Goal: Information Seeking & Learning: Learn about a topic

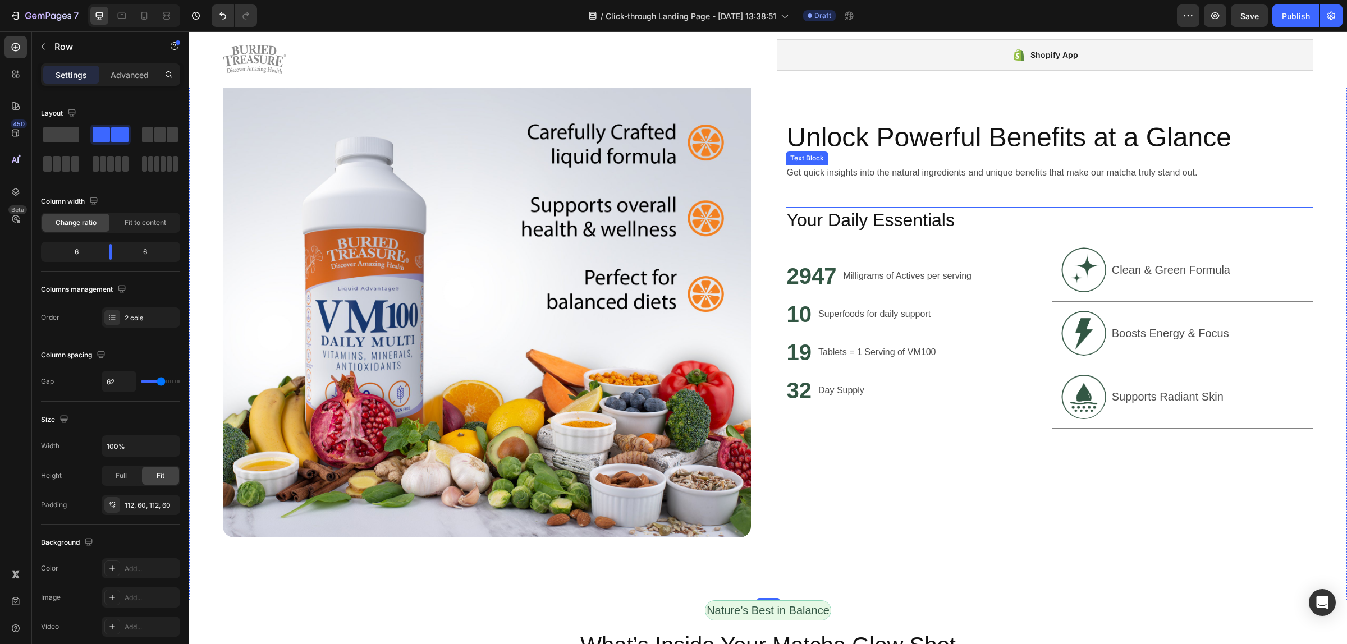
scroll to position [726, 0]
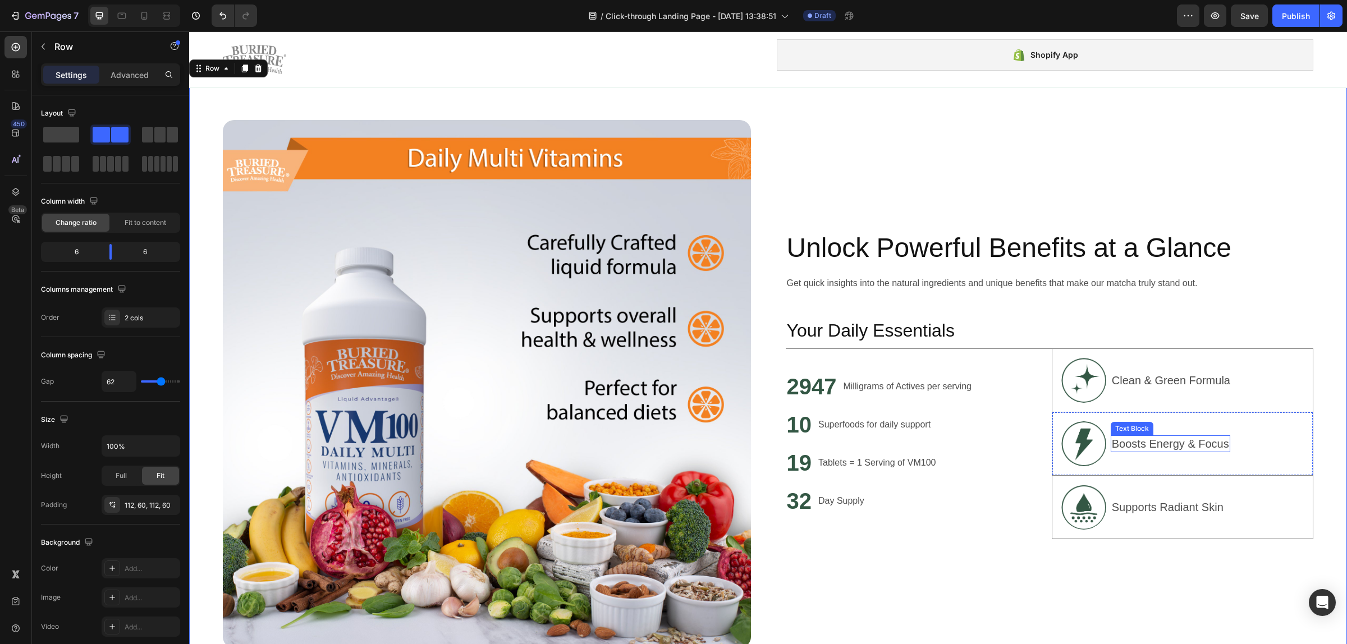
click at [1166, 440] on p "Boosts Energy & Focus" at bounding box center [1170, 444] width 117 height 15
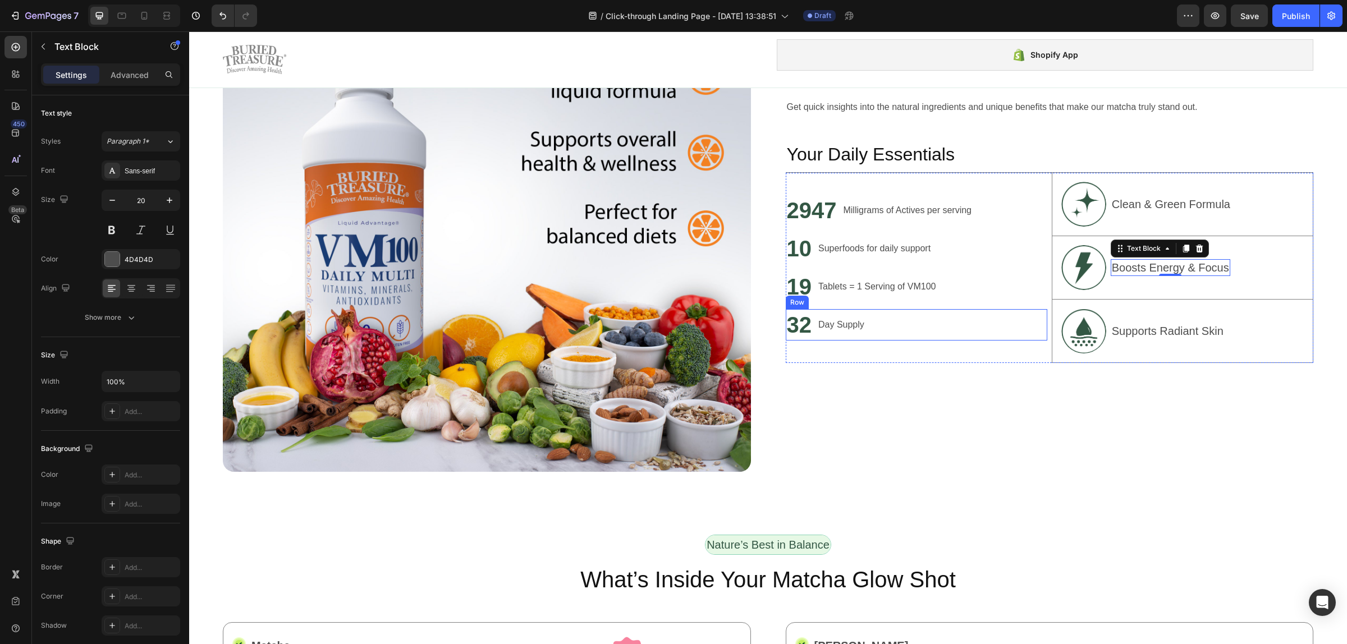
scroll to position [940, 0]
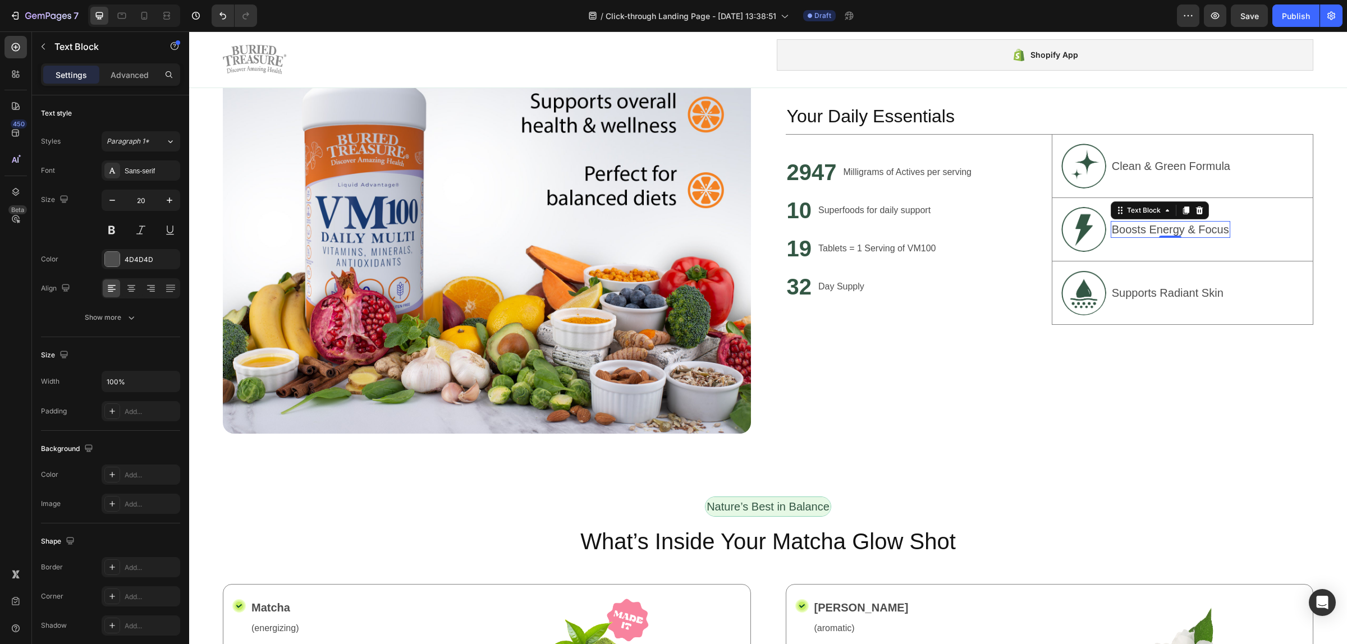
click at [1117, 223] on p "Boosts Energy & Focus" at bounding box center [1170, 229] width 117 height 15
click at [1116, 223] on p "Boosts Energy & Focus" at bounding box center [1170, 229] width 117 height 15
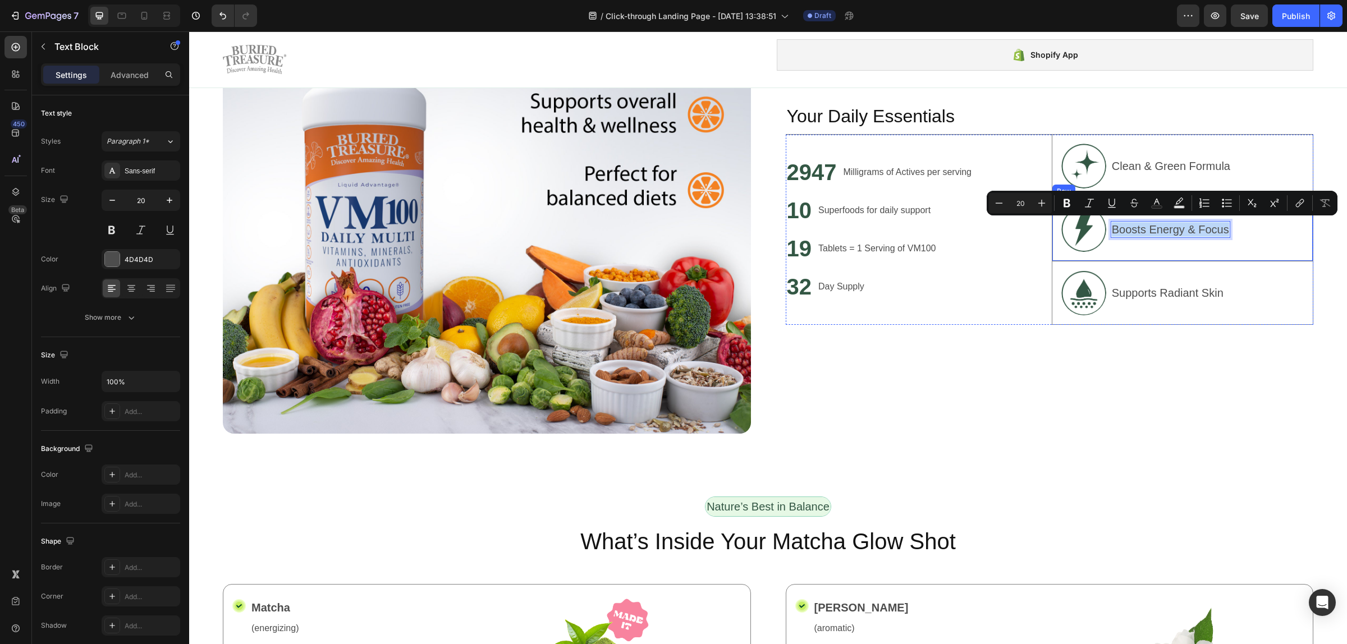
drag, startPoint x: 1106, startPoint y: 224, endPoint x: 1247, endPoint y: 231, distance: 141.6
click at [1247, 231] on div "Image Boosts Energy & Focus Text Block 0 Row" at bounding box center [1182, 229] width 261 height 63
click at [1158, 288] on p "Supports Radiant Skin" at bounding box center [1168, 293] width 112 height 15
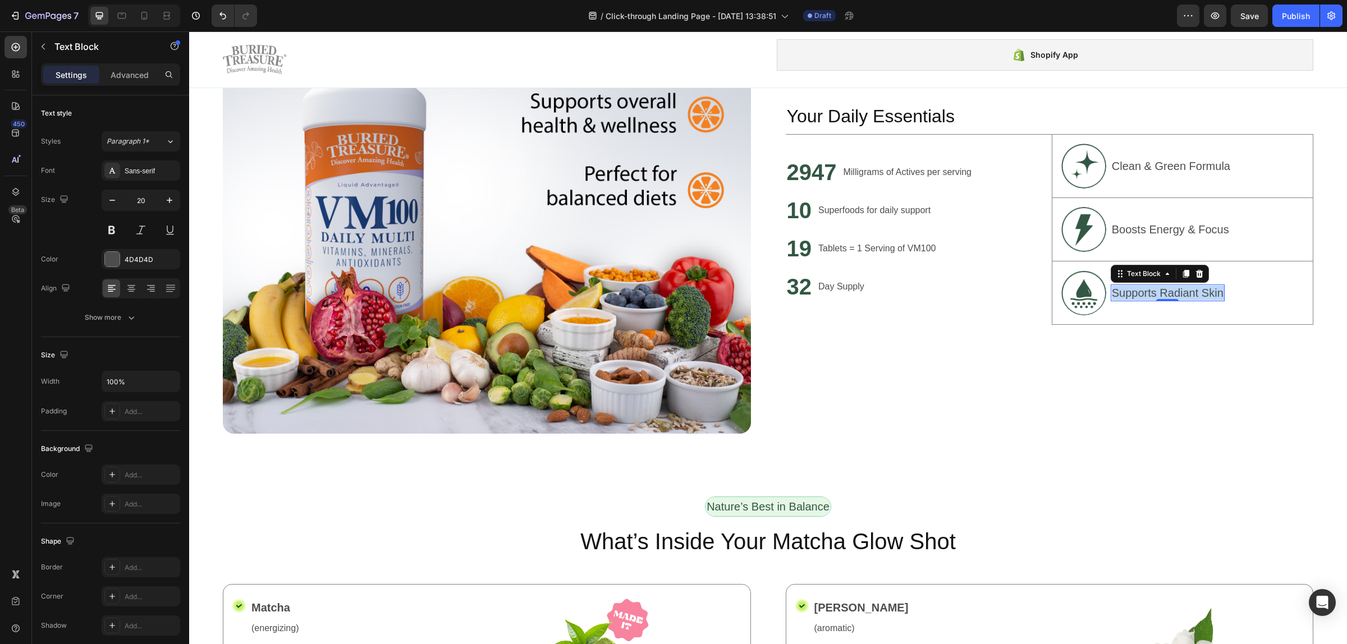
click at [1158, 287] on p "Supports Radiant Skin" at bounding box center [1168, 293] width 112 height 15
click at [1073, 419] on div "Unlock Powerful Benefits at a Glance Heading Get quick insights into the natura…" at bounding box center [1050, 170] width 528 height 528
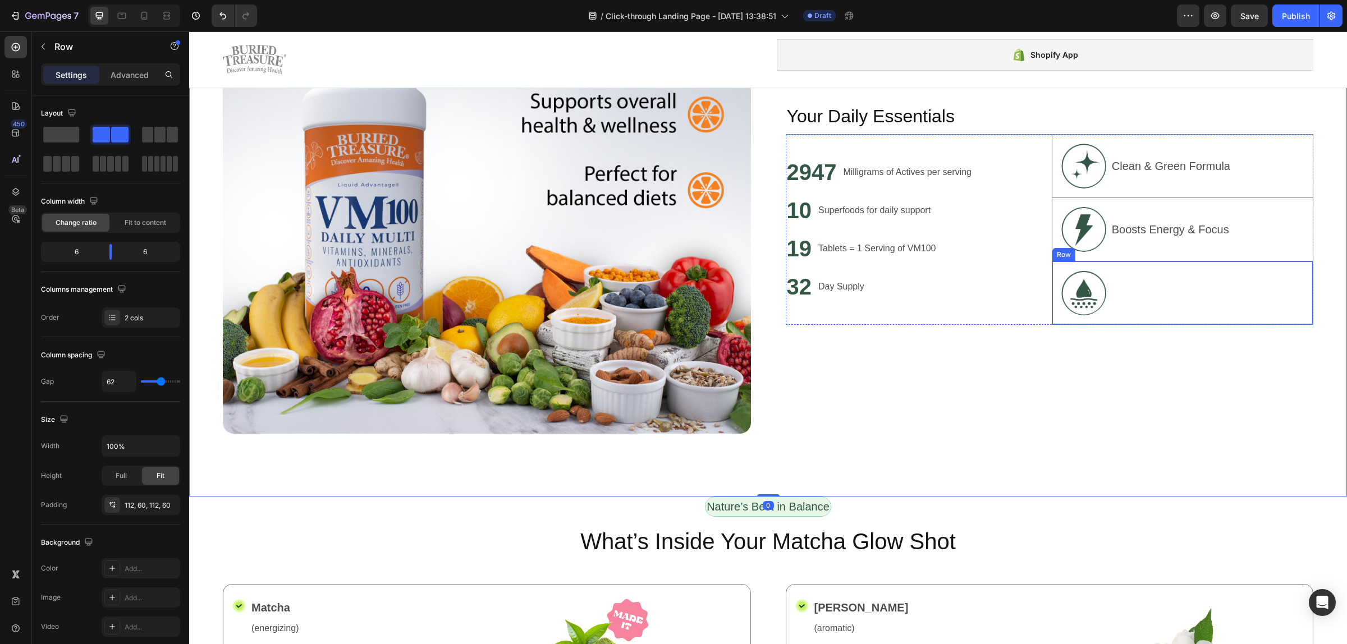
click at [1107, 301] on div "Image Text Block Row" at bounding box center [1182, 292] width 261 height 63
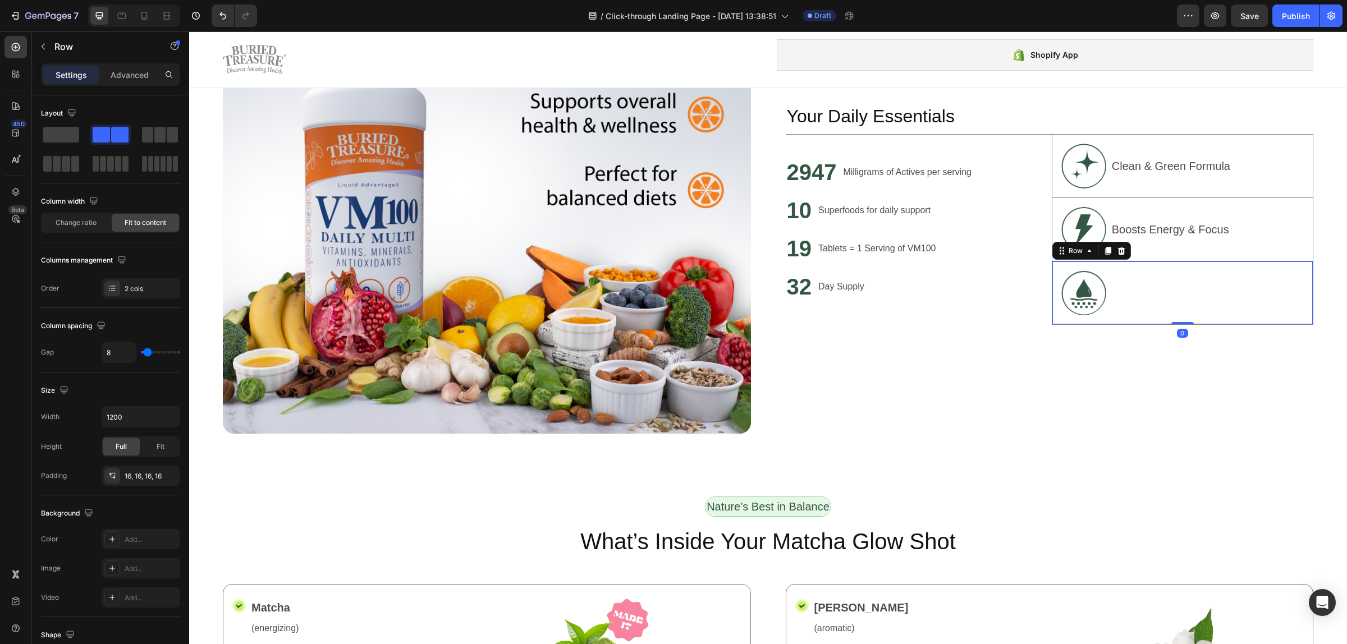
click at [1107, 290] on div "Image Text Block Row 0" at bounding box center [1182, 292] width 261 height 63
click at [1128, 284] on div "Image Text Block Row 0" at bounding box center [1182, 292] width 261 height 63
click at [1157, 295] on div "Image Text Block Row 0" at bounding box center [1182, 292] width 261 height 63
click at [1155, 295] on div "Image Text Block Row 0" at bounding box center [1182, 292] width 261 height 63
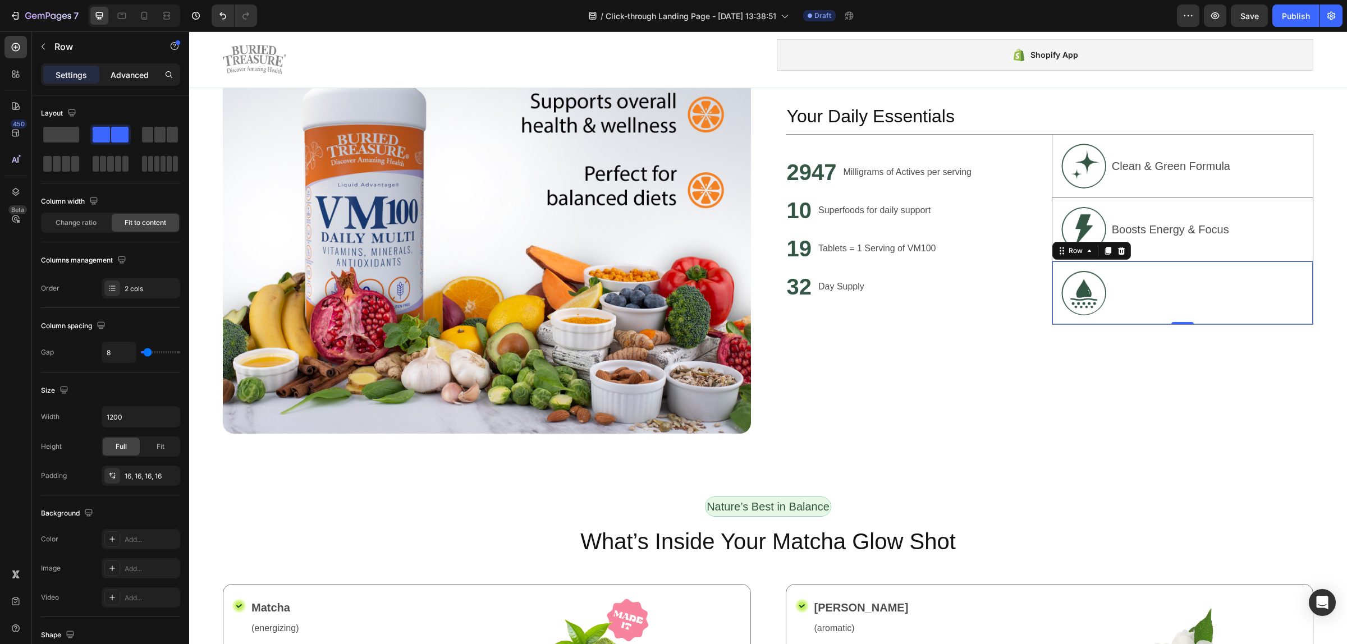
click at [125, 66] on div "Advanced" at bounding box center [130, 75] width 56 height 18
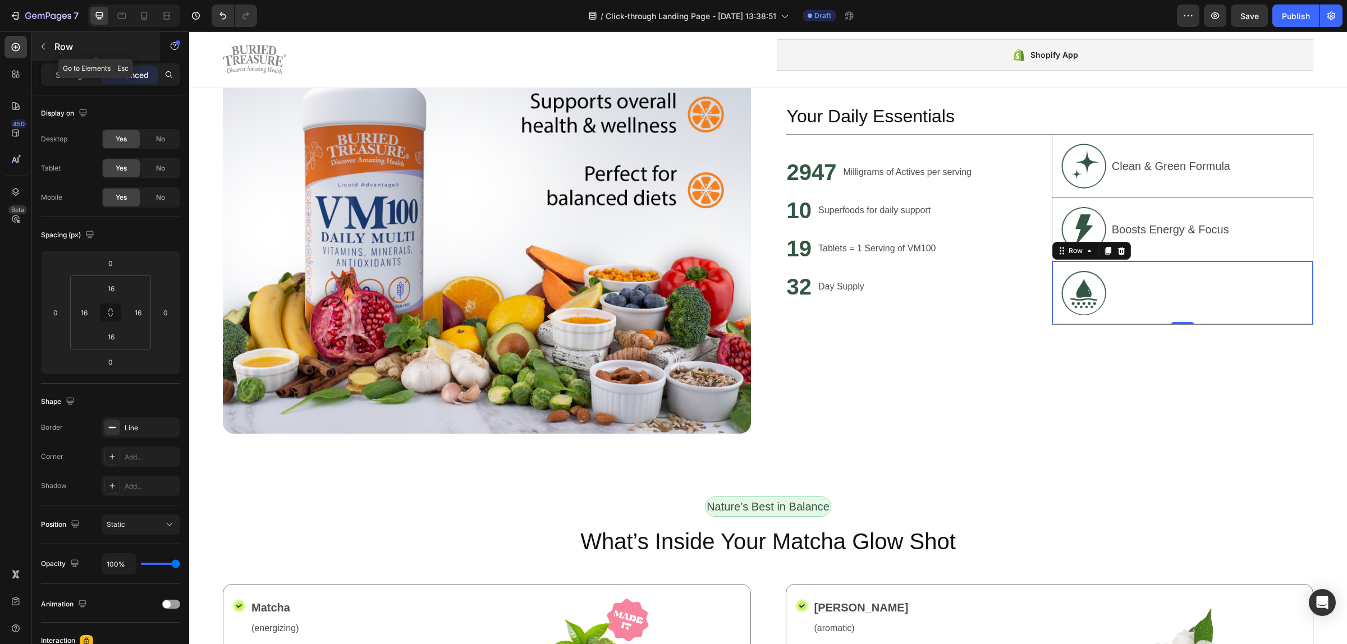
click at [34, 43] on button "button" at bounding box center [43, 47] width 18 height 18
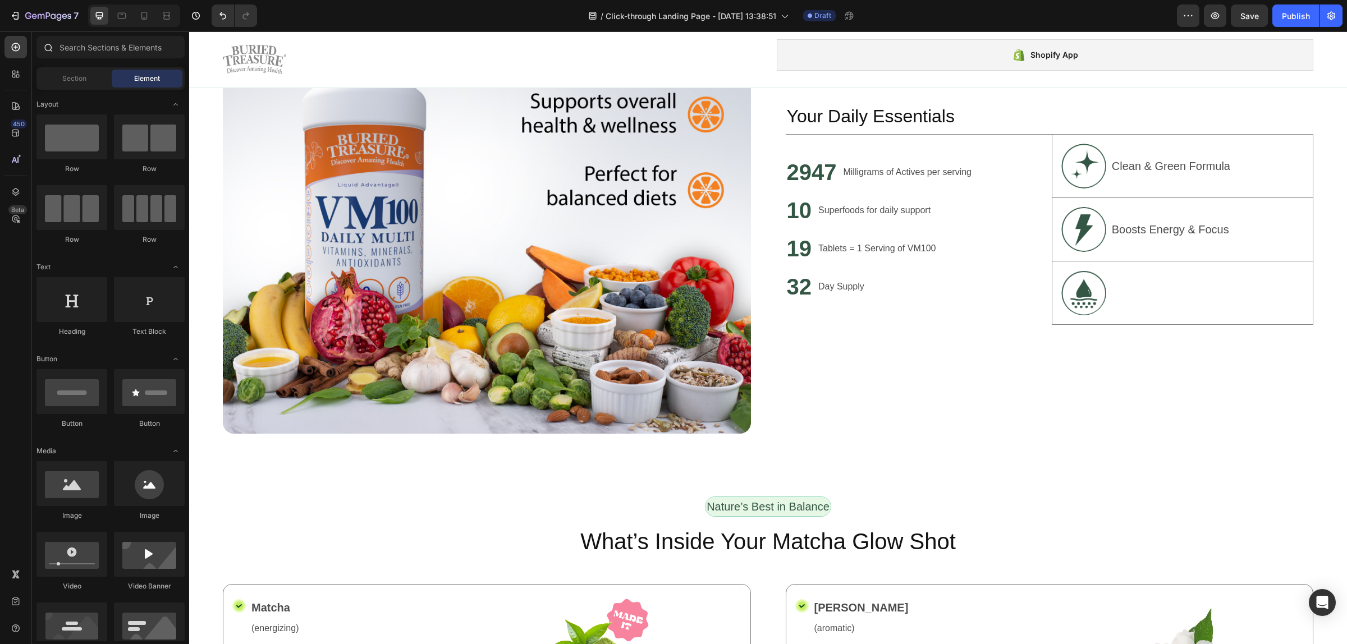
click at [55, 45] on div at bounding box center [47, 47] width 22 height 22
drag, startPoint x: 327, startPoint y: 336, endPoint x: 1201, endPoint y: 291, distance: 875.4
click at [1112, 287] on div "S" at bounding box center [1115, 292] width 10 height 17
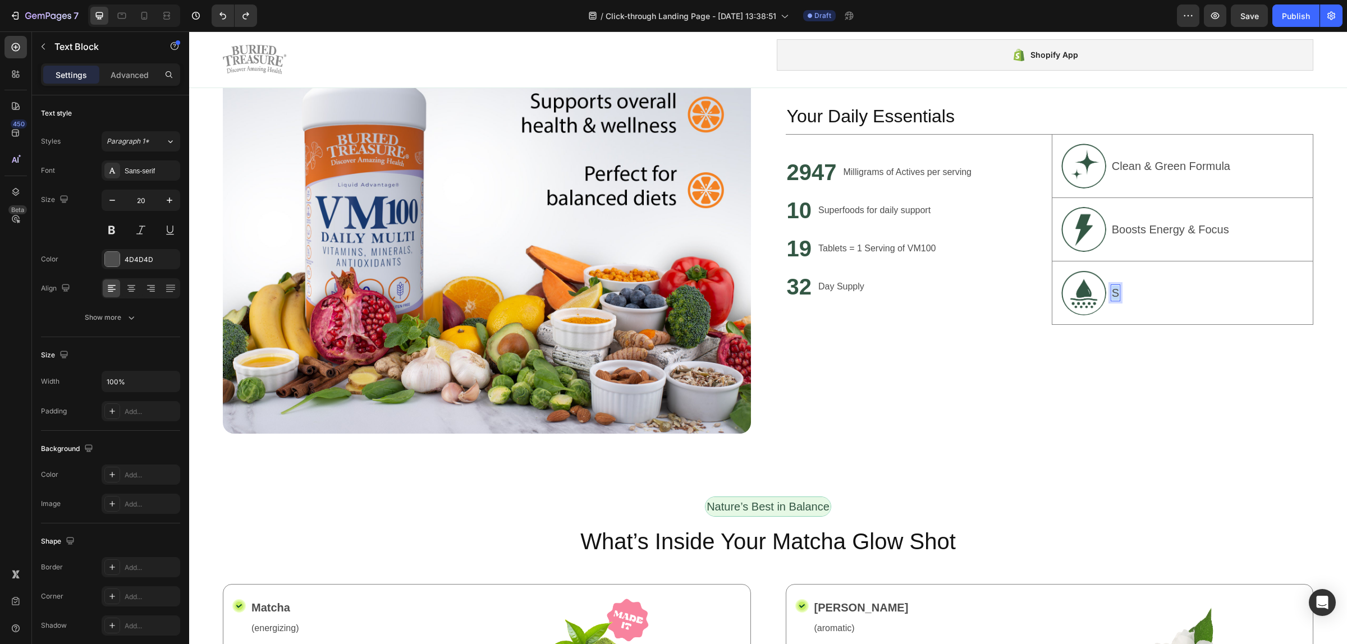
click at [1112, 287] on p "S" at bounding box center [1115, 293] width 7 height 15
click at [1125, 226] on p "Boosts Energy & Focus" at bounding box center [1170, 229] width 117 height 15
click at [1157, 222] on p "Boosts Energy & Focus" at bounding box center [1170, 229] width 117 height 15
click at [1188, 231] on p "Boosts Energy & Focus" at bounding box center [1170, 229] width 117 height 15
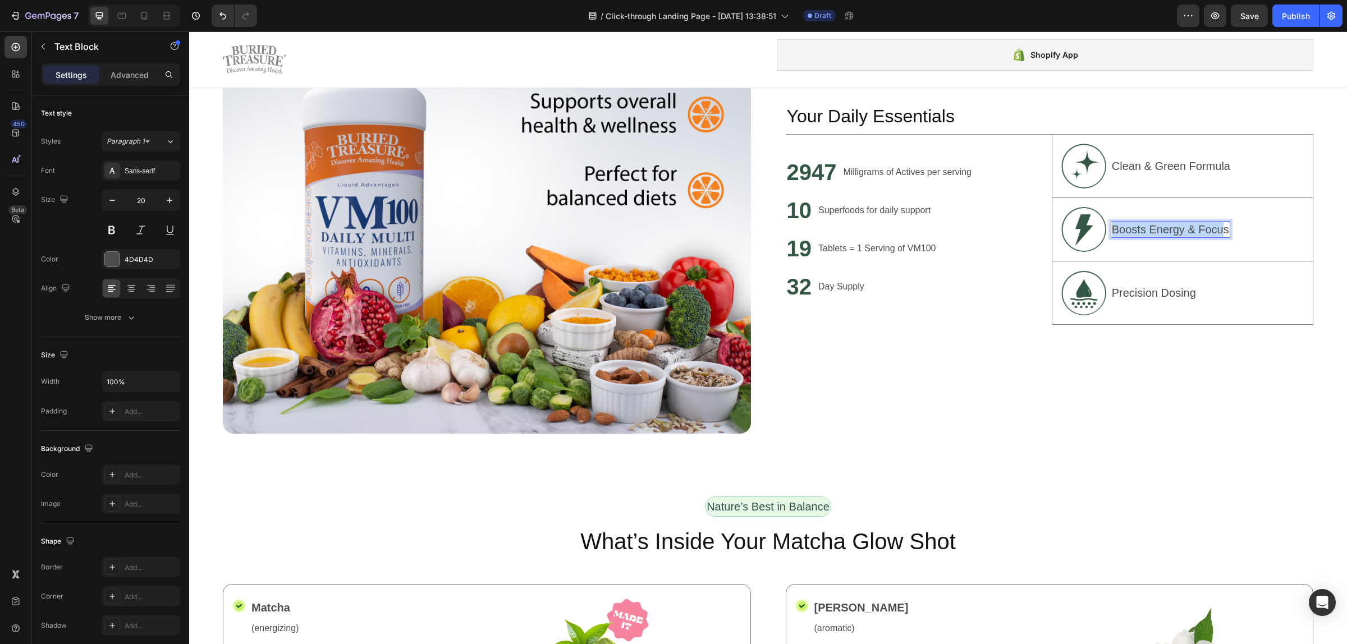
drag, startPoint x: 1217, startPoint y: 223, endPoint x: 1103, endPoint y: 228, distance: 114.0
click at [1110, 228] on div "Boosts Energy & Focus" at bounding box center [1170, 229] width 120 height 17
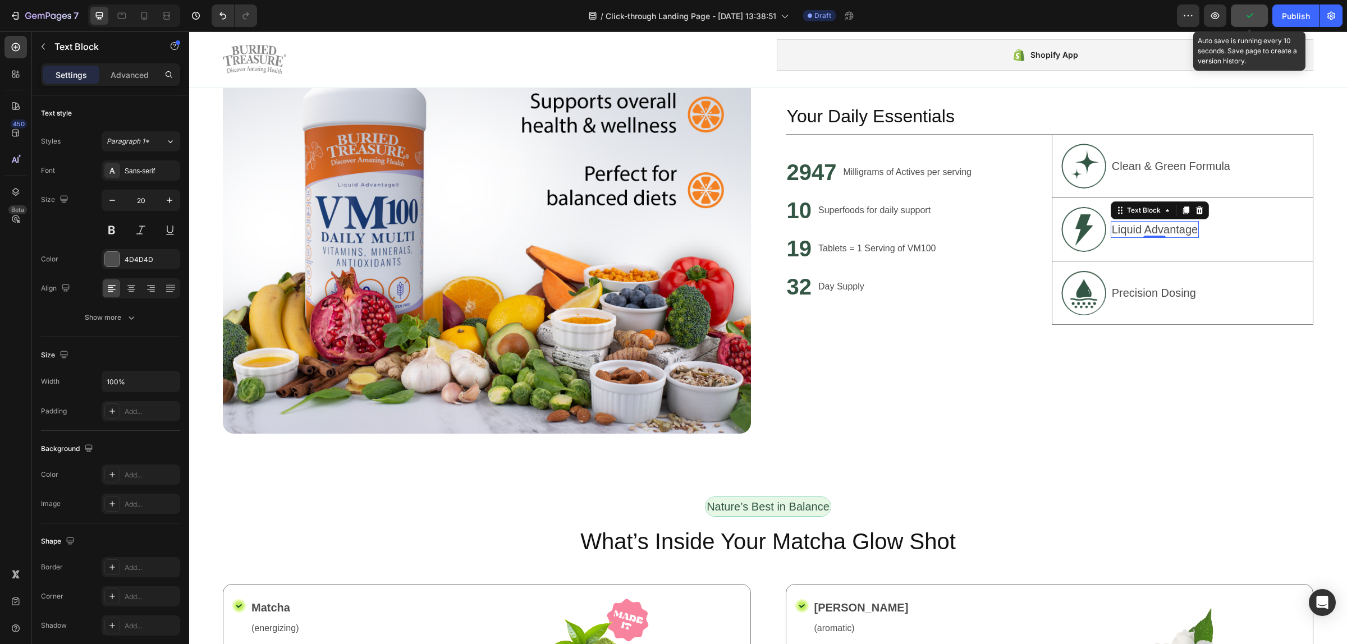
click at [1238, 20] on button "button" at bounding box center [1249, 15] width 37 height 22
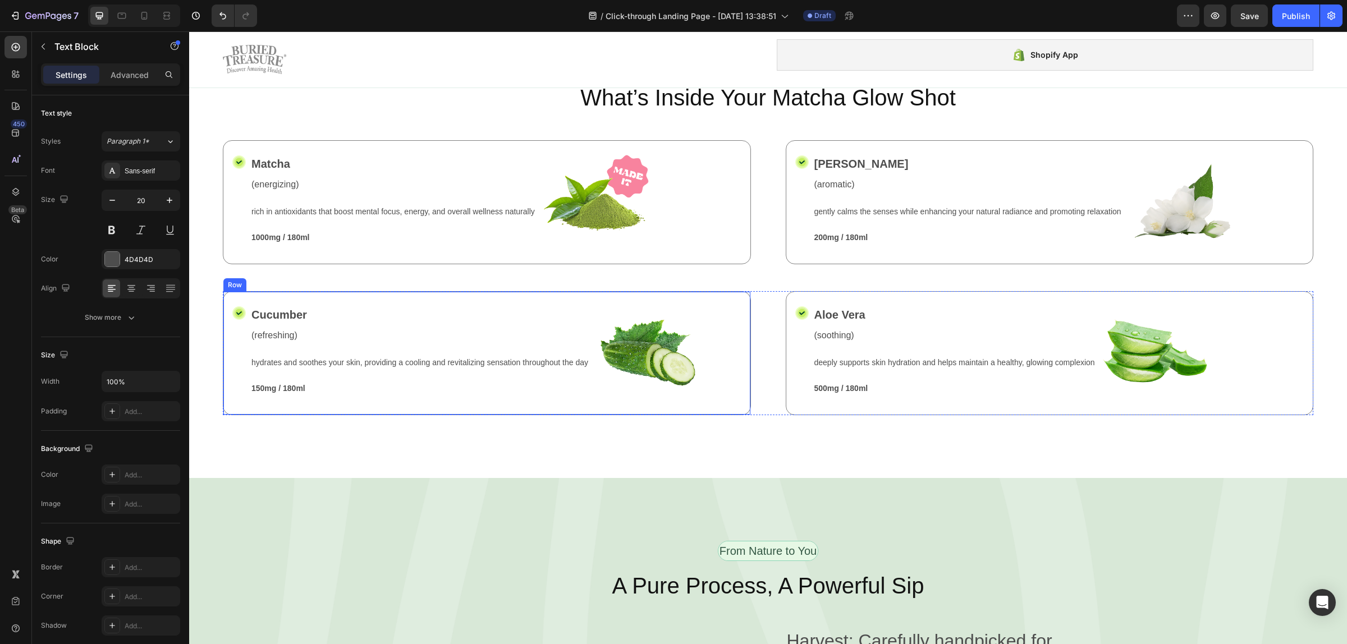
scroll to position [1434, 0]
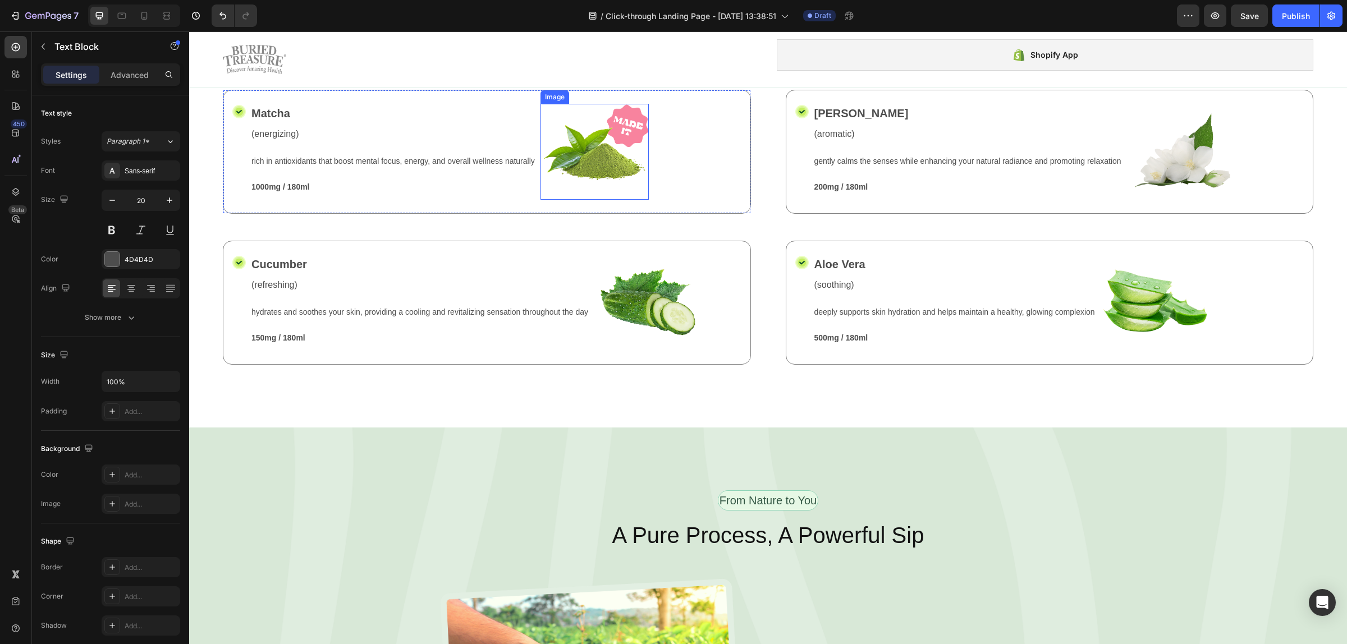
click at [589, 171] on img at bounding box center [594, 152] width 108 height 96
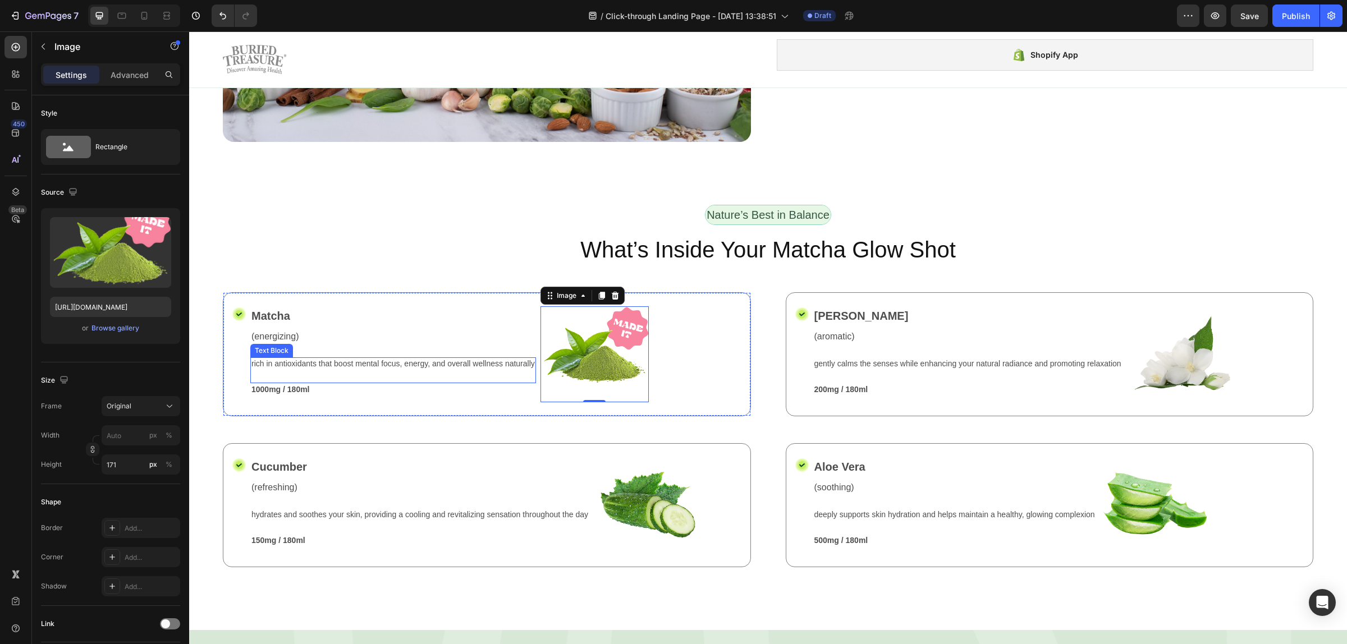
scroll to position [1224, 0]
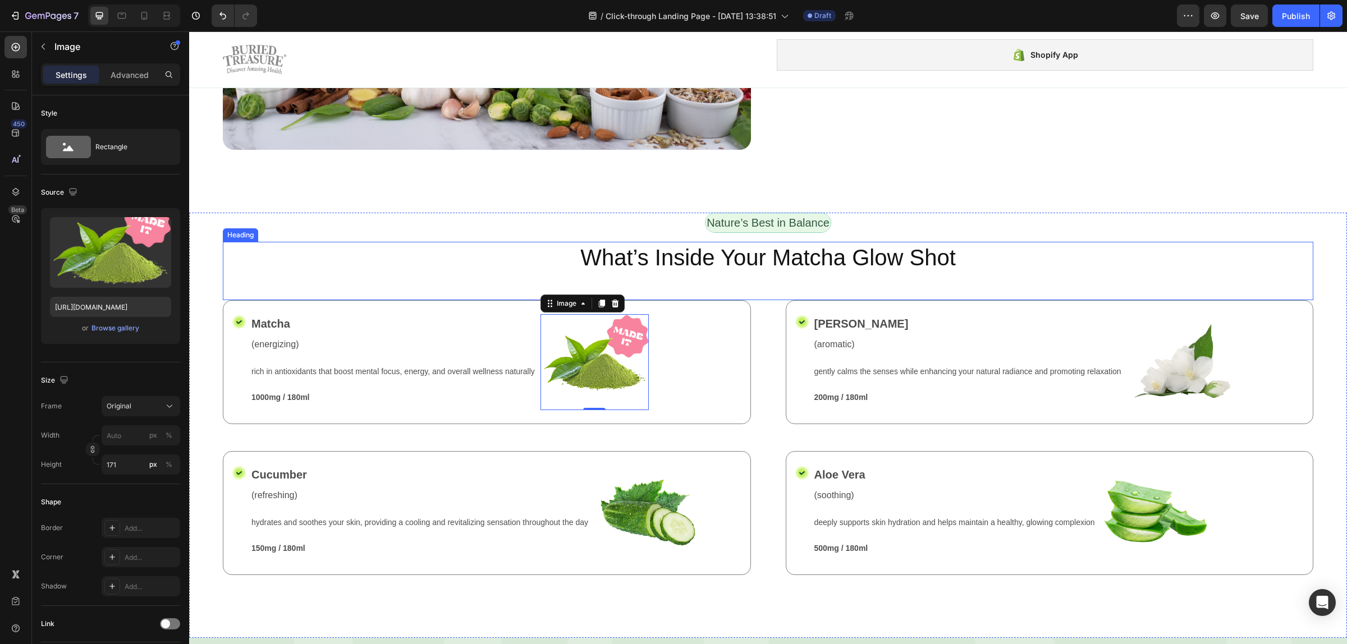
click at [714, 246] on h2 "What’s Inside Your Matcha Glow Shot" at bounding box center [768, 257] width 1090 height 31
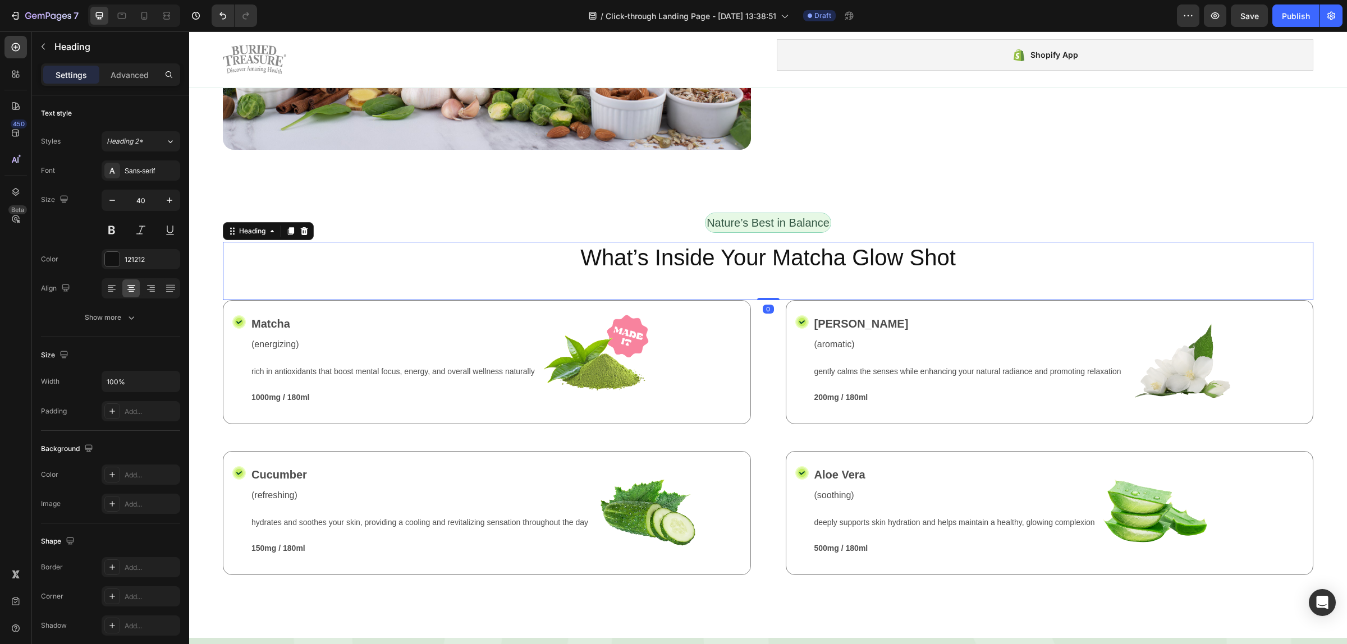
click at [793, 248] on h2 "What’s Inside Your Matcha Glow Shot" at bounding box center [768, 257] width 1090 height 31
click at [793, 248] on p "What’s Inside Your Matcha Glow Shot" at bounding box center [768, 257] width 1088 height 29
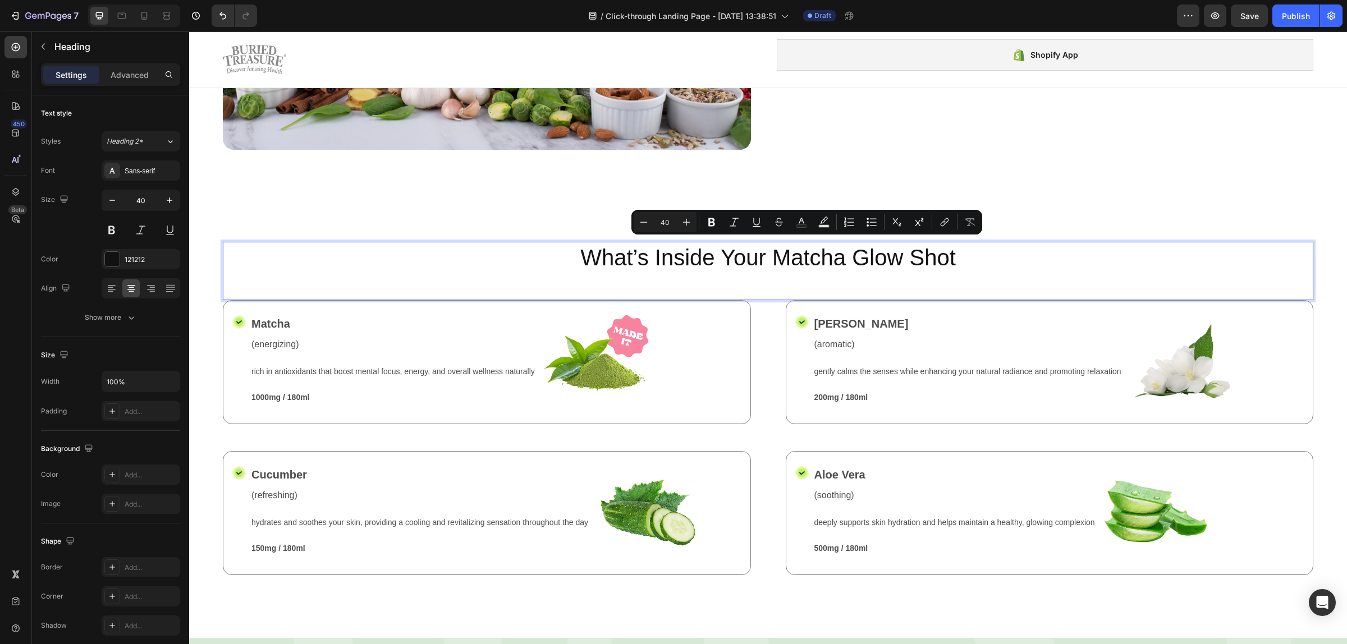
click at [726, 265] on p "What’s Inside Your Matcha Glow Shot" at bounding box center [768, 257] width 1088 height 29
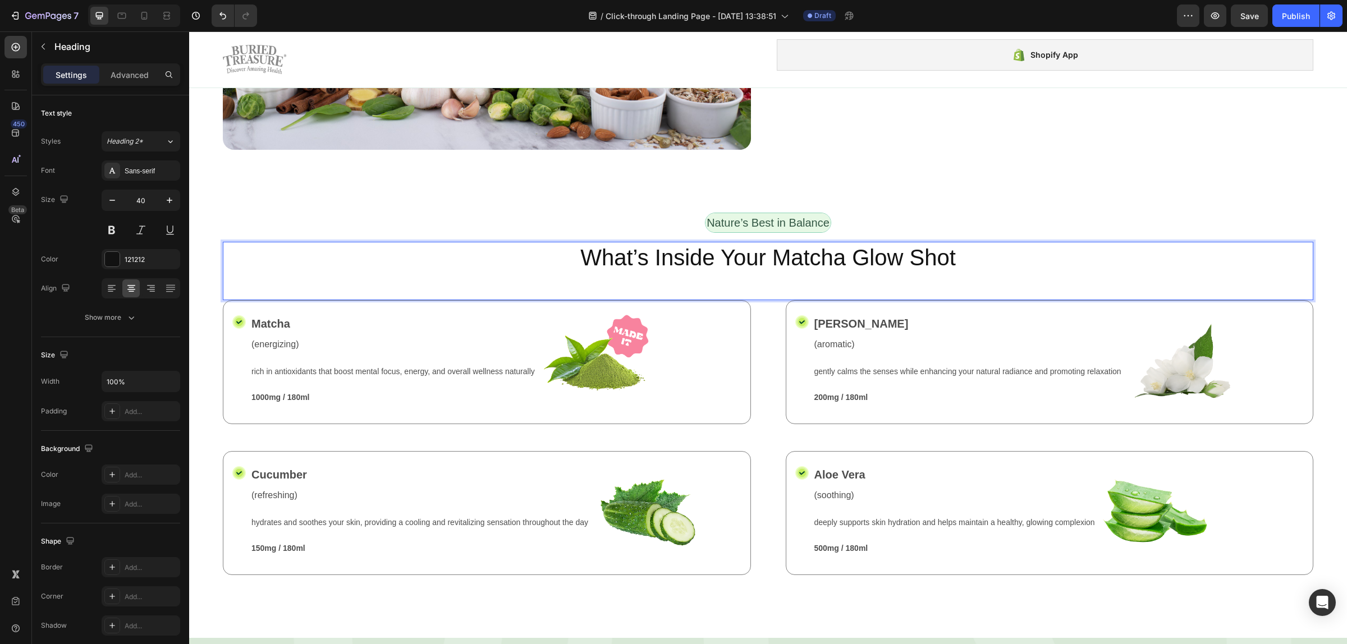
click at [632, 259] on p "What’s Inside Your Matcha Glow Shot" at bounding box center [768, 257] width 1088 height 29
click at [835, 258] on p "What’s Inside Your Matcha Glow Shot" at bounding box center [768, 257] width 1088 height 29
click at [755, 254] on p "What’s Inside Your Matcha Glow Shot" at bounding box center [768, 257] width 1088 height 29
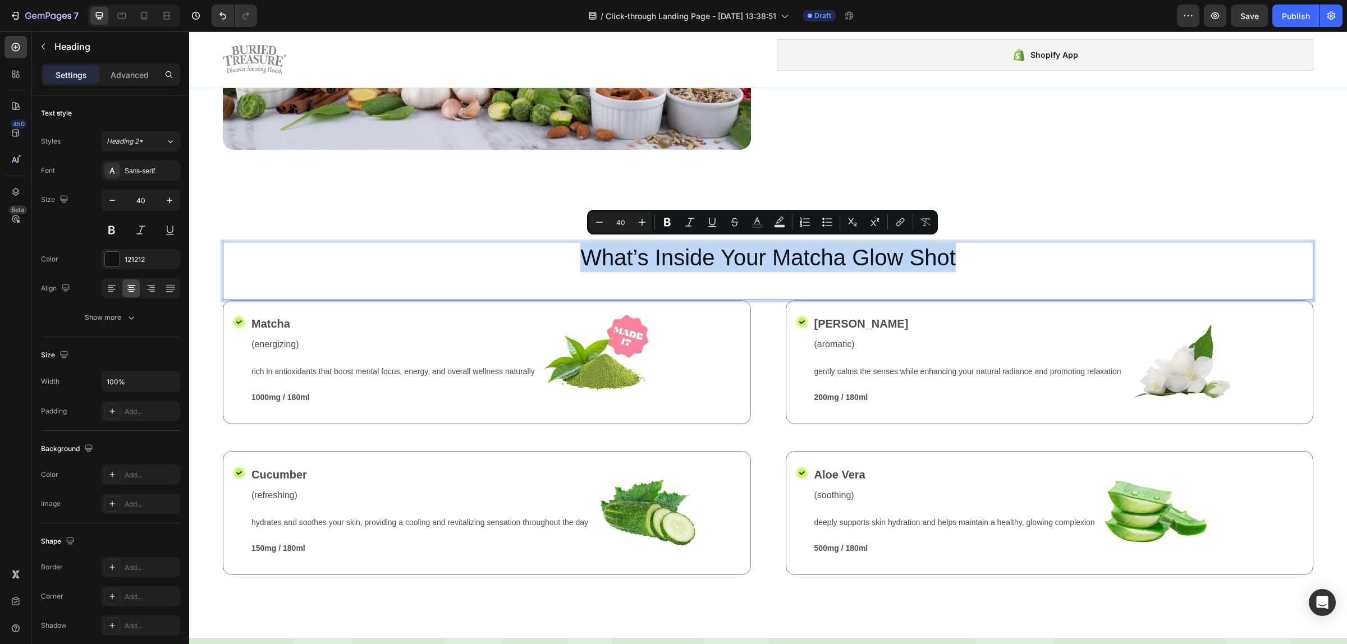
drag, startPoint x: 954, startPoint y: 254, endPoint x: 516, endPoint y: 261, distance: 437.7
click at [516, 261] on p "What’s Inside Your Matcha Glow Shot" at bounding box center [768, 257] width 1088 height 29
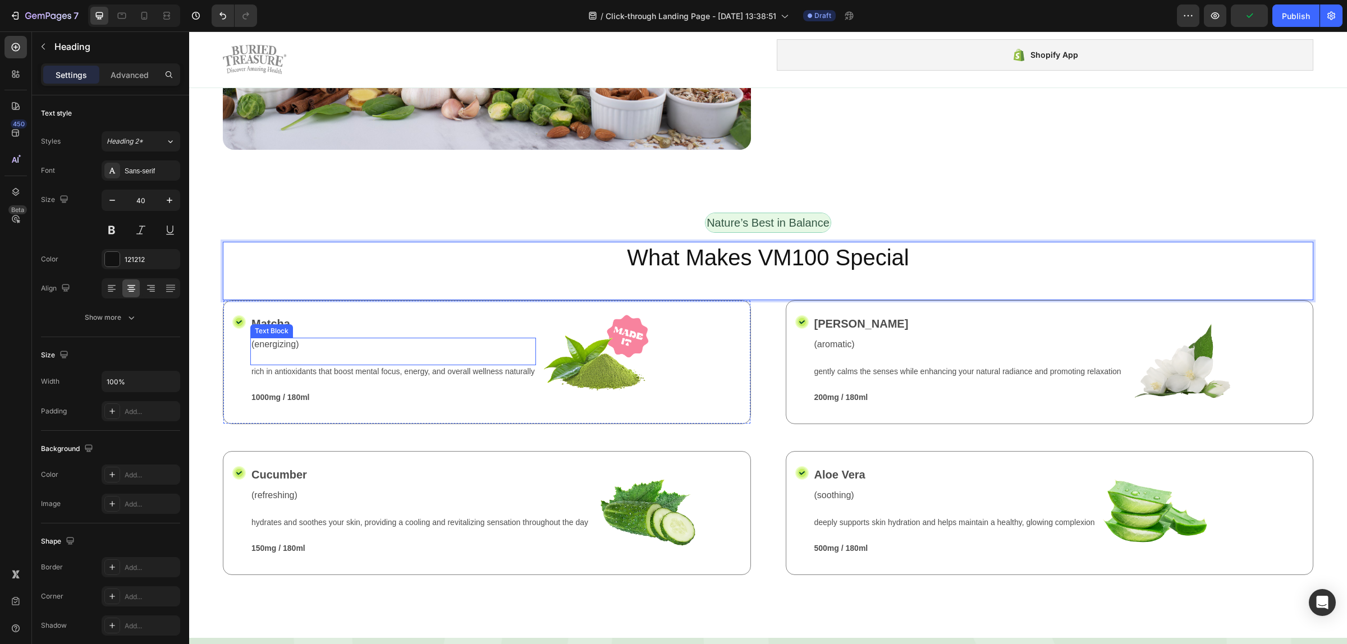
click at [512, 346] on div "(energizing)" at bounding box center [393, 345] width 286 height 14
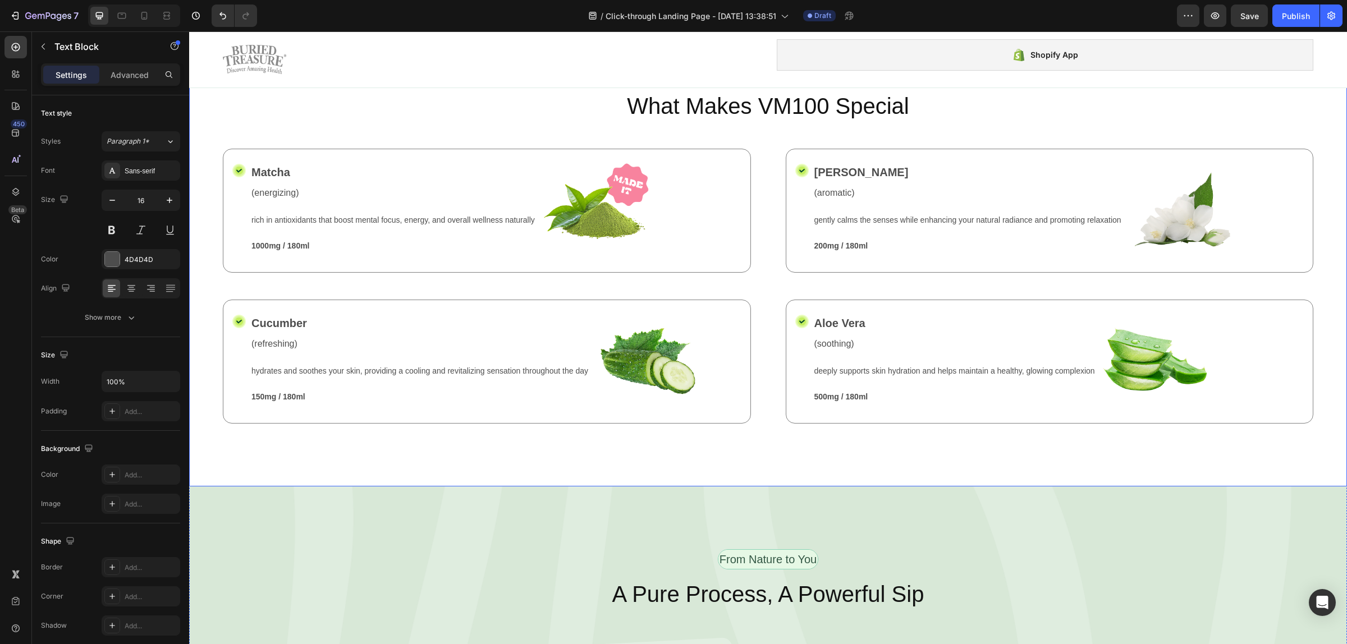
scroll to position [1052, 0]
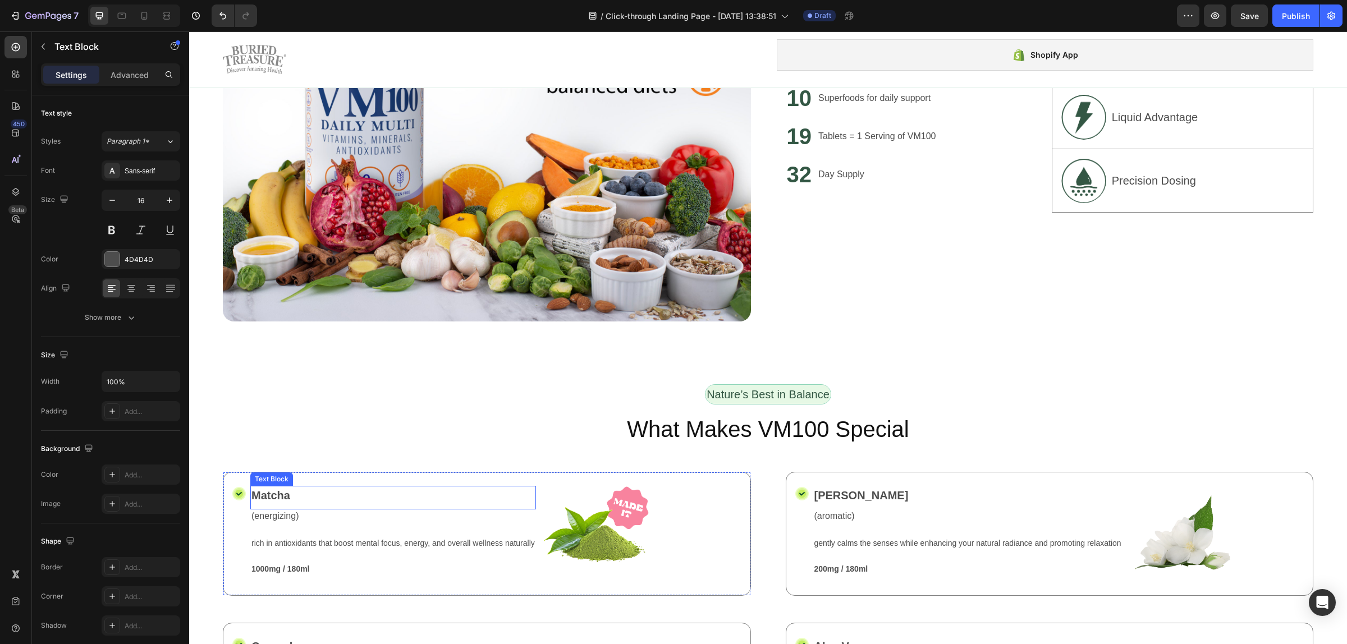
click at [271, 494] on p "Matcha" at bounding box center [392, 495] width 283 height 17
click at [278, 492] on p "Matcha" at bounding box center [392, 495] width 283 height 17
click at [306, 550] on div "rich in antioxidants that boost mental focus, energy, and overall wellness natu…" at bounding box center [393, 550] width 286 height 26
click at [570, 358] on div "Image Unlock Powerful Benefits at a Glance Heading Get quick insights into the …" at bounding box center [768, 58] width 1158 height 654
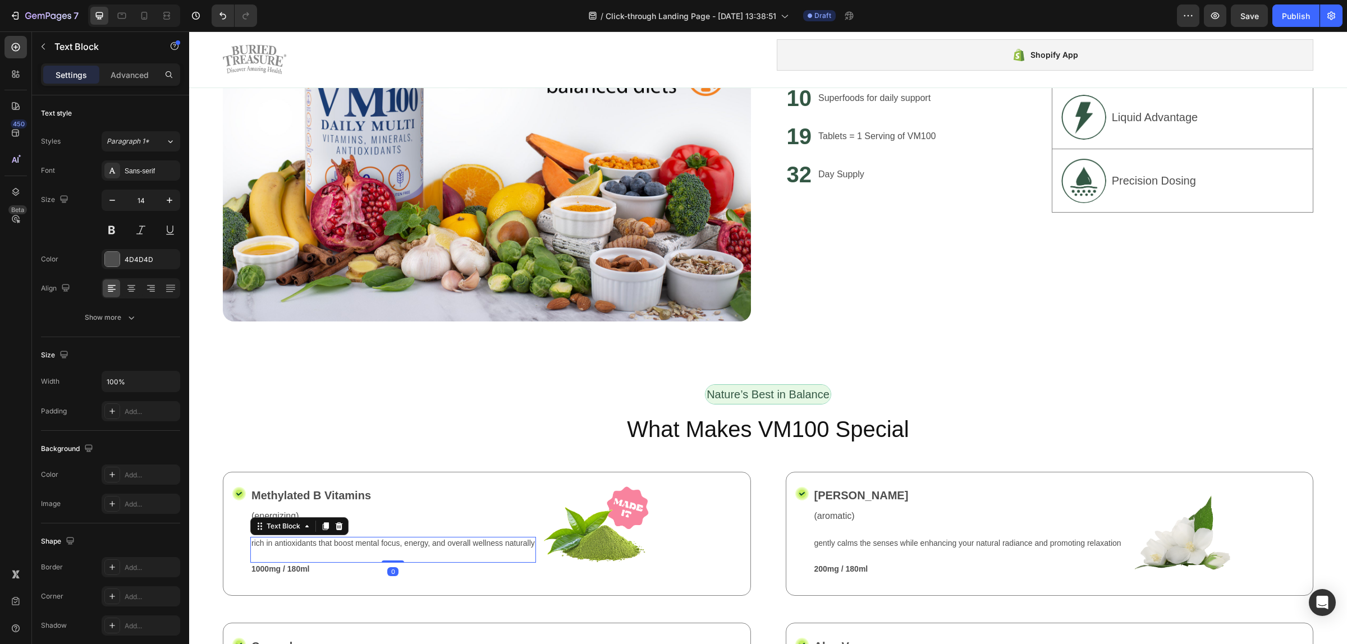
click at [338, 538] on p "rich in antioxidants that boost mental focus, energy, and overall wellness natu…" at bounding box center [392, 543] width 283 height 10
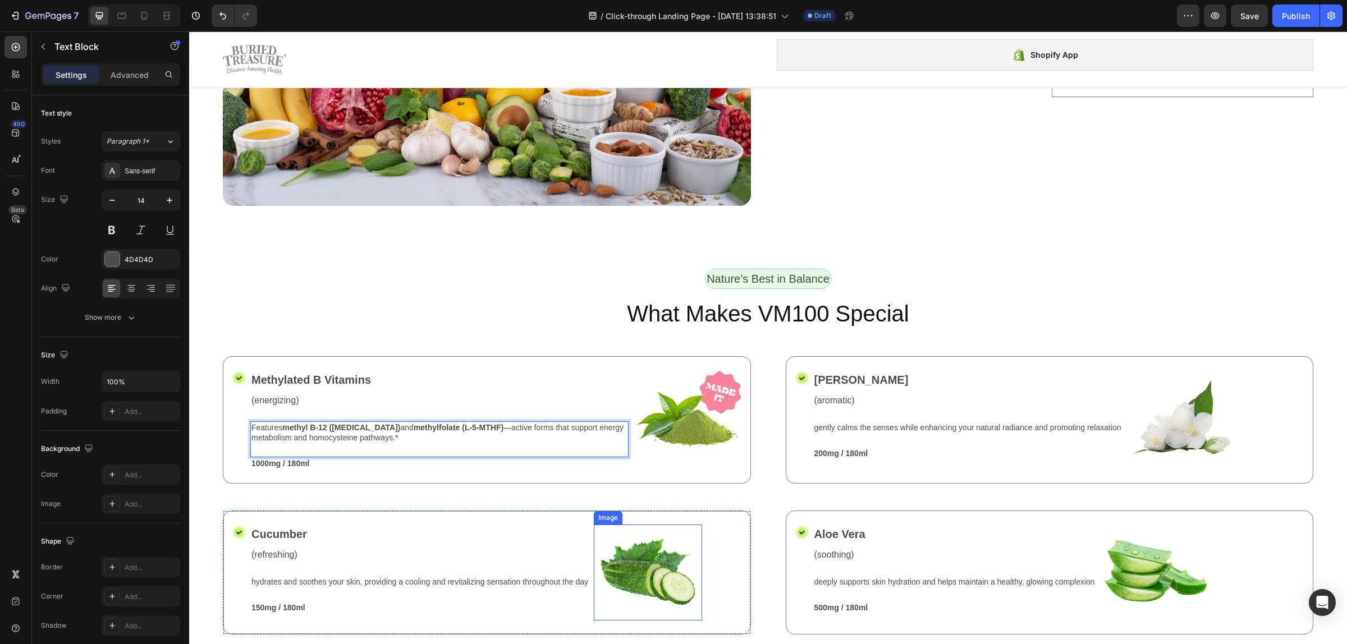
scroll to position [1333, 0]
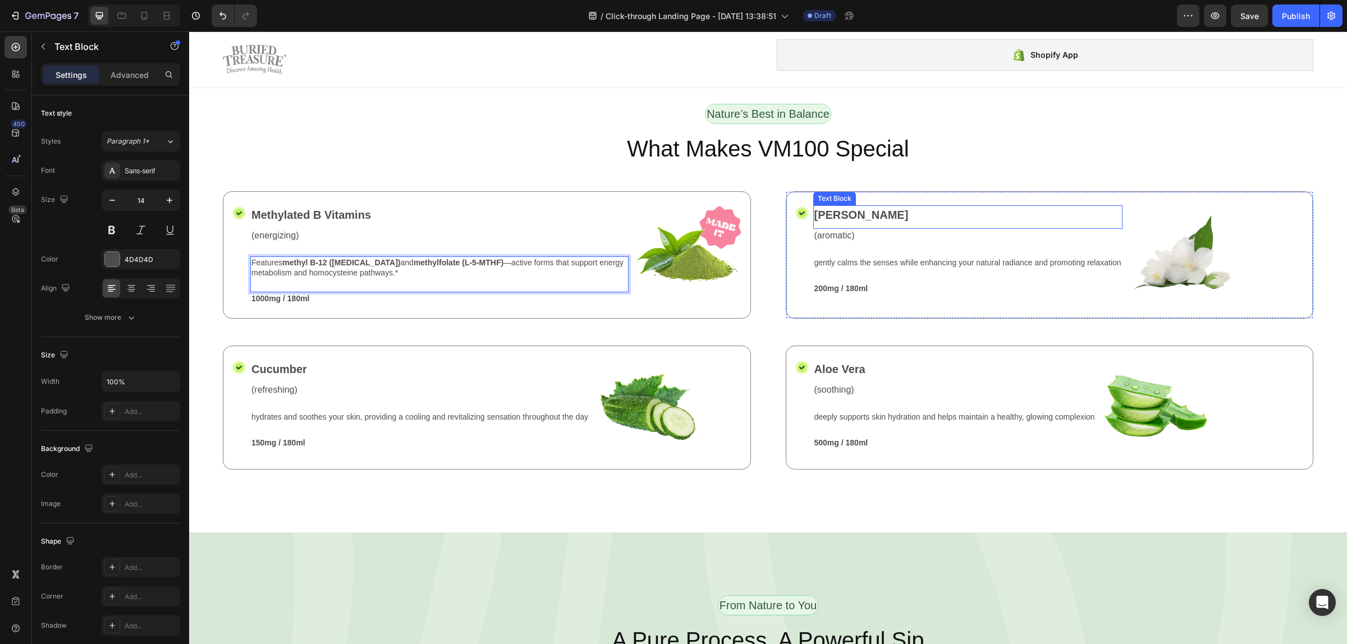
click at [854, 206] on p "[PERSON_NAME]" at bounding box center [967, 214] width 307 height 17
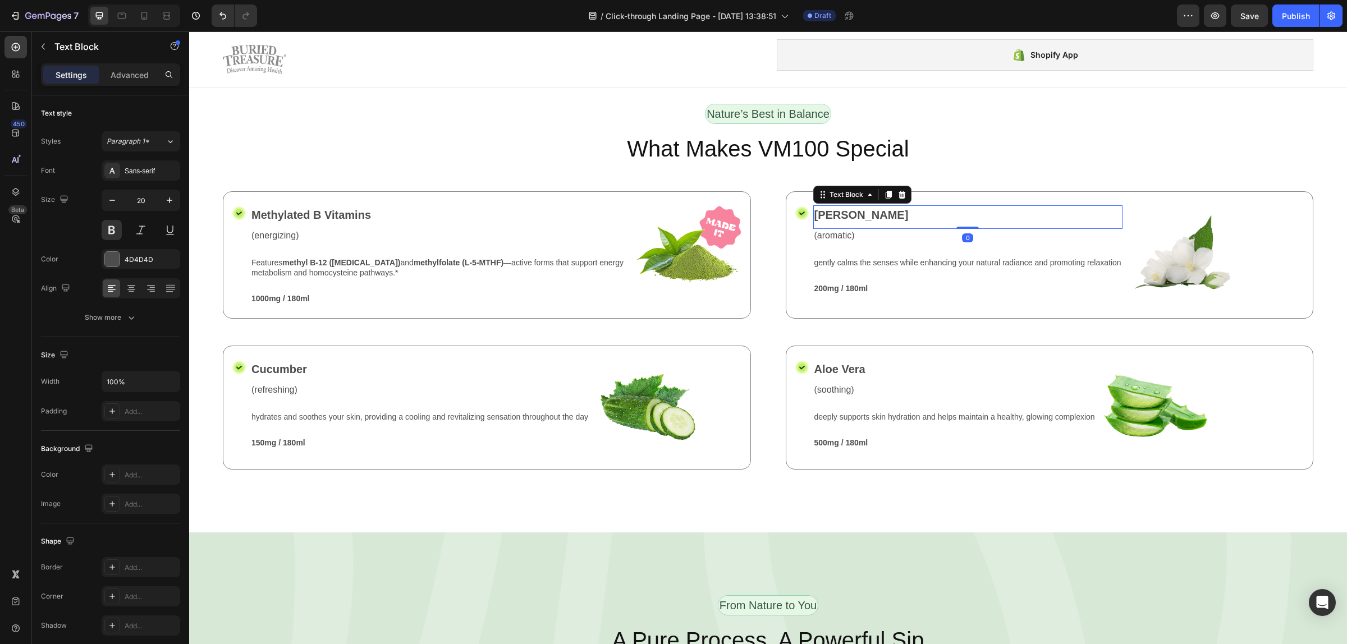
click at [854, 206] on p "[PERSON_NAME]" at bounding box center [967, 214] width 307 height 17
drag, startPoint x: 853, startPoint y: 206, endPoint x: 814, endPoint y: 210, distance: 39.5
click at [814, 210] on p "[PERSON_NAME]" at bounding box center [967, 214] width 307 height 17
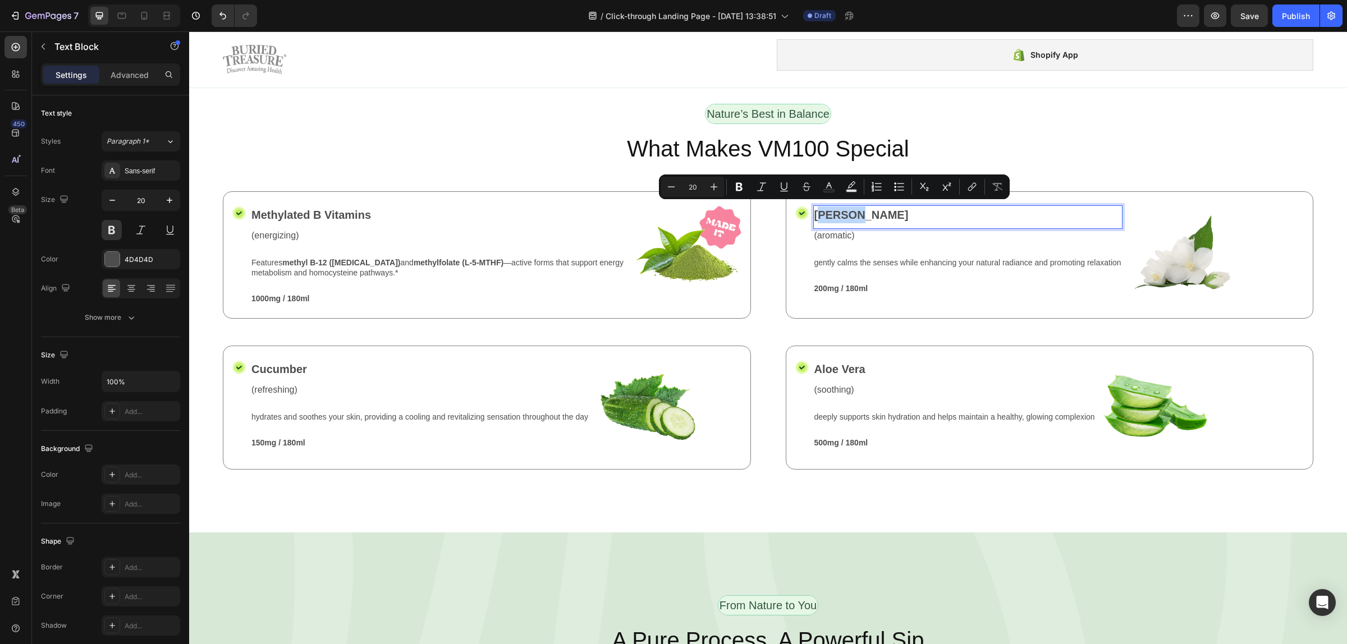
drag, startPoint x: 812, startPoint y: 210, endPoint x: 852, endPoint y: 209, distance: 39.9
click at [852, 209] on p "[PERSON_NAME]" at bounding box center [967, 214] width 307 height 17
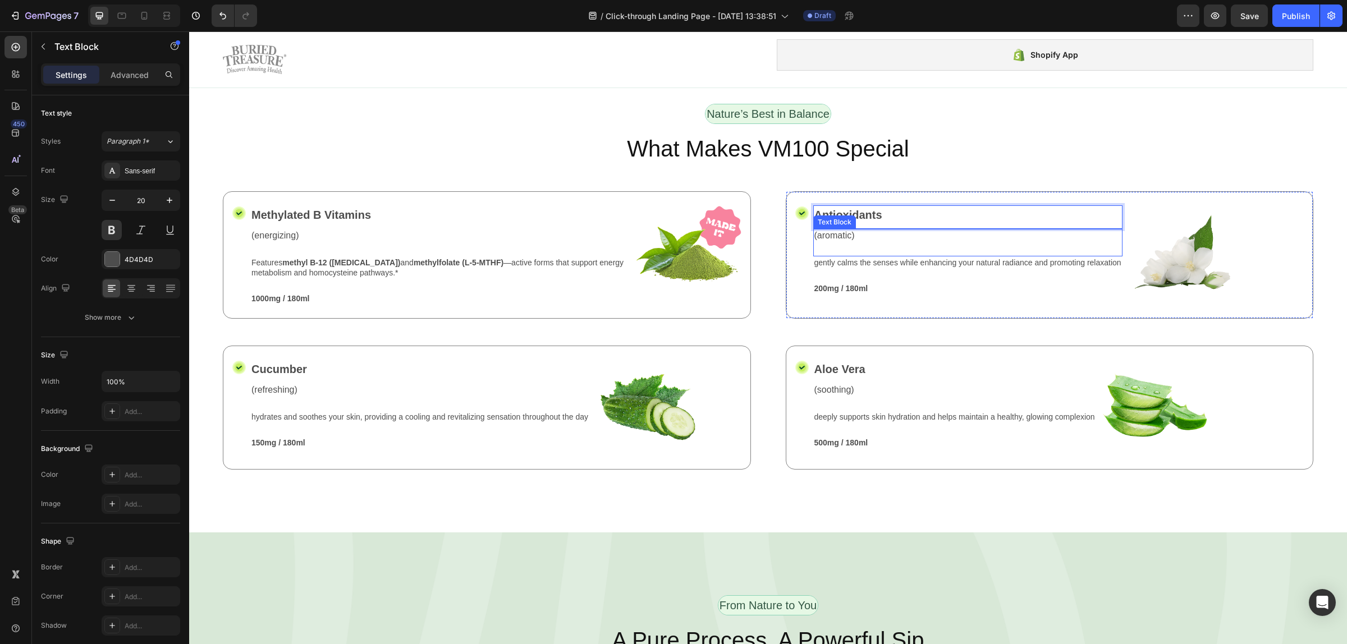
click at [845, 231] on p "(aromatic)" at bounding box center [967, 236] width 307 height 12
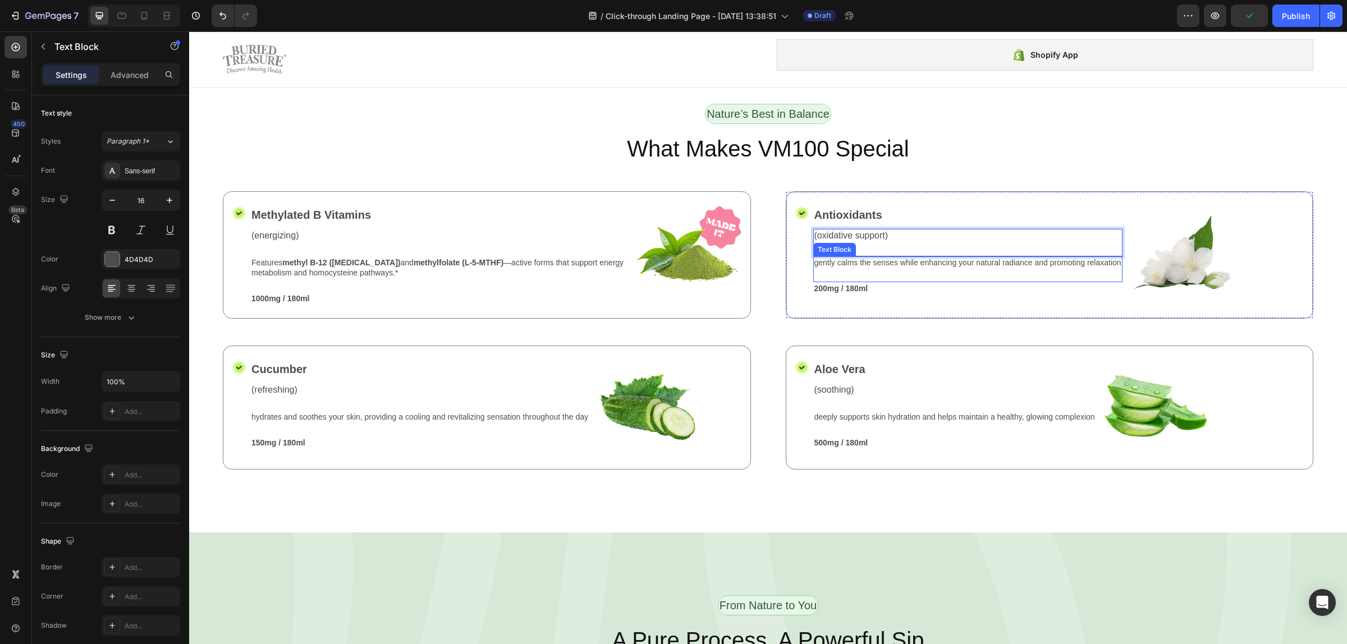
click at [850, 259] on p "gently calms the senses while enhancing your natural radiance and promoting rel…" at bounding box center [967, 263] width 307 height 10
click at [1105, 258] on p "gently calms the senses while enhancing your natural radiance and promoting rel…" at bounding box center [967, 263] width 307 height 10
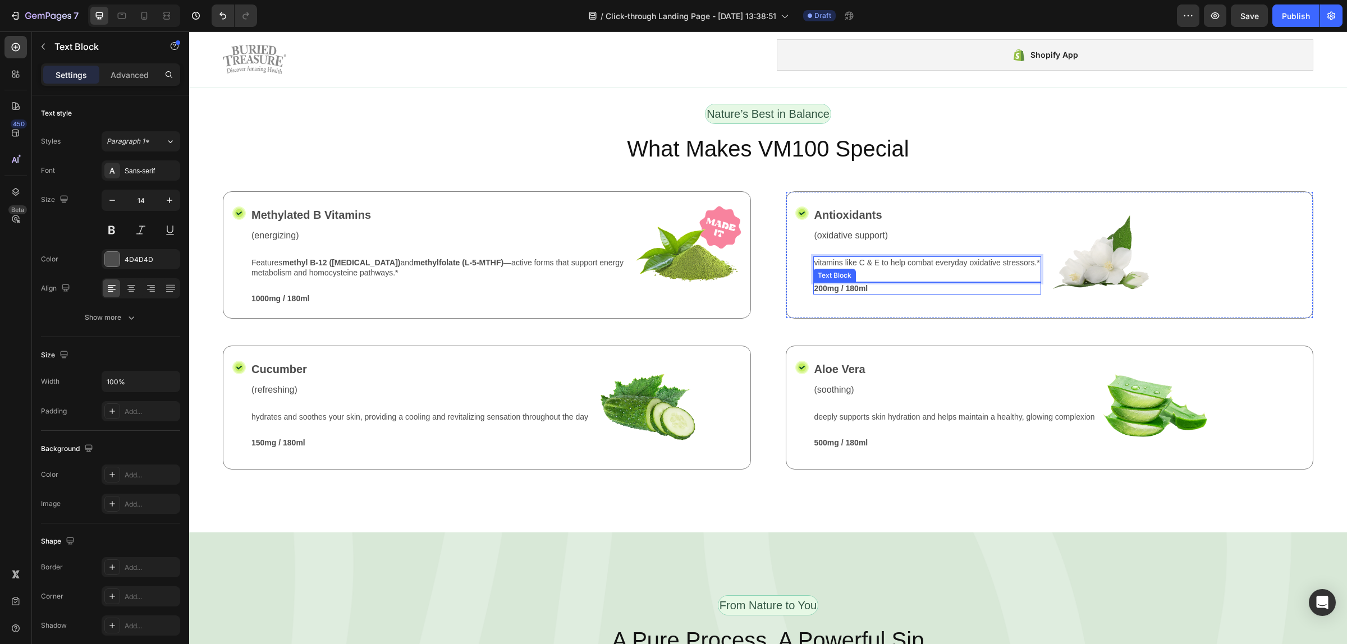
click at [846, 287] on p "200mg / 180ml" at bounding box center [927, 288] width 226 height 10
click at [888, 284] on p "200mg / 180ml" at bounding box center [927, 288] width 226 height 10
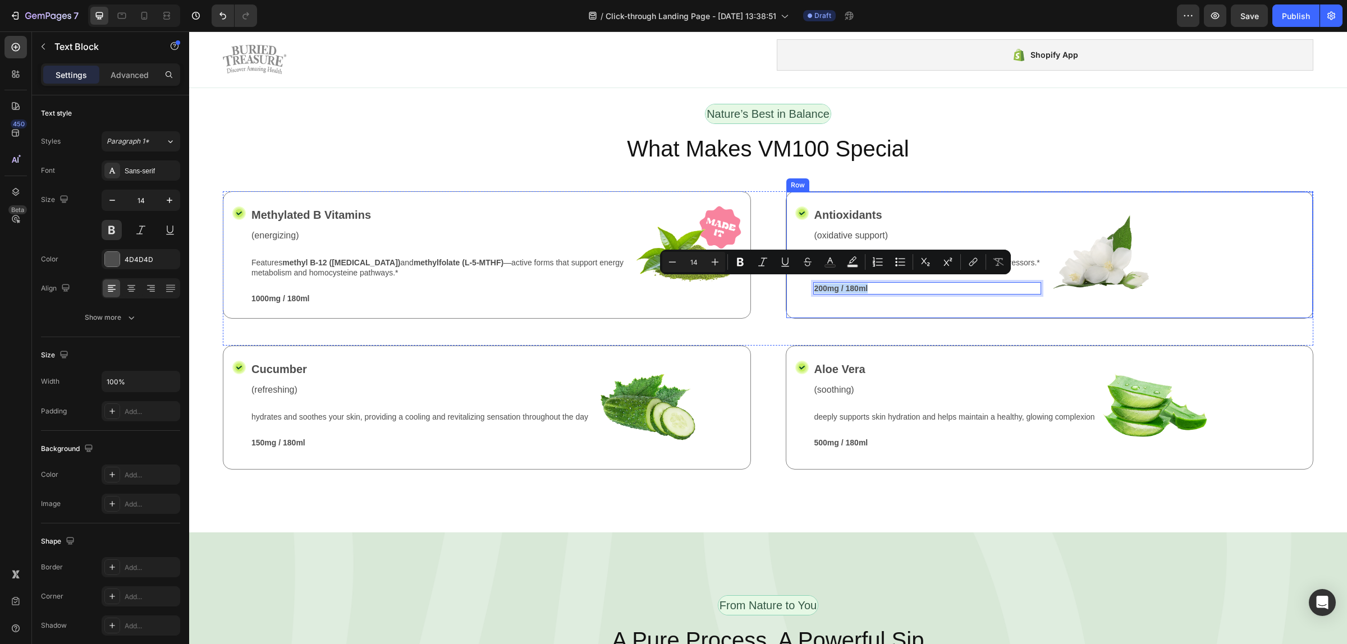
drag, startPoint x: 888, startPoint y: 284, endPoint x: 781, endPoint y: 293, distance: 107.0
click at [786, 293] on div "Icon Antioxidants Text Block (oxidative support) Text Block vitamins like C & E…" at bounding box center [1050, 254] width 528 height 127
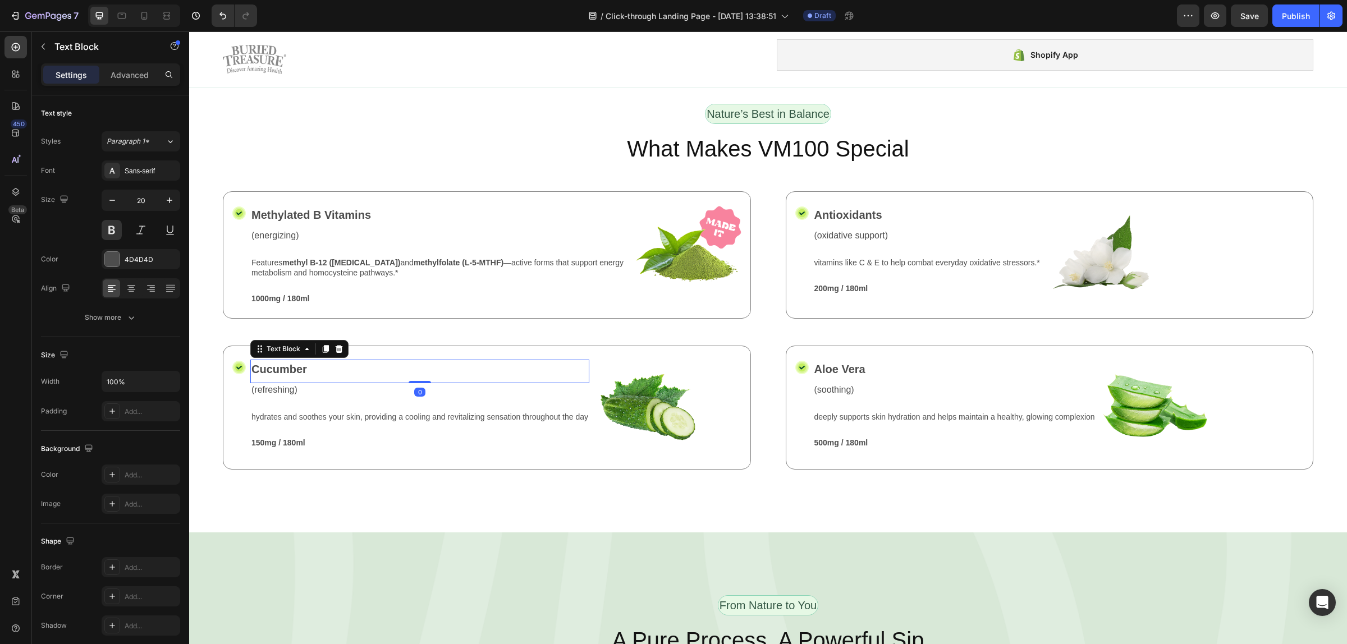
click at [310, 366] on p "Cucumber" at bounding box center [419, 369] width 337 height 17
click at [304, 361] on p "Cucumber" at bounding box center [419, 369] width 337 height 17
click at [432, 413] on p "hydrates and soothes your skin, providing a cooling and revitalizing sensation …" at bounding box center [419, 417] width 337 height 10
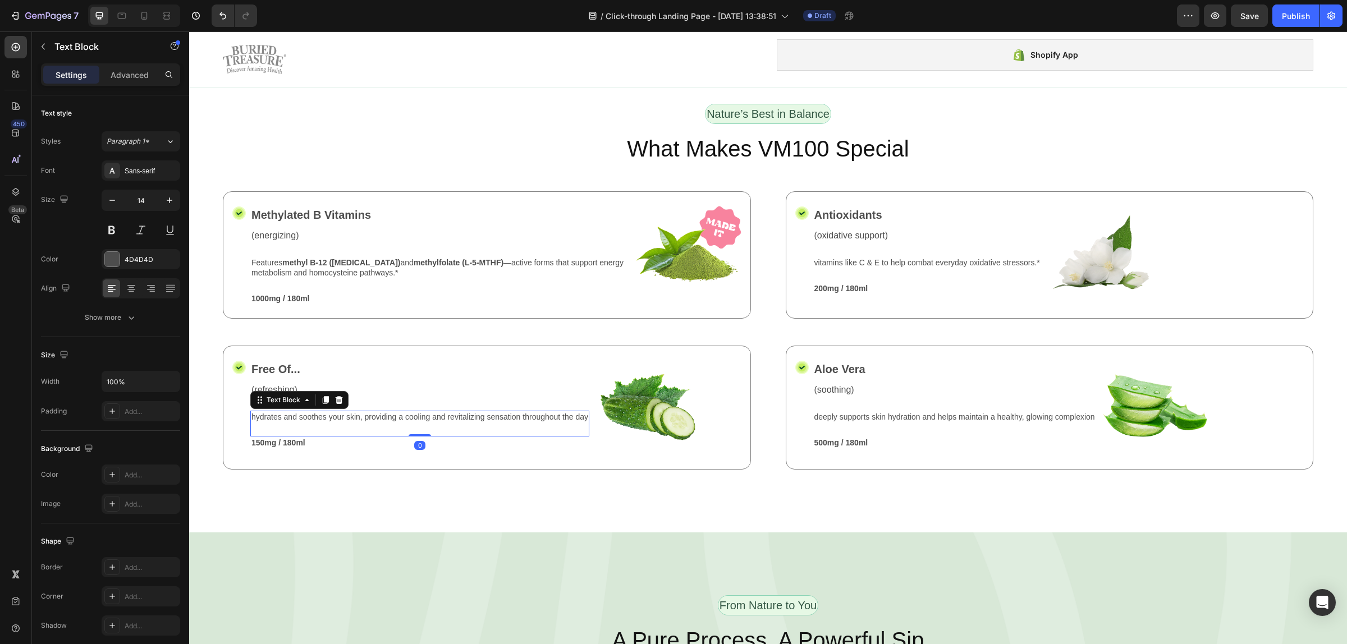
click at [432, 413] on p "hydrates and soothes your skin, providing a cooling and revitalizing sensation …" at bounding box center [419, 417] width 337 height 10
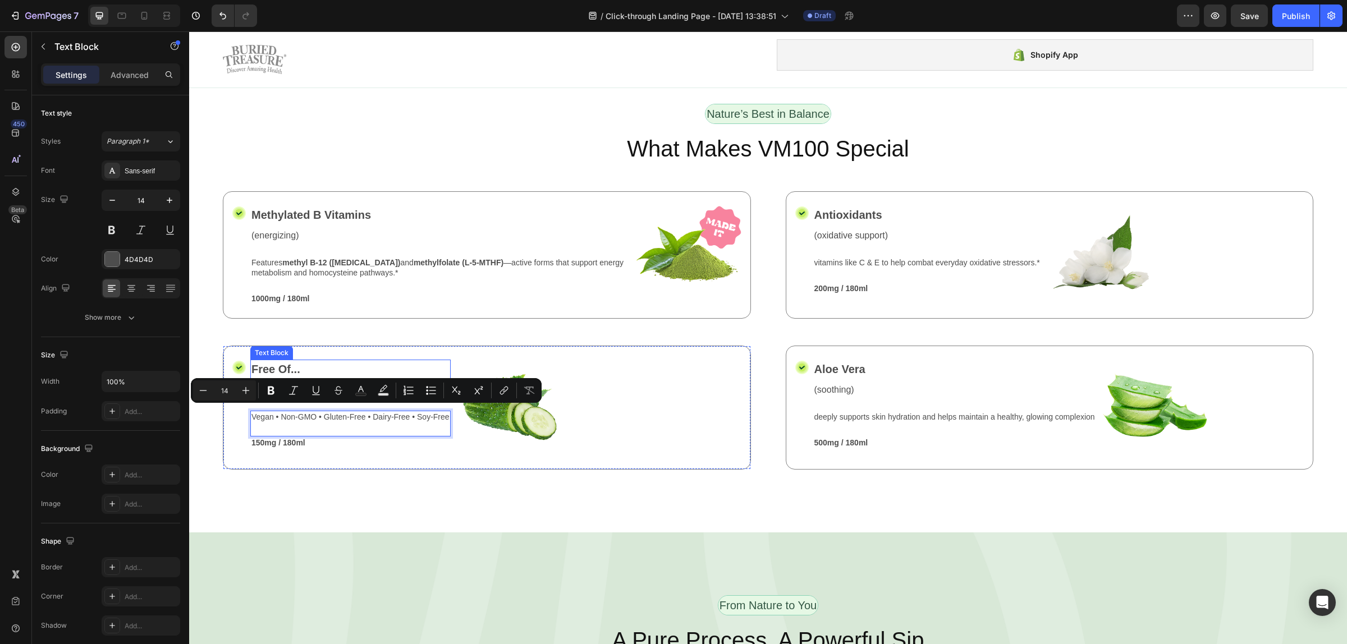
click at [263, 361] on p "Free Of..." at bounding box center [350, 369] width 198 height 17
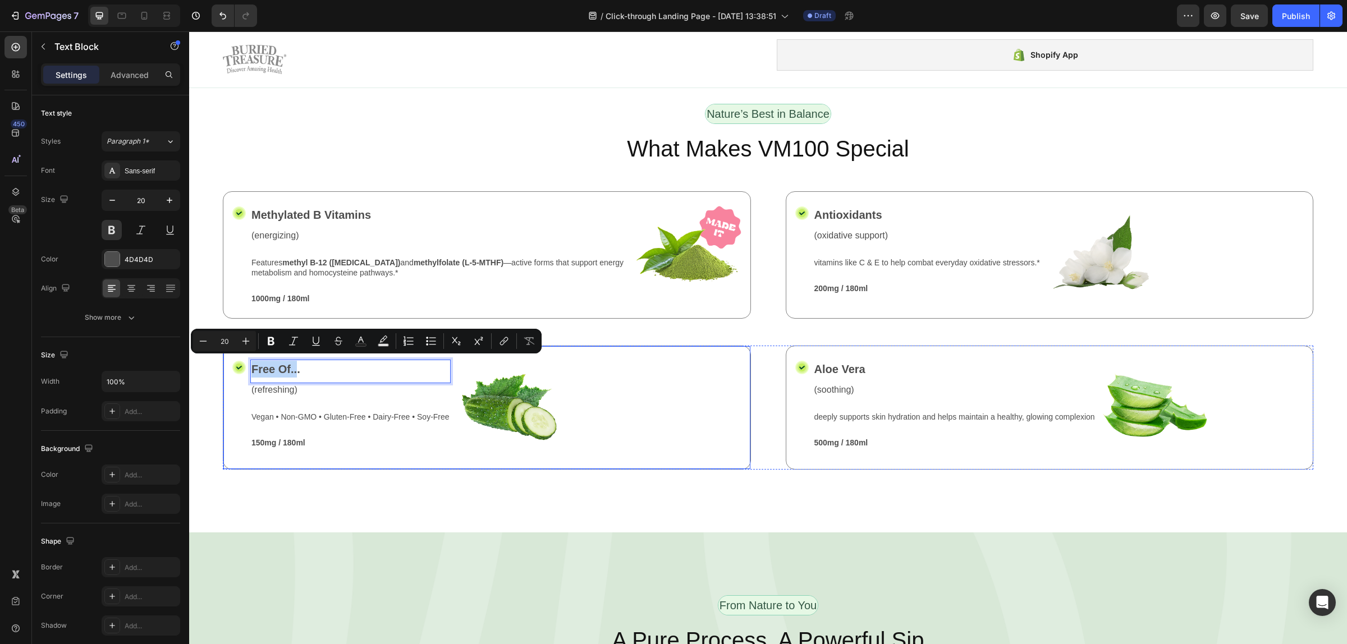
drag, startPoint x: 298, startPoint y: 362, endPoint x: 241, endPoint y: 372, distance: 57.5
click at [241, 372] on div "Icon Free Of... Text Block 0 (refreshing) Text Block Vegan • Non-GMO • Gluten-F…" at bounding box center [487, 408] width 528 height 124
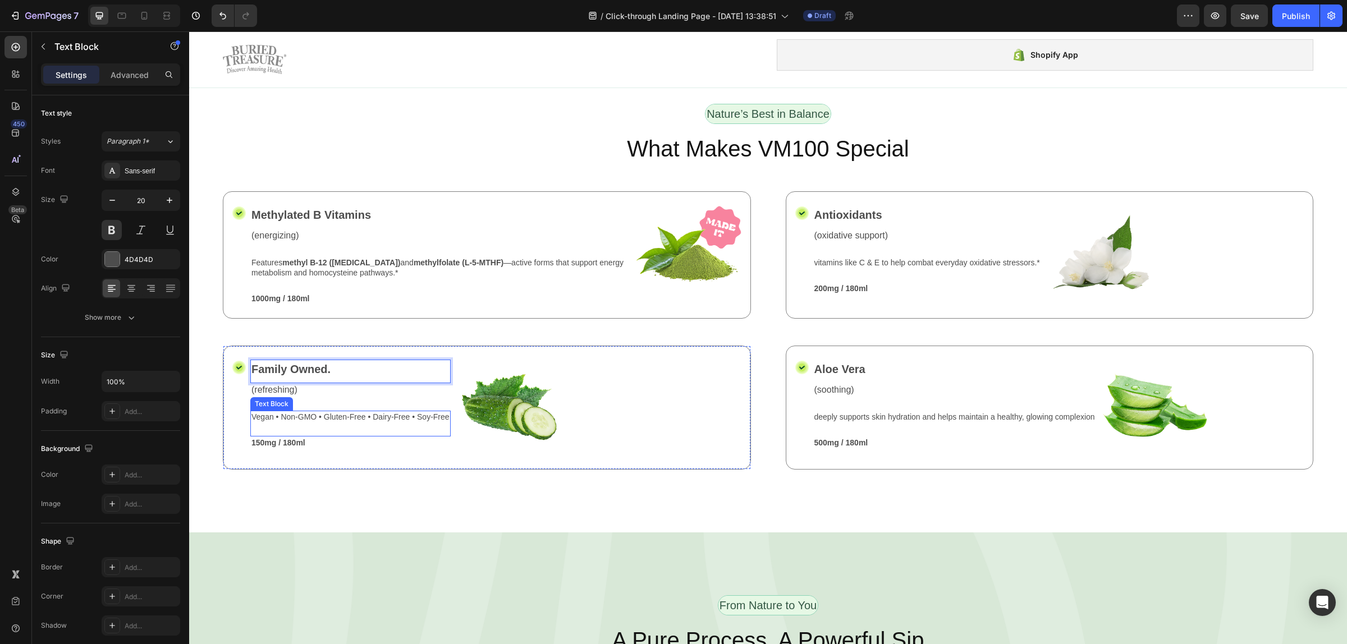
click at [398, 413] on p "Vegan • Non-GMO • Gluten-Free • Dairy-Free • Soy-Free" at bounding box center [350, 417] width 198 height 10
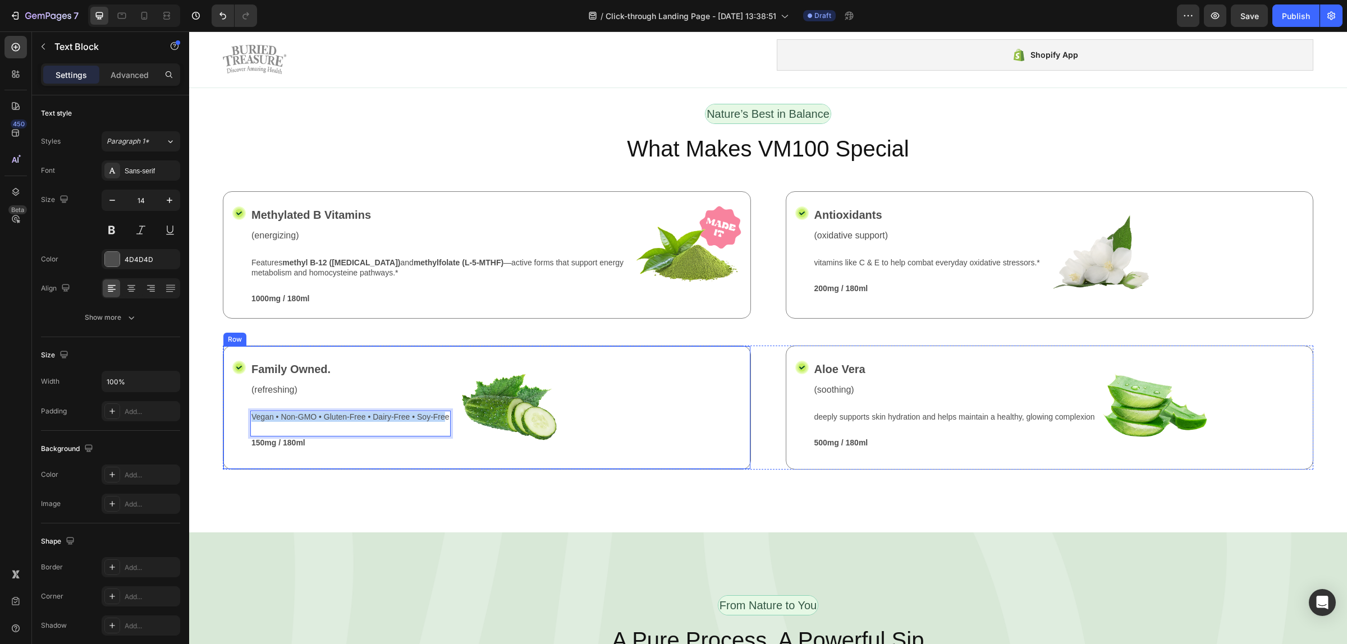
drag, startPoint x: 446, startPoint y: 414, endPoint x: 249, endPoint y: 416, distance: 197.5
click at [249, 416] on div "Icon Family Owned. Text Block (refreshing) Text Block Vegan • Non-GMO • Gluten-…" at bounding box center [487, 408] width 528 height 124
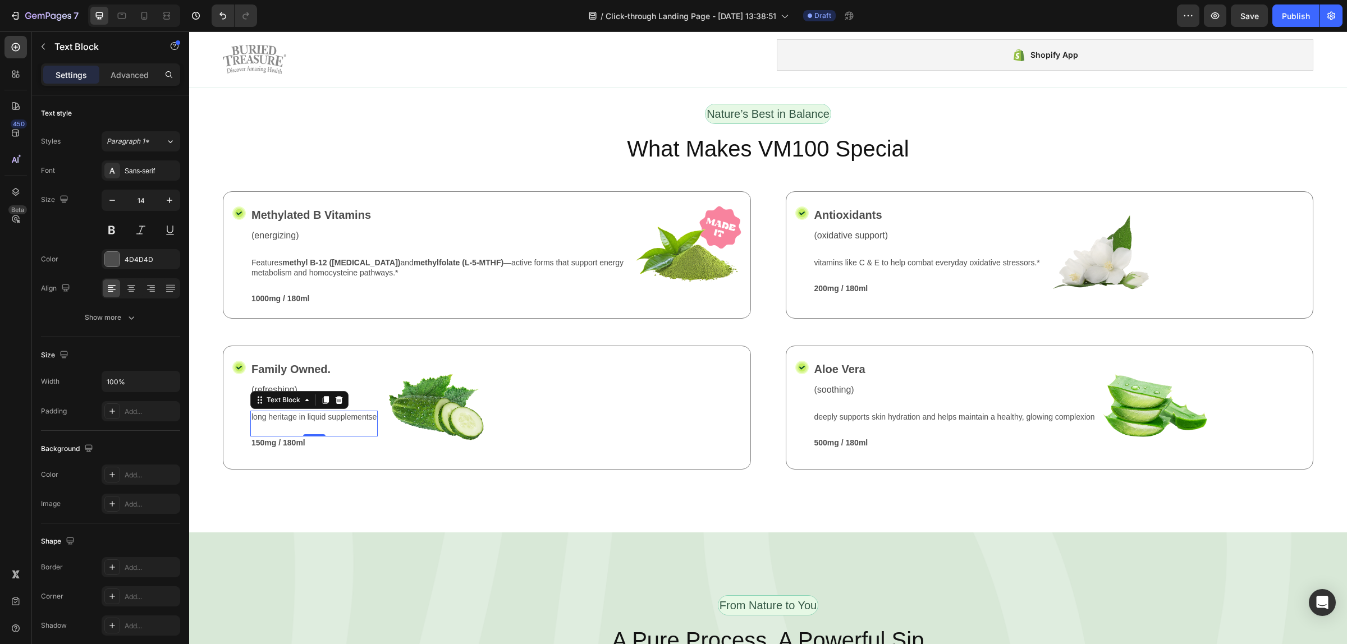
click at [300, 412] on p "long heritage in liquid supplementse" at bounding box center [313, 417] width 125 height 10
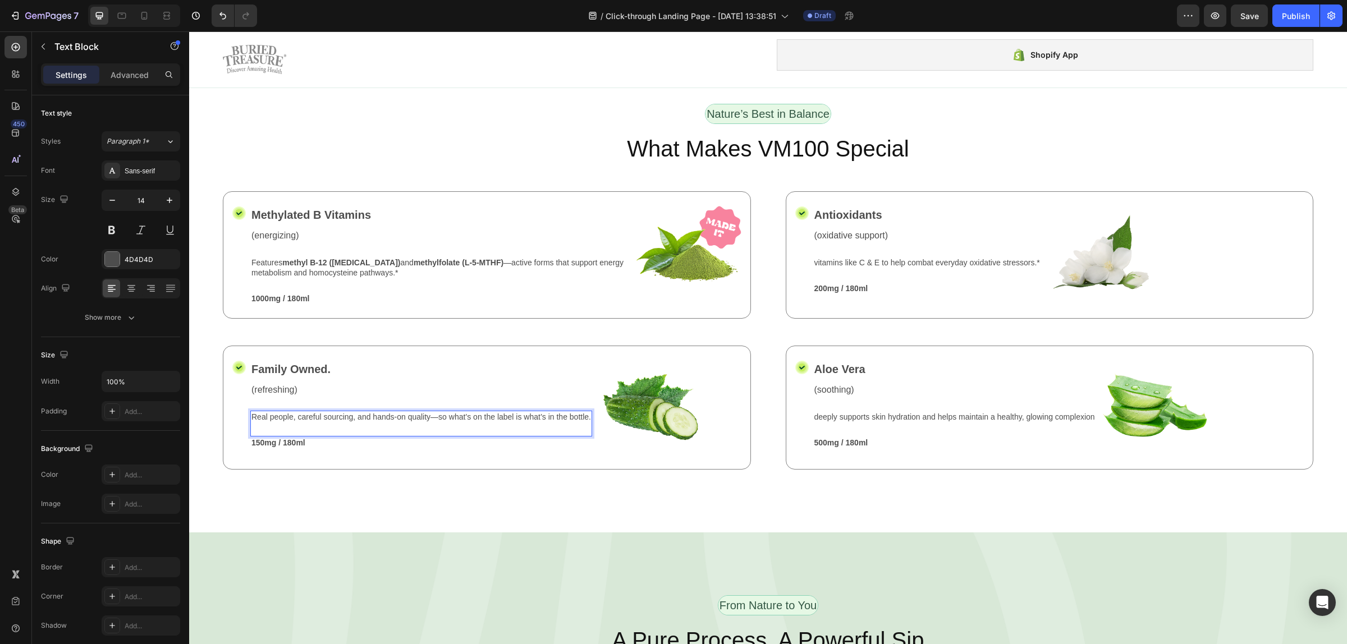
click at [431, 419] on div "Real people, careful sourcing, and hands-on quality—so what’s on the label is w…" at bounding box center [421, 424] width 342 height 26
click at [433, 412] on p "Real people, careful sourcing, and hands-on quality—so what’s on the label is w…" at bounding box center [420, 417] width 339 height 10
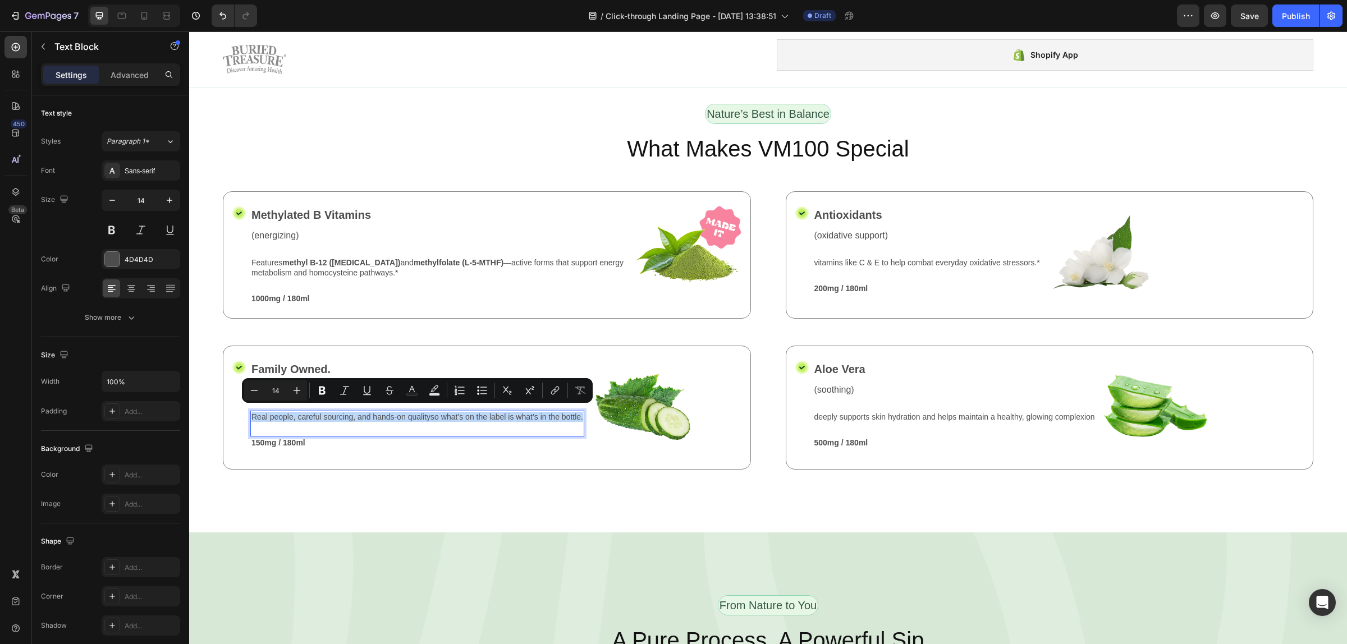
copy p "Real people, careful sourcing, and hands-on qualityso what’s on the label is wh…"
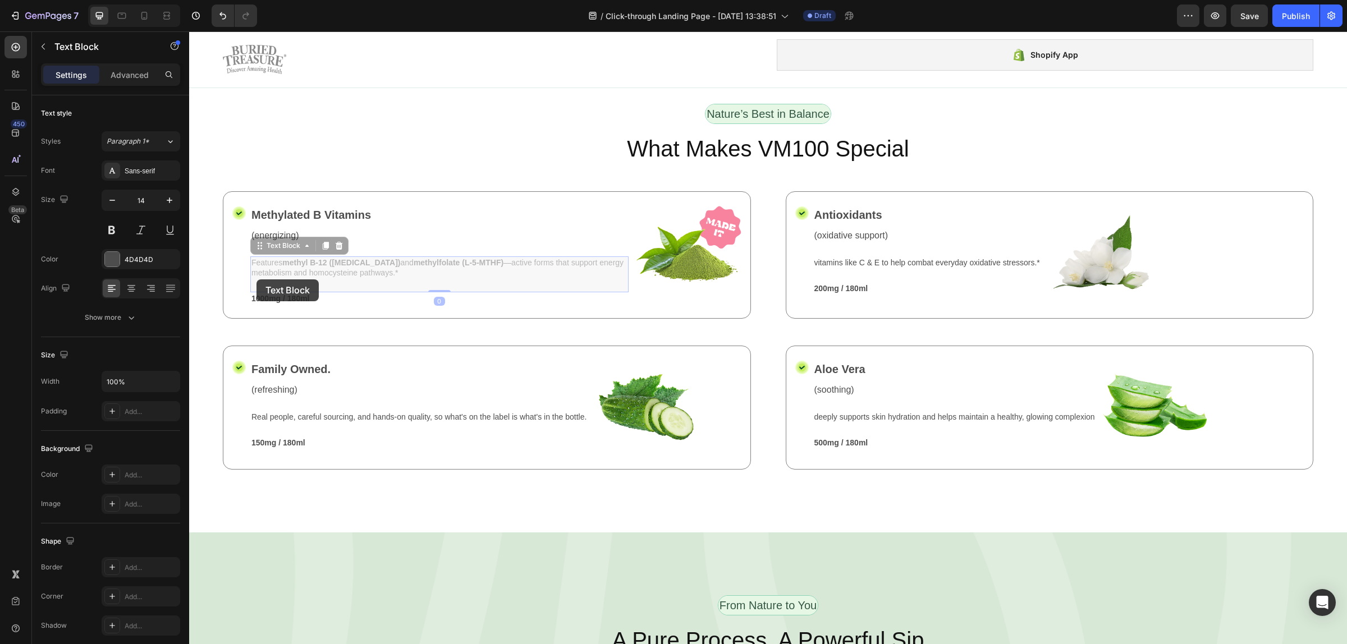
click at [189, 31] on div "Features methyl B-12 ([MEDICAL_DATA]) and methylfolate (L-5-MTHF) —active forms…" at bounding box center [189, 31] width 0 height 0
click at [397, 265] on p "Features methyl B-12 ([MEDICAL_DATA]) and methylfolate (L-5-MTHF) —active forms…" at bounding box center [439, 268] width 376 height 20
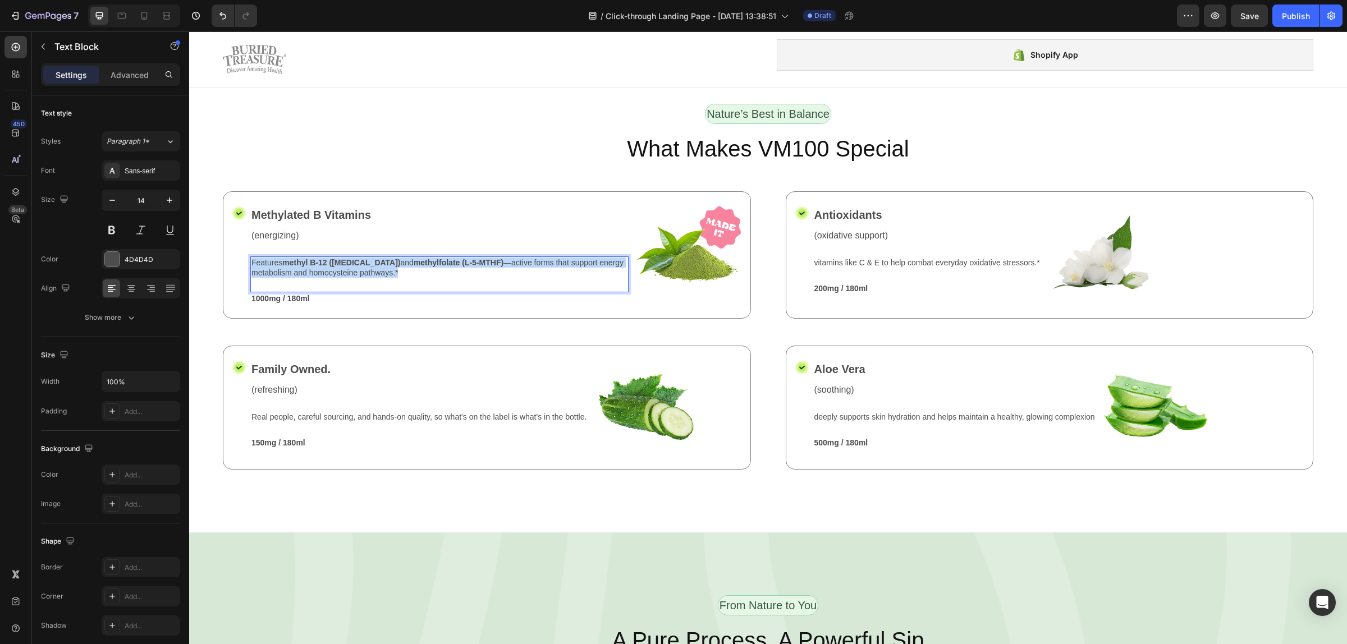
click at [397, 265] on p "Features methyl B-12 ([MEDICAL_DATA]) and methylfolate (L-5-MTHF) —active forms…" at bounding box center [439, 268] width 376 height 20
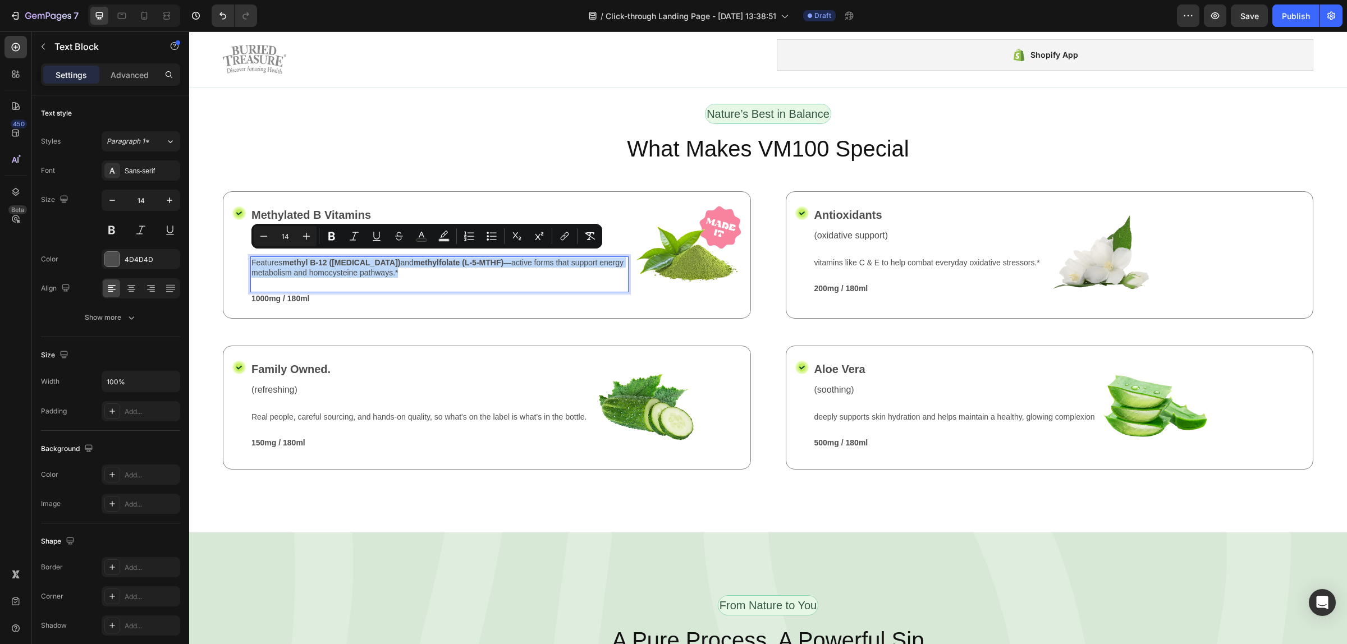
copy p "Features methyl B-12 ([MEDICAL_DATA]) and methylfolate (L-5-MTHF) —active forms…"
click at [437, 279] on div "Features methyl B-12 ([MEDICAL_DATA]) and methylfolate (L-5-MTHF) —active forms…" at bounding box center [439, 274] width 378 height 36
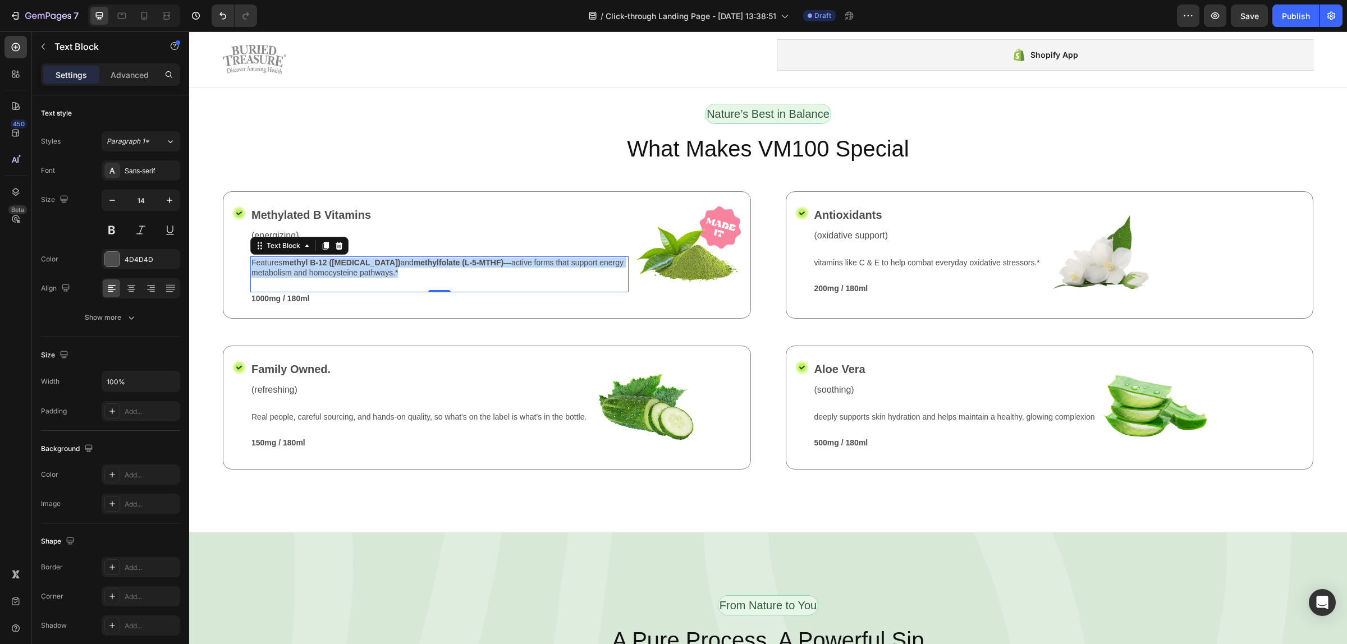
drag, startPoint x: 437, startPoint y: 278, endPoint x: 368, endPoint y: 260, distance: 70.8
click at [368, 260] on div "Features methyl B-12 ([MEDICAL_DATA]) and methylfolate (L-5-MTHF) —active forms…" at bounding box center [439, 274] width 378 height 36
click at [419, 268] on p "Features methyl B-12 ([MEDICAL_DATA]) and methylfolate (L-5-MTHF) —active forms…" at bounding box center [439, 268] width 376 height 20
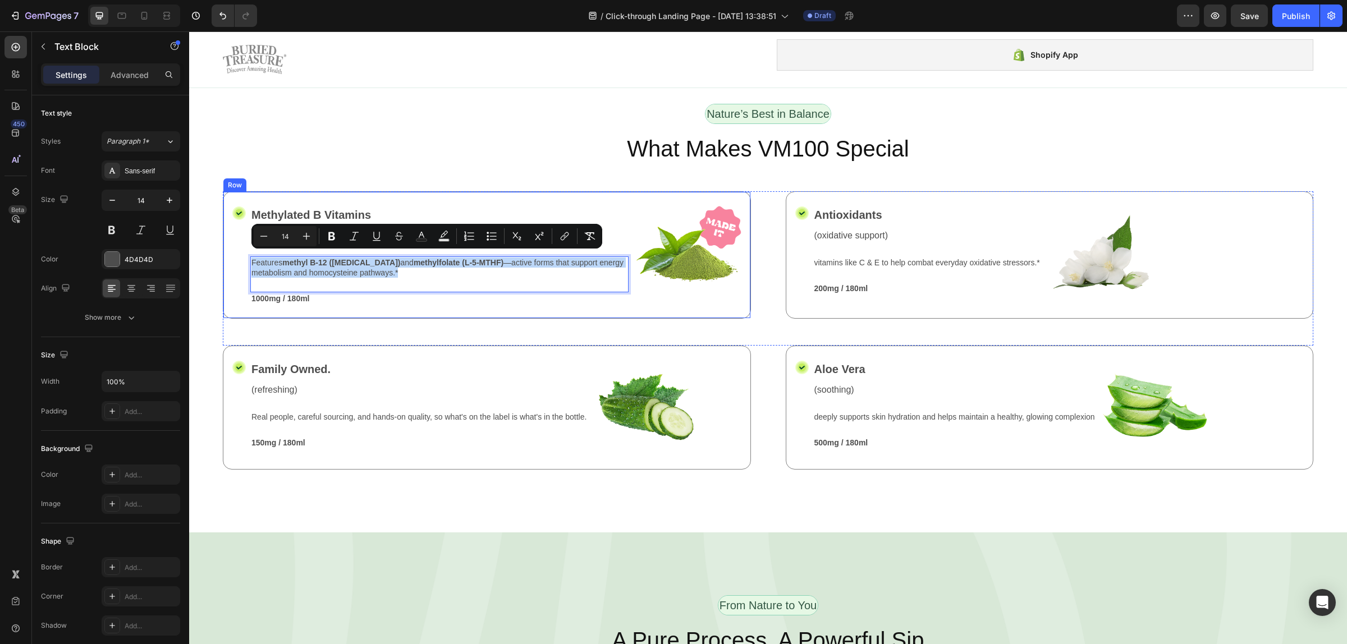
drag, startPoint x: 433, startPoint y: 269, endPoint x: 245, endPoint y: 254, distance: 188.6
click at [245, 254] on div "Icon Methylated B Vitamins Text Block (energizing) Text Block Features methyl B…" at bounding box center [487, 254] width 528 height 127
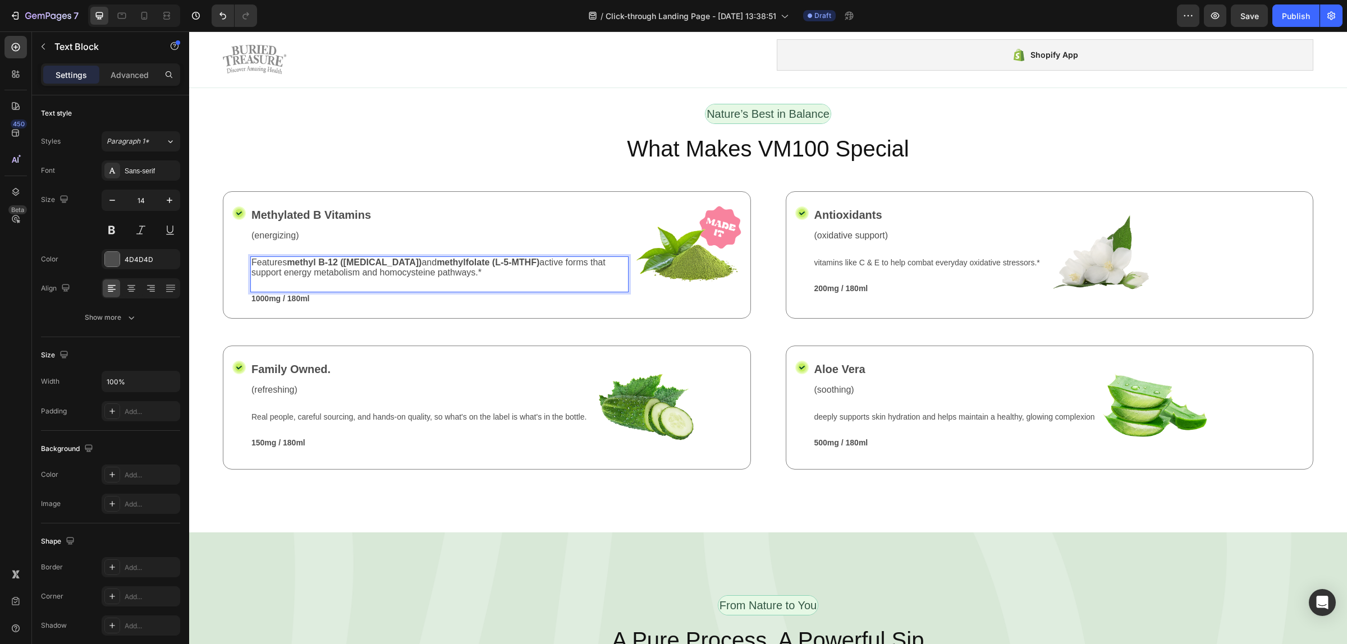
click at [539, 262] on strong "methylfolate (L-5-MTHF)" at bounding box center [488, 263] width 103 height 10
click at [829, 283] on p "200mg / 180ml" at bounding box center [927, 288] width 226 height 10
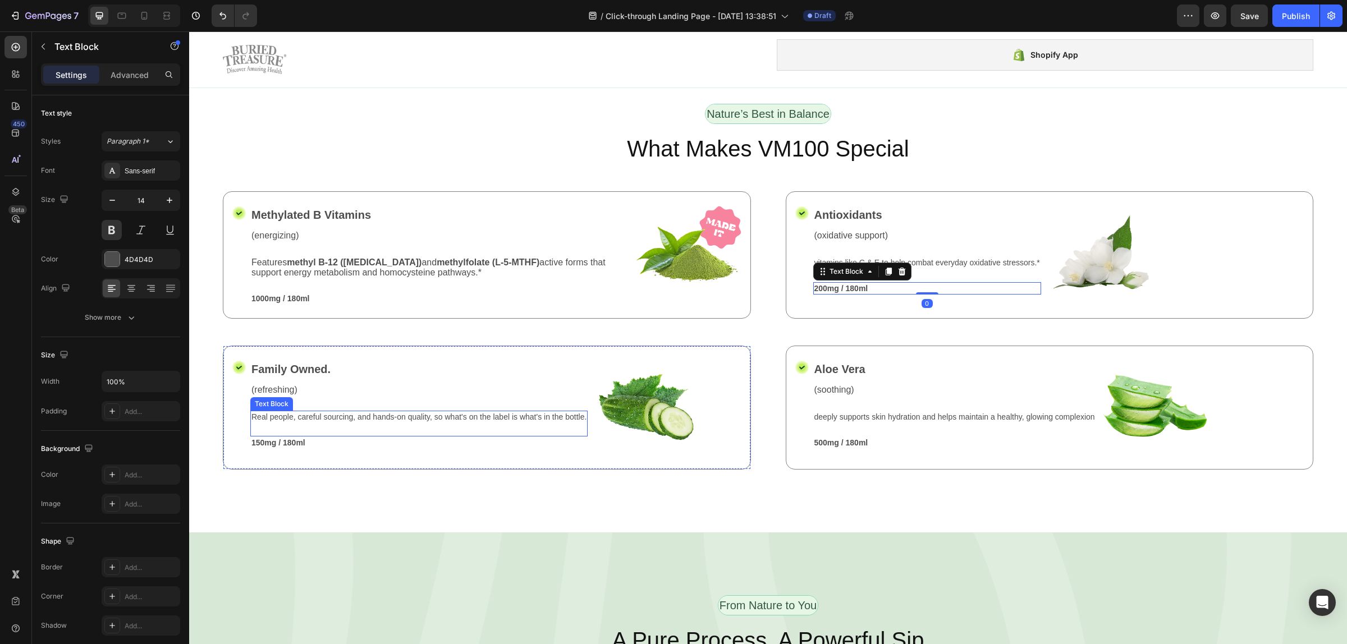
click at [393, 412] on p "Real people, careful sourcing, and hands-on quality, so what's on the label is …" at bounding box center [418, 417] width 335 height 10
drag, startPoint x: 393, startPoint y: 410, endPoint x: 393, endPoint y: 402, distance: 7.9
click at [393, 402] on div "(refreshing) Text Block" at bounding box center [418, 396] width 337 height 27
click at [368, 412] on p "Real people, careful sourcing, and hands-on quality, so what's on the label is …" at bounding box center [418, 417] width 335 height 10
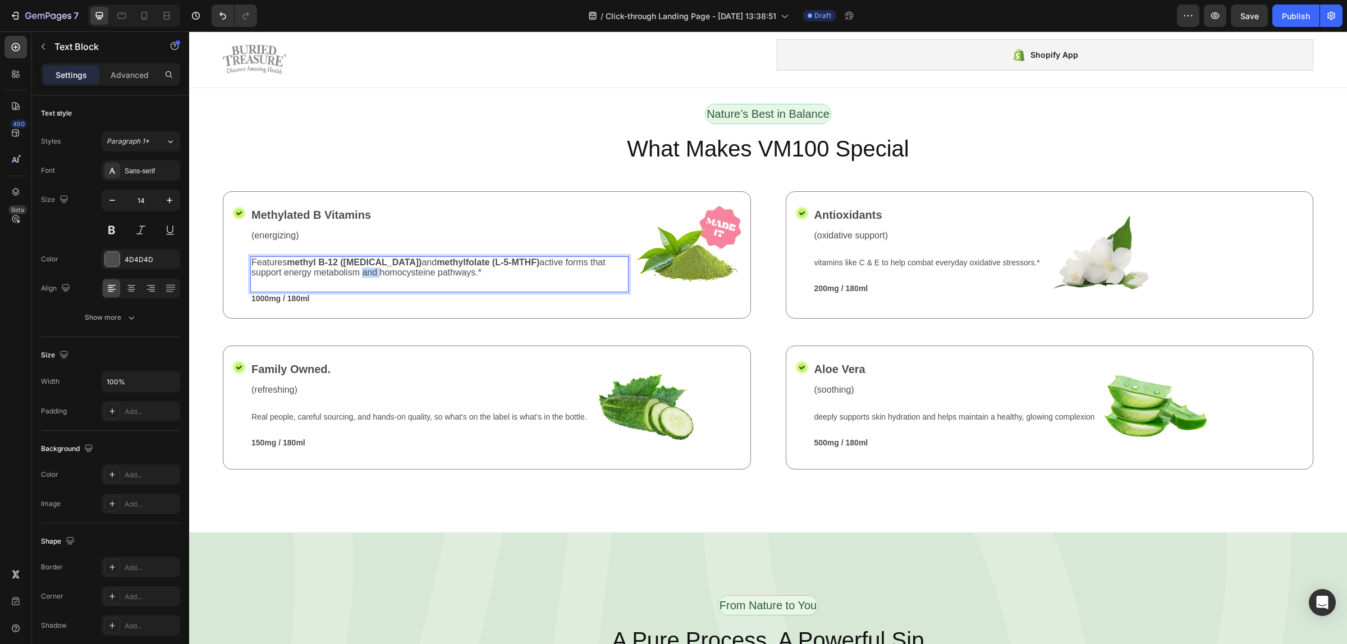
click at [371, 265] on span "Features methyl B-12 ([MEDICAL_DATA]) and methylfolate (L-5-MTHF) active forms …" at bounding box center [428, 268] width 354 height 20
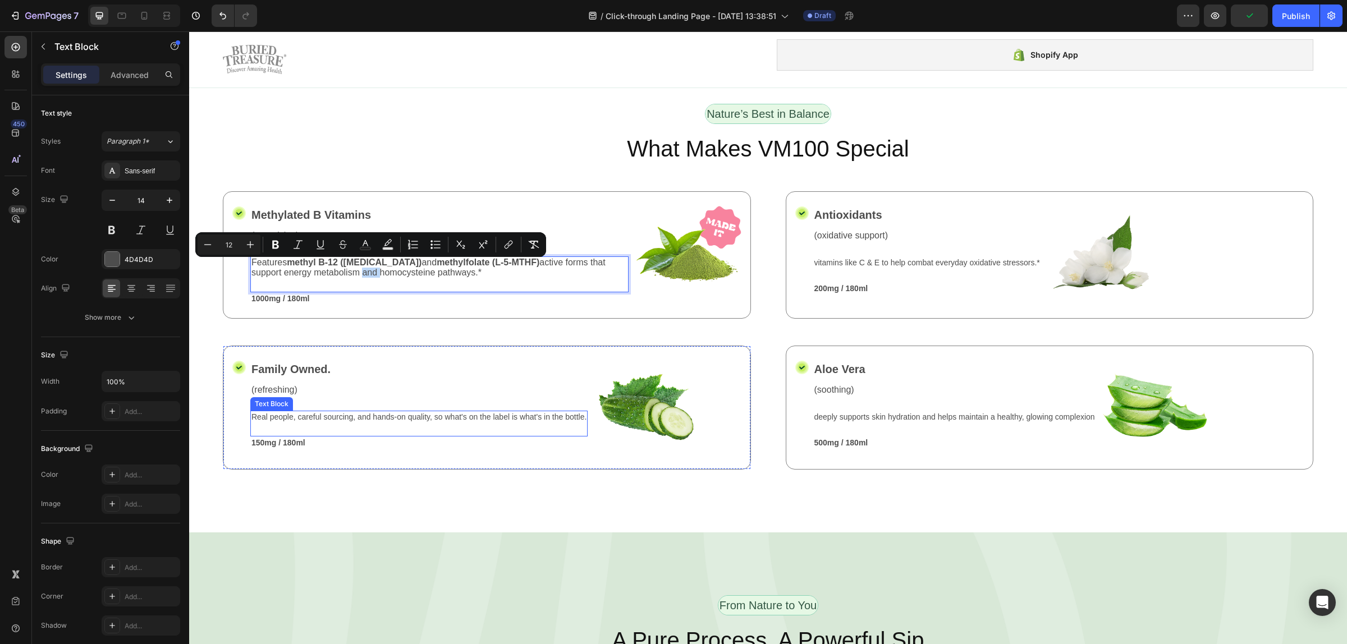
click at [335, 412] on p "Real people, careful sourcing, and hands-on quality, so what's on the label is …" at bounding box center [418, 417] width 335 height 10
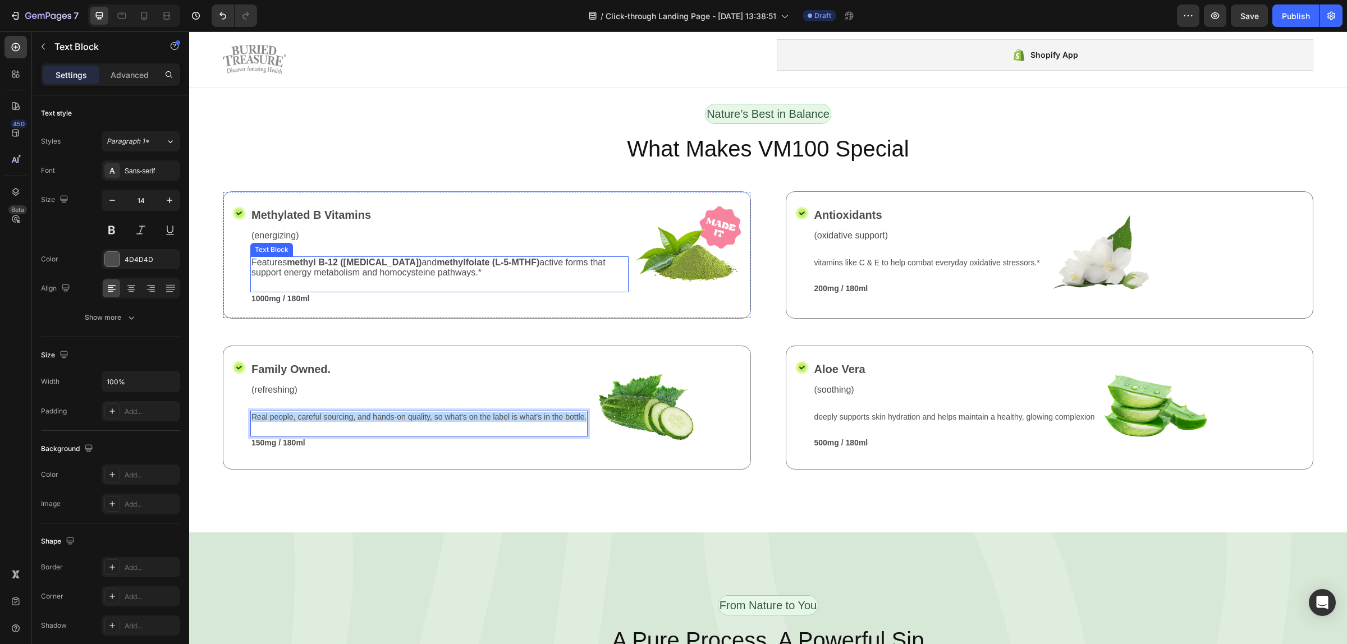
click at [359, 261] on strong "methyl B-12 ([MEDICAL_DATA])" at bounding box center [354, 263] width 135 height 10
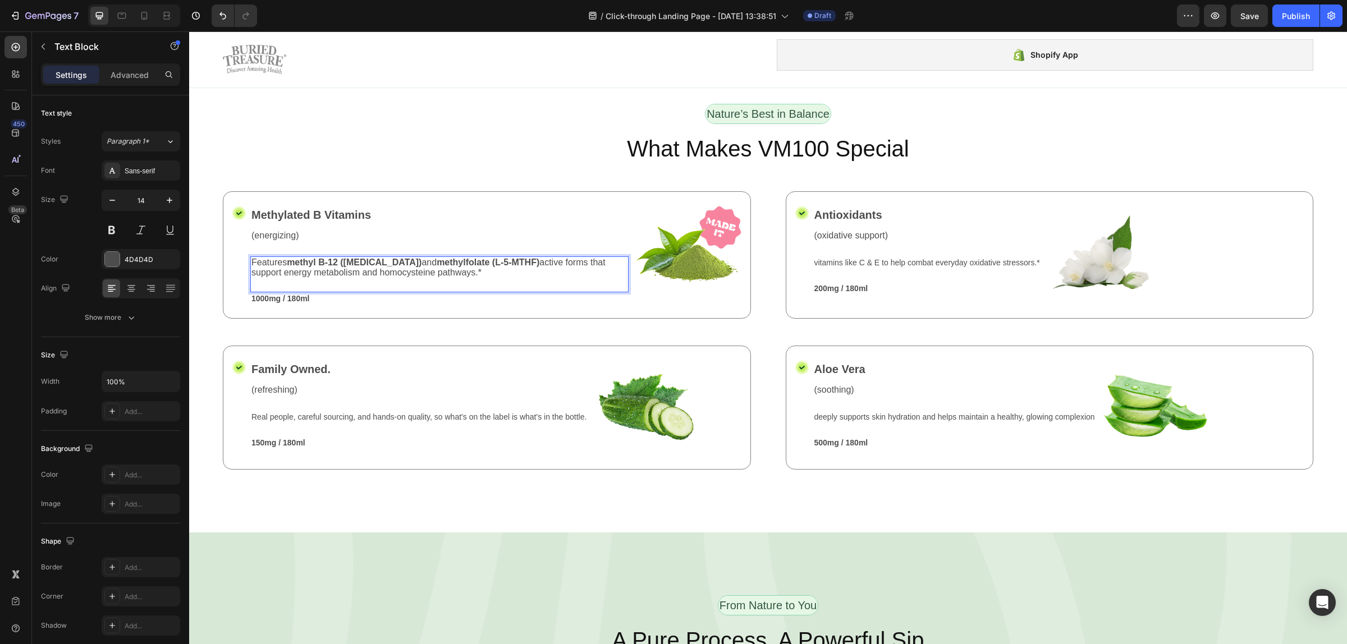
click at [359, 261] on strong "methyl B-12 ([MEDICAL_DATA])" at bounding box center [354, 263] width 135 height 10
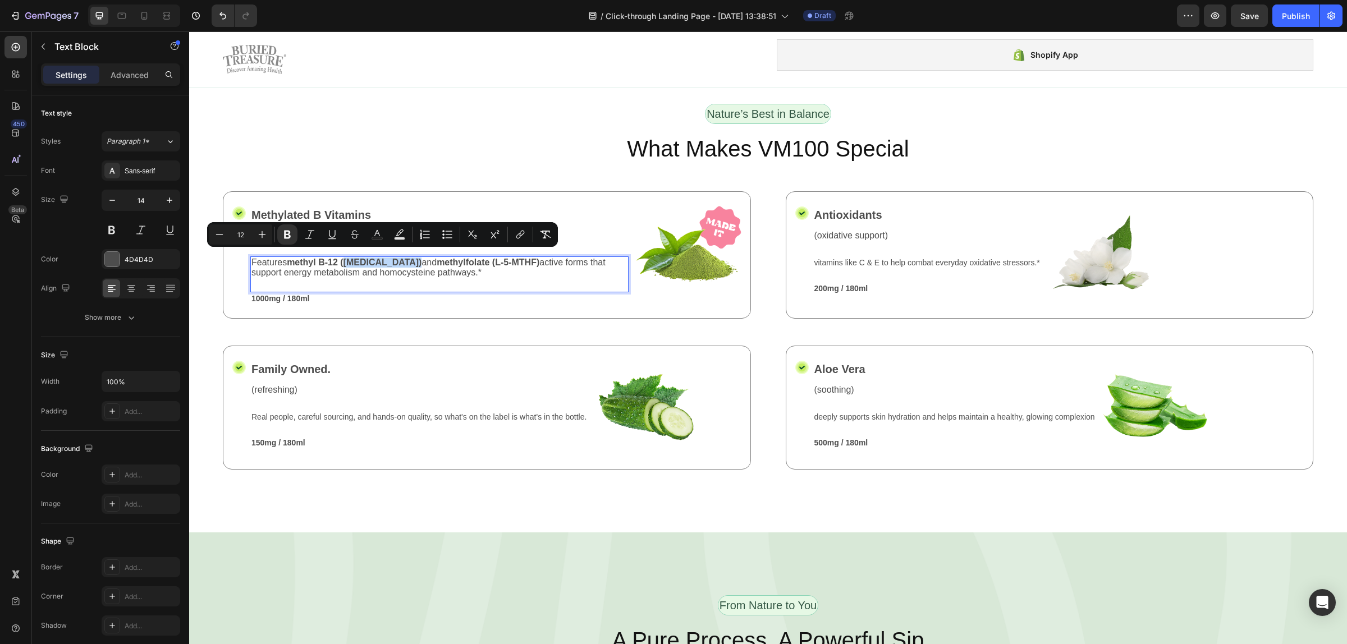
click at [316, 275] on div "Features methyl B-12 ([MEDICAL_DATA]) and methylfolate (L-5-MTHF) active forms …" at bounding box center [439, 274] width 378 height 36
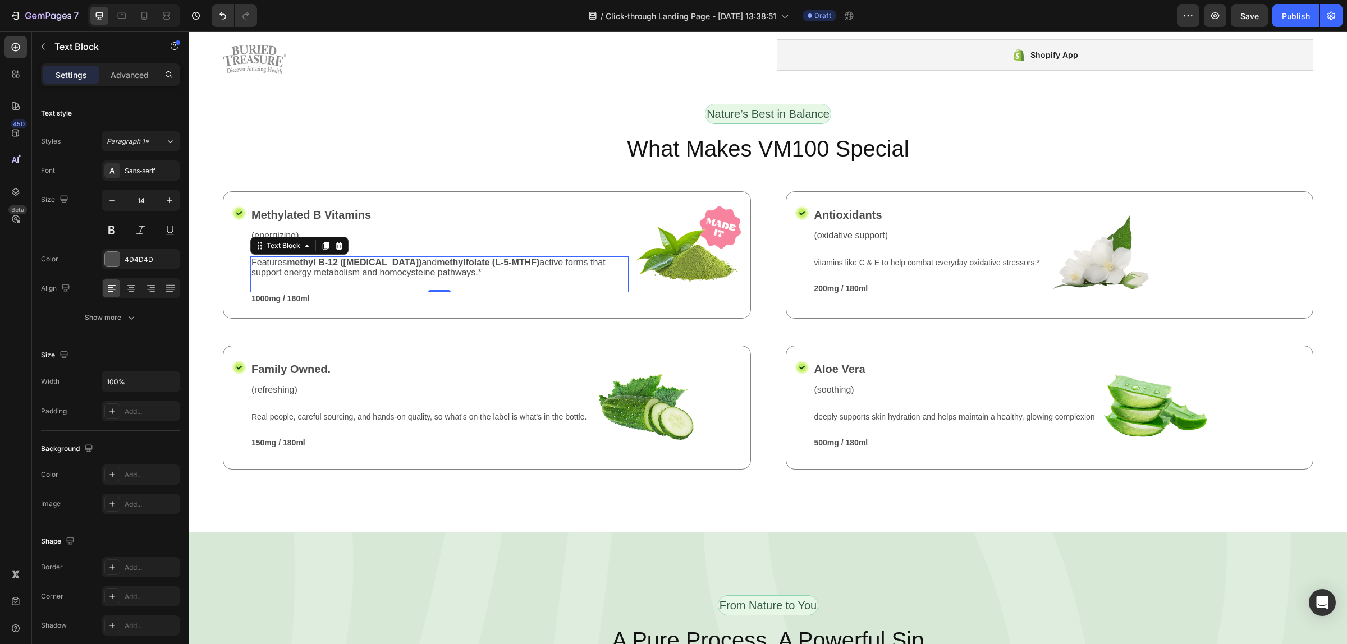
click at [318, 264] on span "Features methyl B-12 ([MEDICAL_DATA]) and methylfolate (L-5-MTHF) active forms …" at bounding box center [428, 268] width 354 height 20
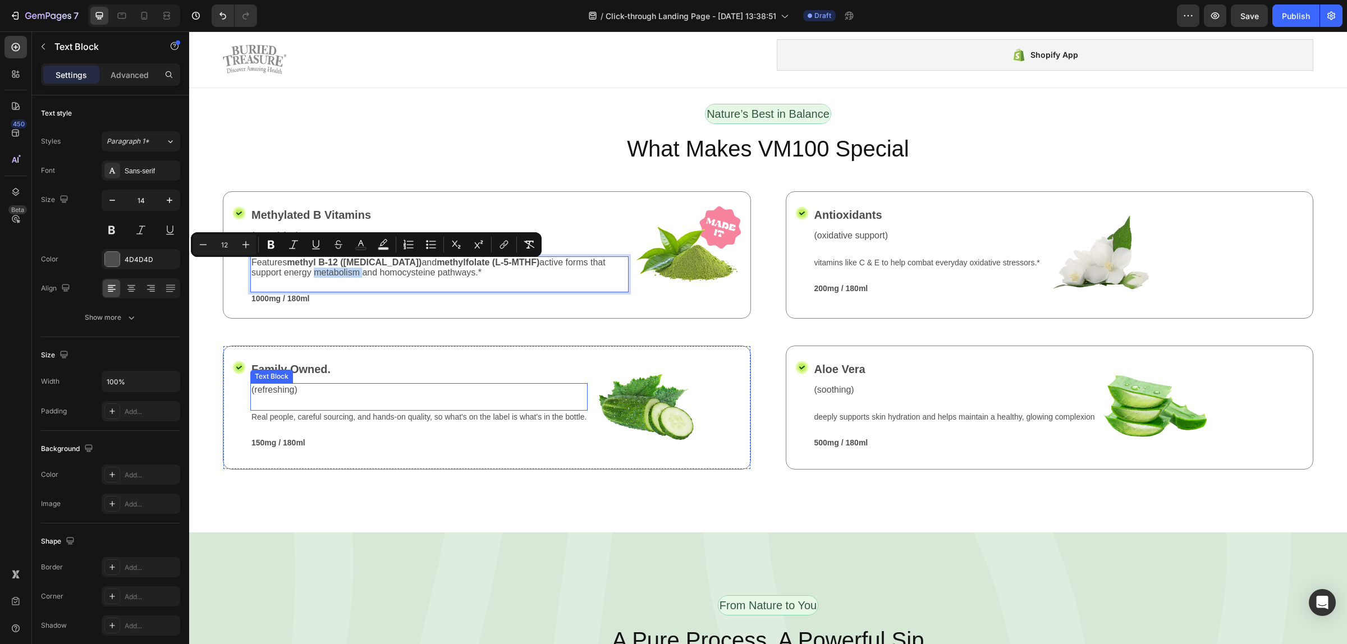
click at [279, 412] on p "Real people, careful sourcing, and hands-on quality, so what's on the label is …" at bounding box center [418, 417] width 335 height 10
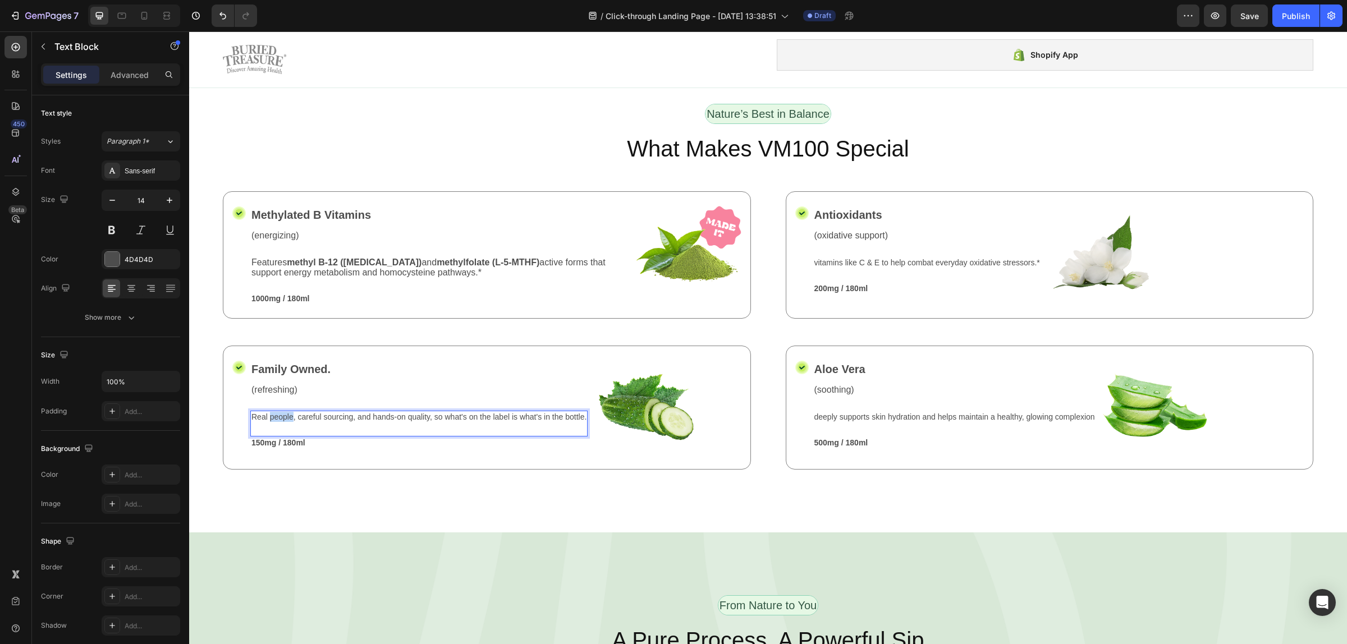
click at [279, 412] on p "Real people, careful sourcing, and hands-on quality, so what's on the label is …" at bounding box center [418, 417] width 335 height 10
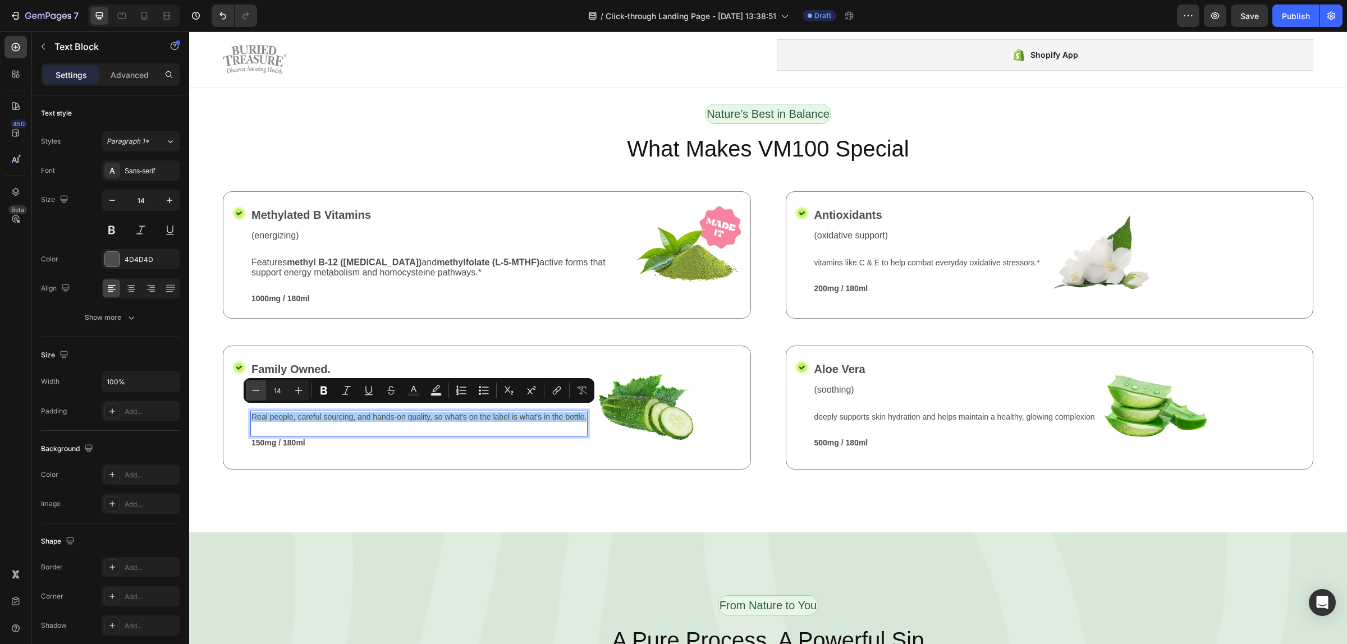
click at [251, 383] on button "Minus" at bounding box center [256, 390] width 20 height 20
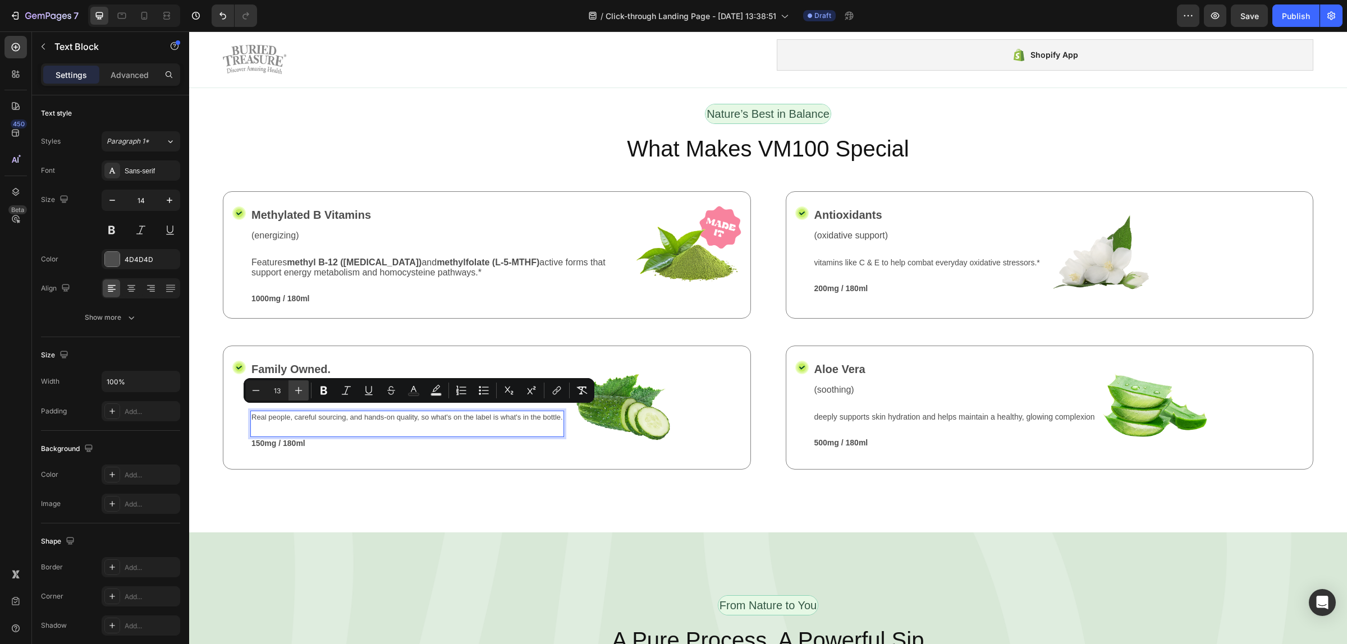
click at [296, 391] on icon "Editor contextual toolbar" at bounding box center [298, 390] width 7 height 7
type input "14"
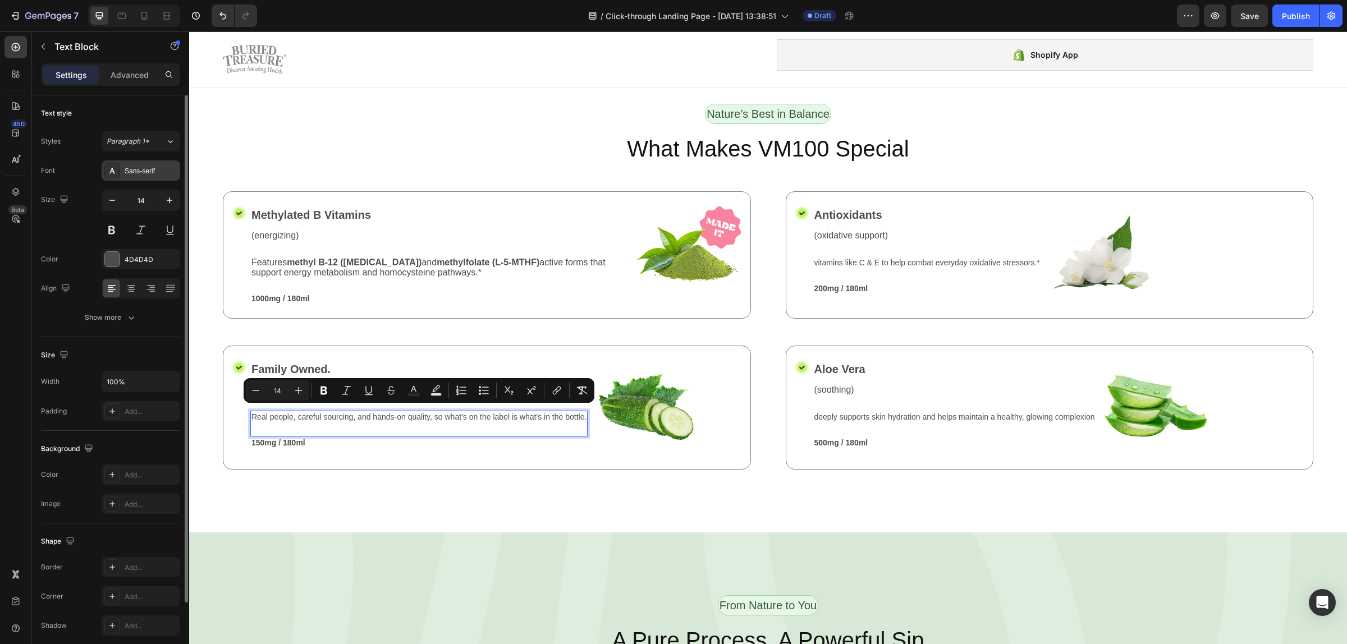
click at [150, 172] on div "Sans-serif" at bounding box center [151, 171] width 53 height 10
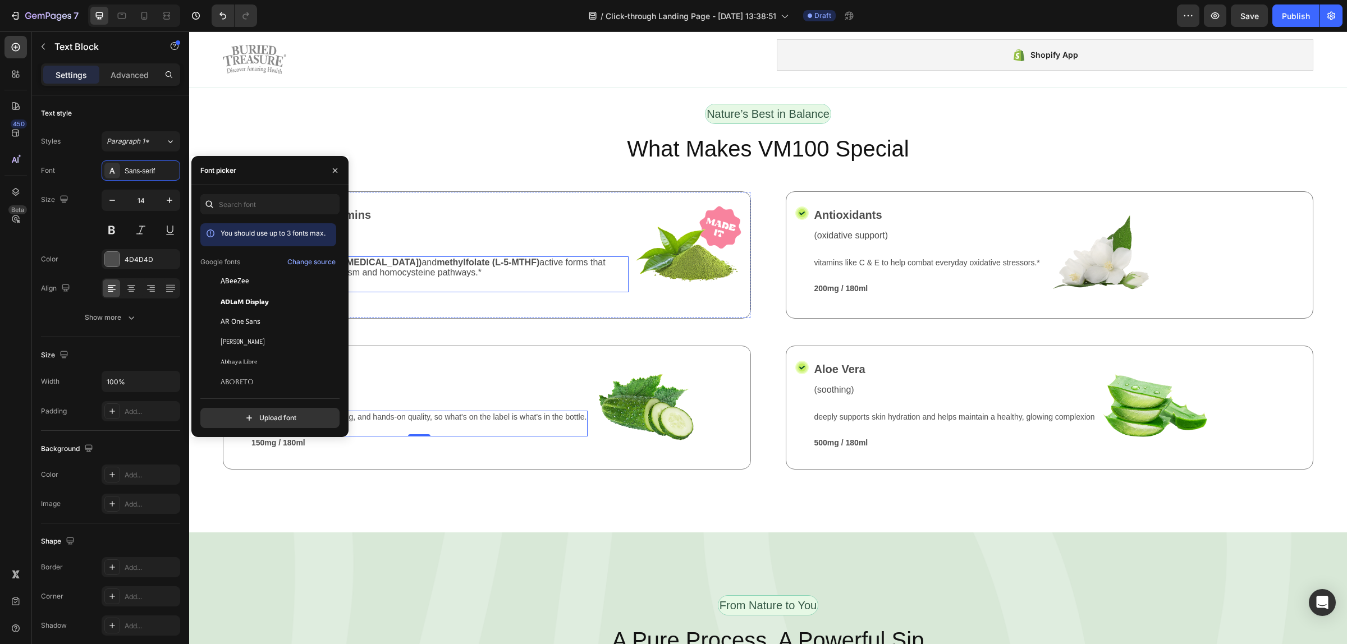
click at [470, 268] on span "Features methyl B-12 ([MEDICAL_DATA]) and methylfolate (L-5-MTHF) active forms …" at bounding box center [428, 268] width 354 height 20
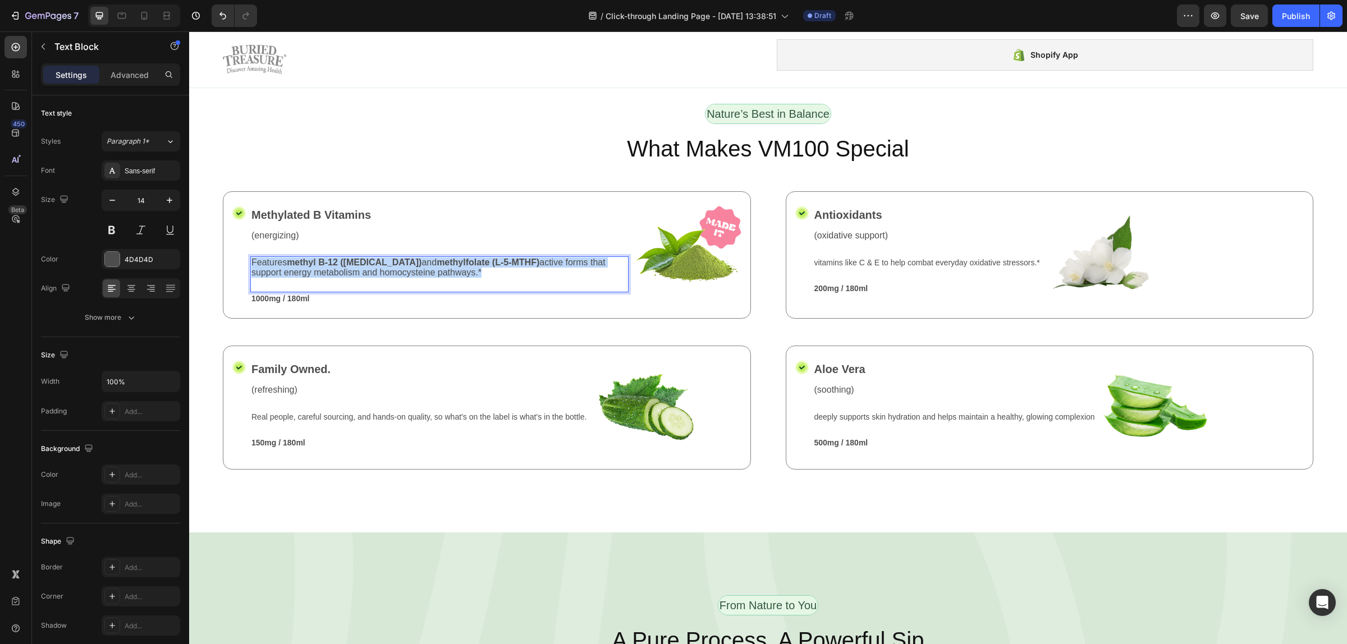
click at [470, 267] on span "Features methyl B-12 ([MEDICAL_DATA]) and methylfolate (L-5-MTHF) active forms …" at bounding box center [428, 268] width 354 height 20
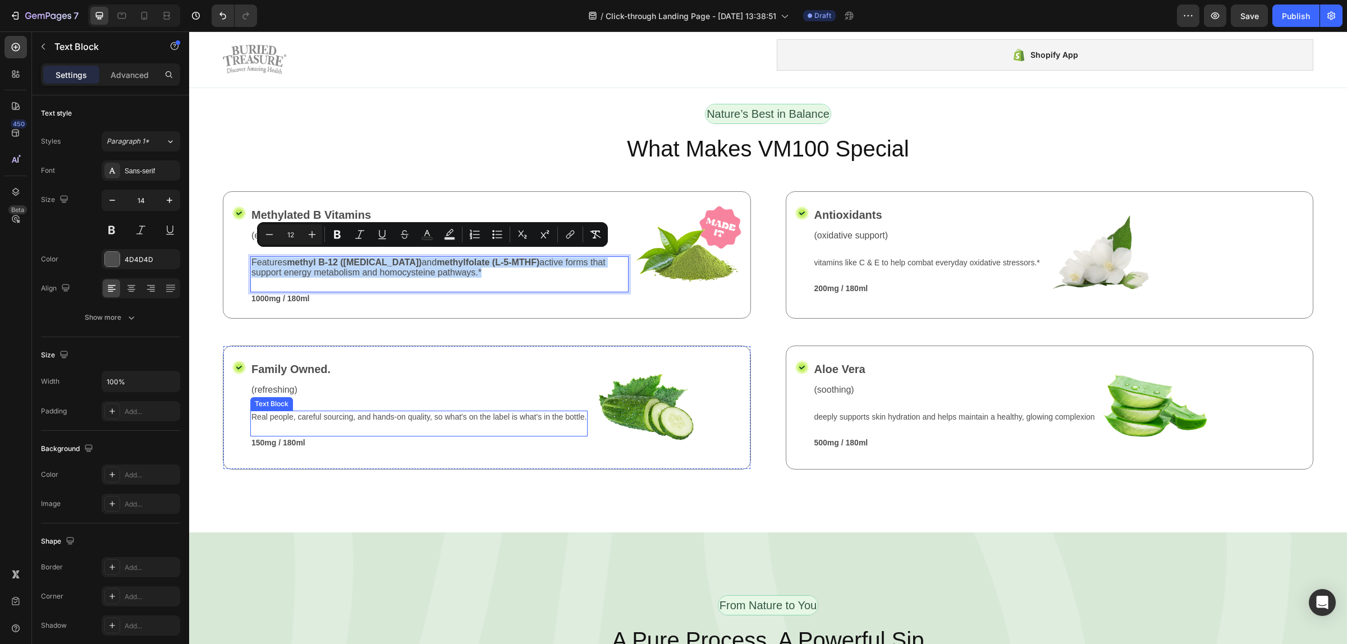
click at [413, 412] on span "Real people, careful sourcing, and hands-on quality, so what's on the label is …" at bounding box center [418, 416] width 335 height 9
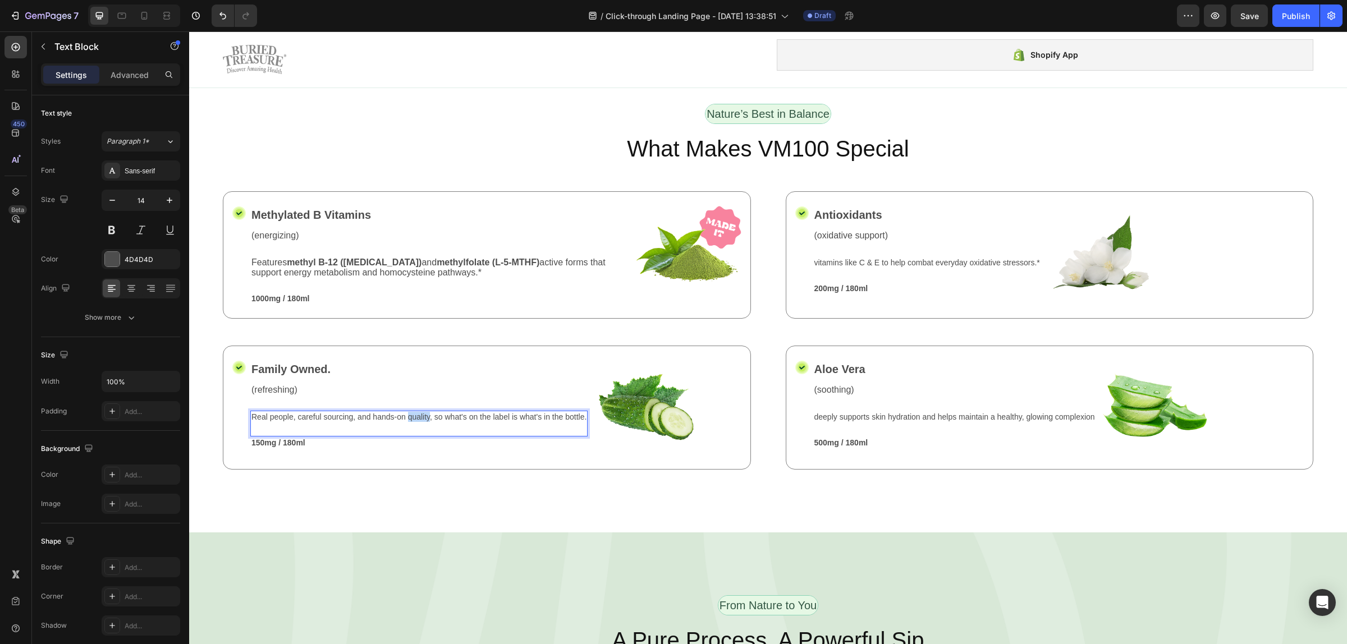
click at [415, 416] on p "Real people, careful sourcing, and hands-on quality, so what's on the label is …" at bounding box center [418, 417] width 335 height 10
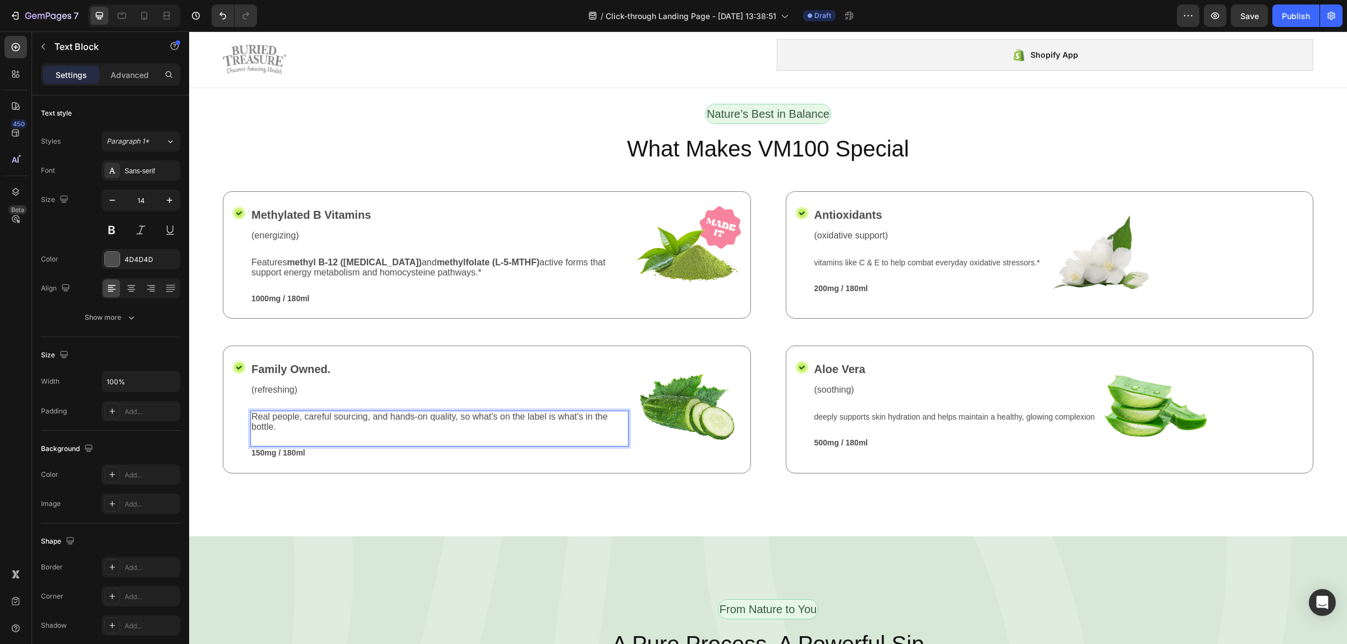
click at [407, 420] on p "Real people, careful sourcing, and hands-on quality, so what's on the label is …" at bounding box center [439, 422] width 376 height 20
click at [837, 306] on div "Icon Antioxidants Text Block (oxidative support) Text Block vitamins like C & E…" at bounding box center [1050, 254] width 528 height 127
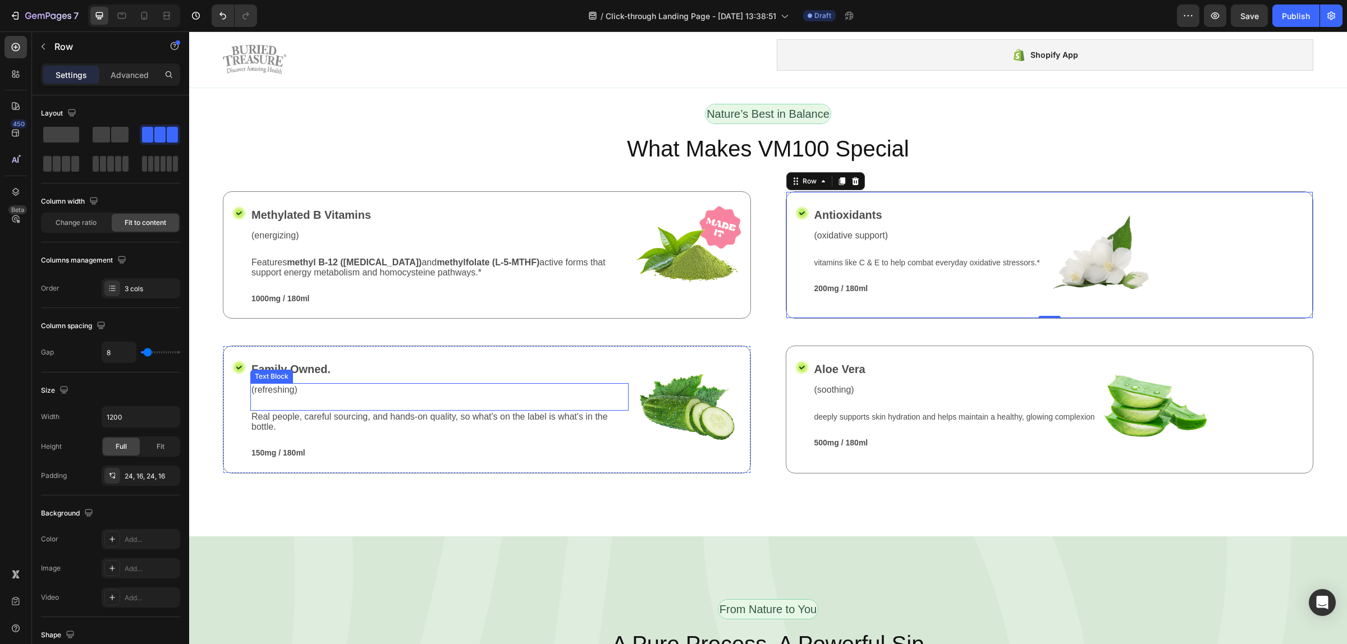
click at [332, 393] on div "(refreshing) Text Block" at bounding box center [439, 396] width 378 height 27
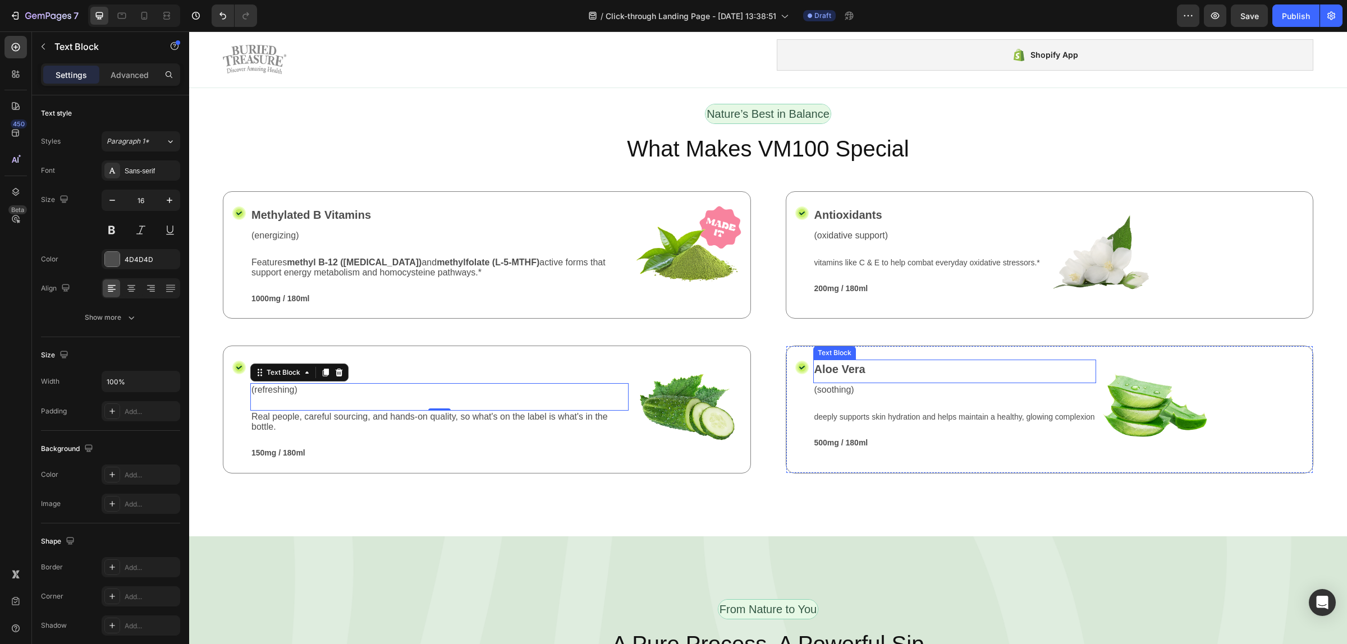
click at [880, 369] on p "Aloe Vera" at bounding box center [954, 369] width 281 height 17
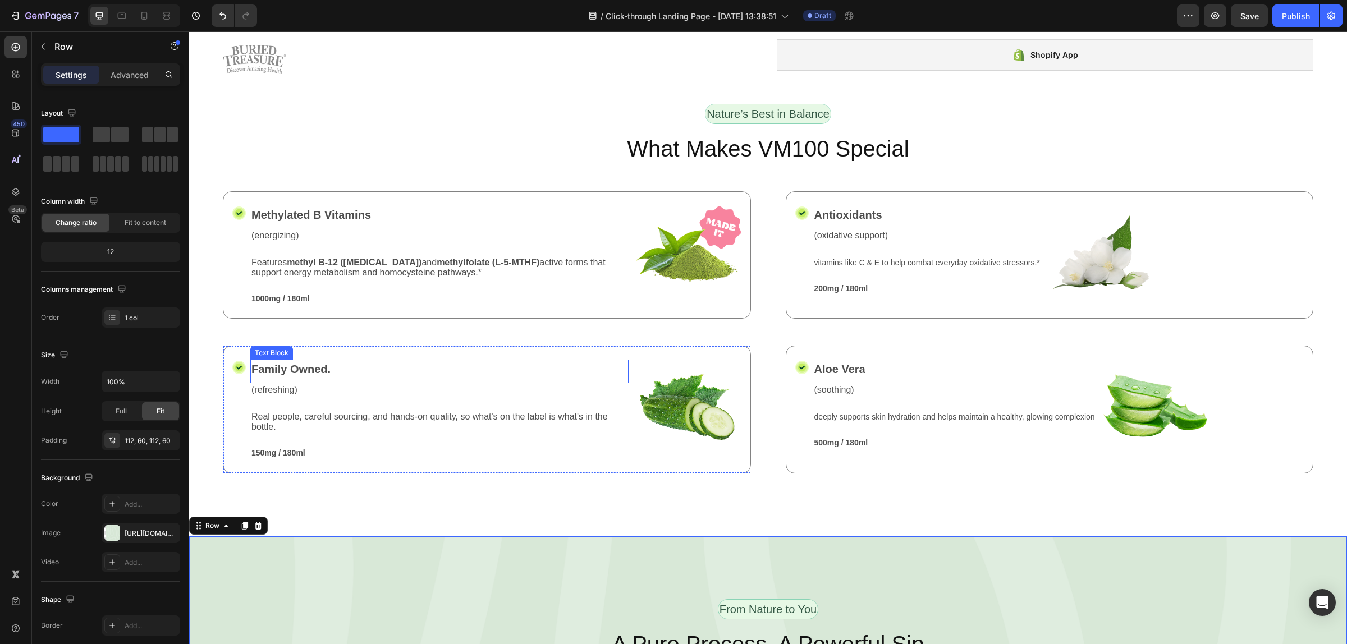
click at [304, 361] on p "Family Owned." at bounding box center [439, 369] width 376 height 17
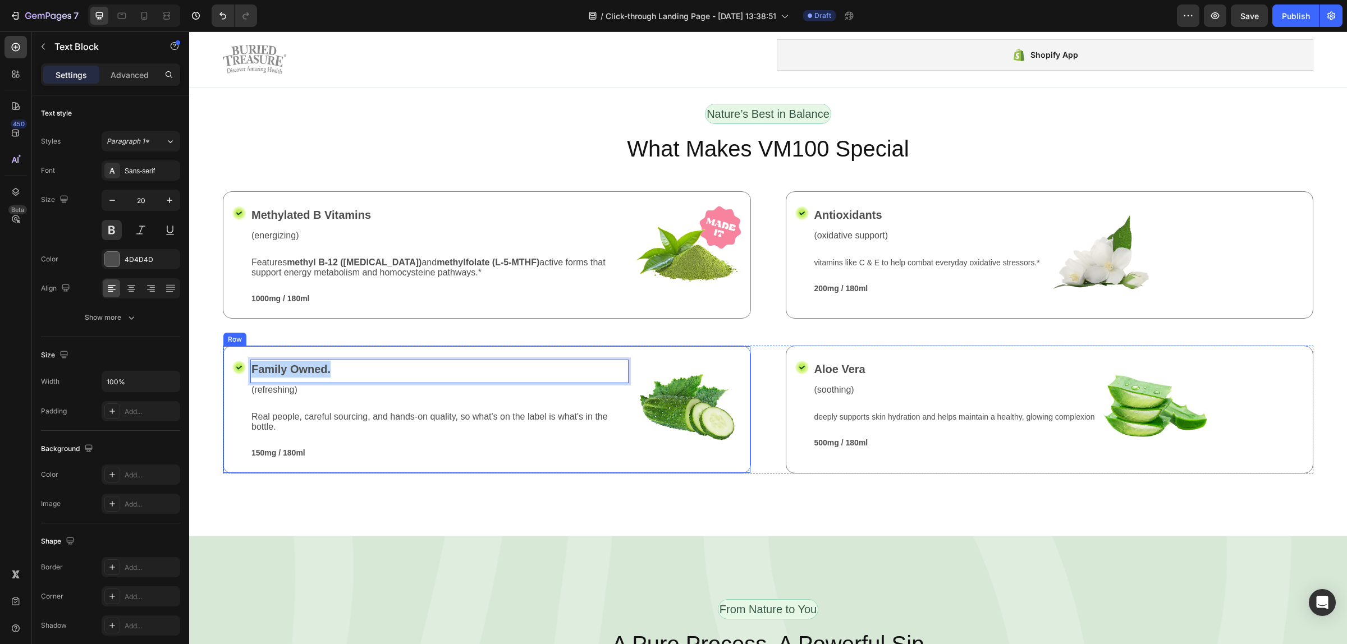
drag, startPoint x: 347, startPoint y: 364, endPoint x: 242, endPoint y: 374, distance: 105.4
click at [242, 374] on div "Icon Family Owned. Text Block 0 (refreshing) Text Block Real people, careful so…" at bounding box center [487, 409] width 528 height 127
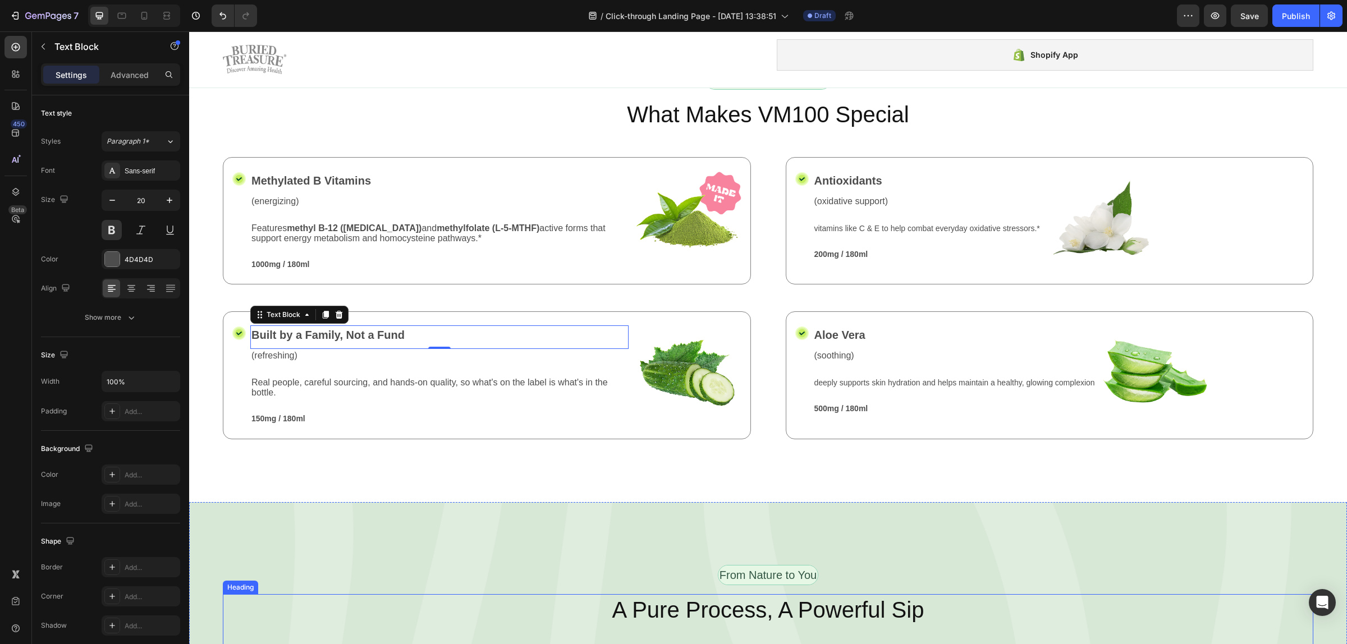
scroll to position [1403, 0]
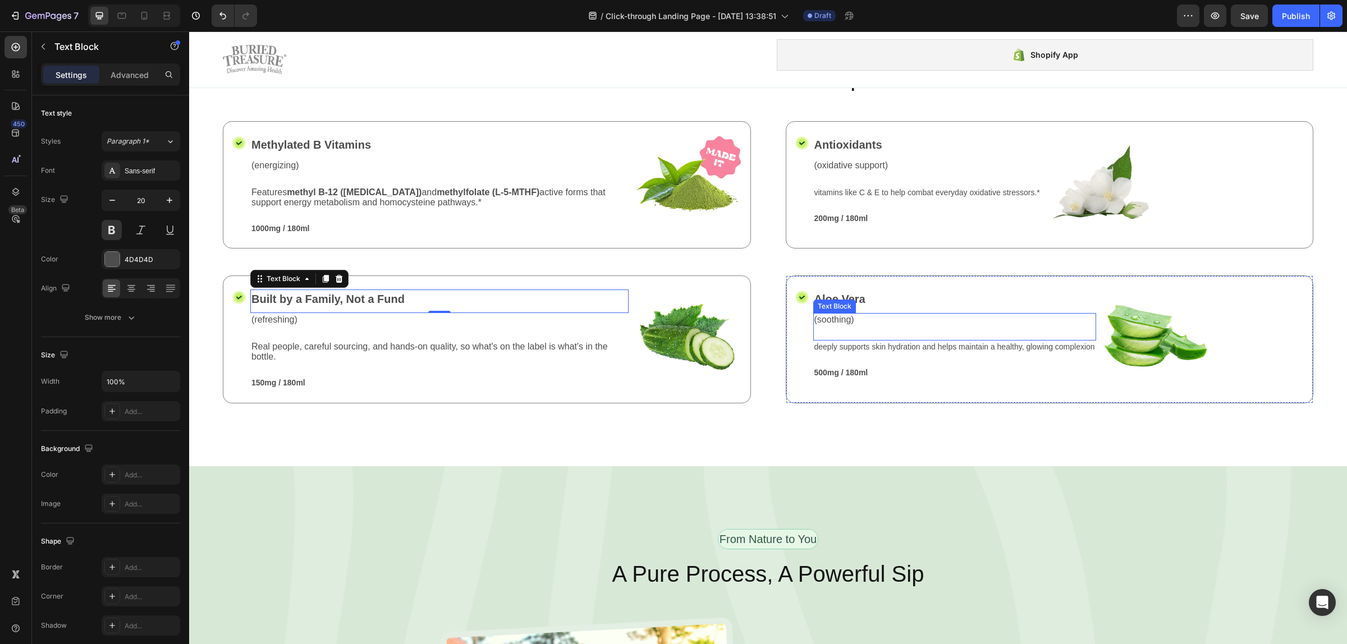
click at [845, 301] on div "Text Block" at bounding box center [834, 306] width 38 height 10
click at [845, 297] on div "Text Block" at bounding box center [846, 302] width 38 height 10
click at [852, 296] on p "Aloe Vera" at bounding box center [954, 299] width 281 height 17
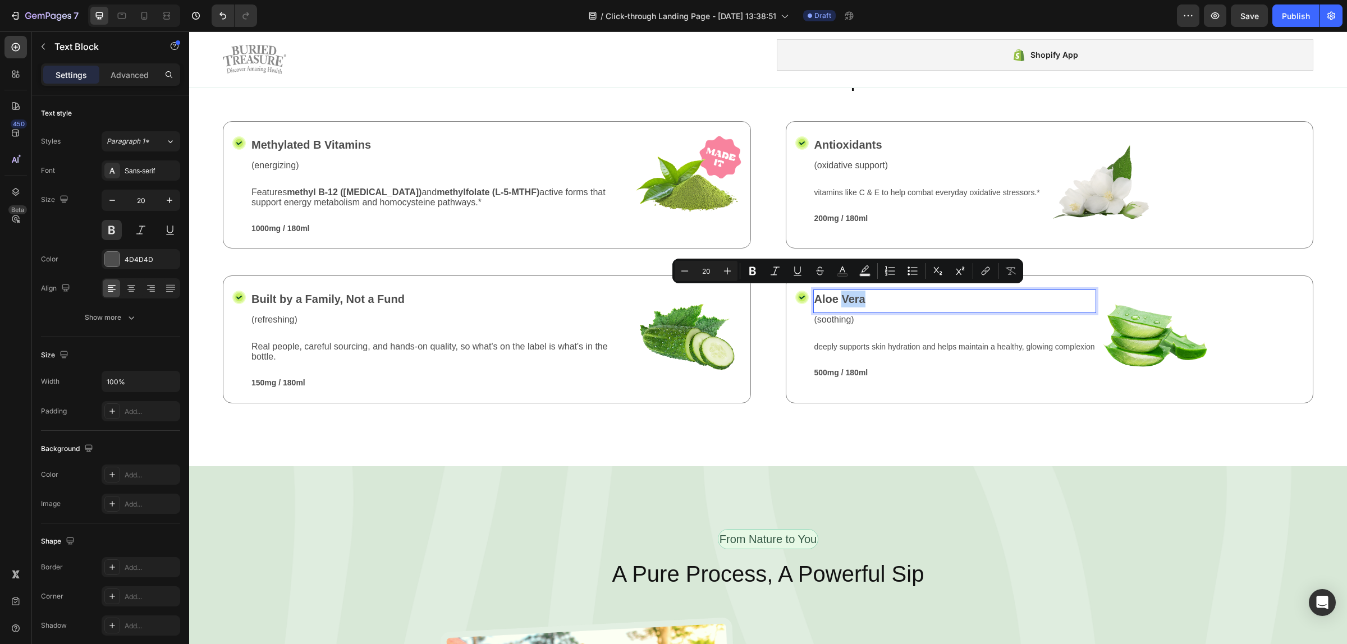
click at [877, 298] on p "Aloe Vera" at bounding box center [954, 299] width 281 height 17
click at [875, 298] on p "Aloe Vera" at bounding box center [954, 299] width 281 height 17
drag, startPoint x: 812, startPoint y: 299, endPoint x: 801, endPoint y: 299, distance: 10.7
click at [801, 299] on div "Icon Aloe [PERSON_NAME] Text Block 0 (soothing) Text Block deeply supports skin…" at bounding box center [1050, 339] width 528 height 127
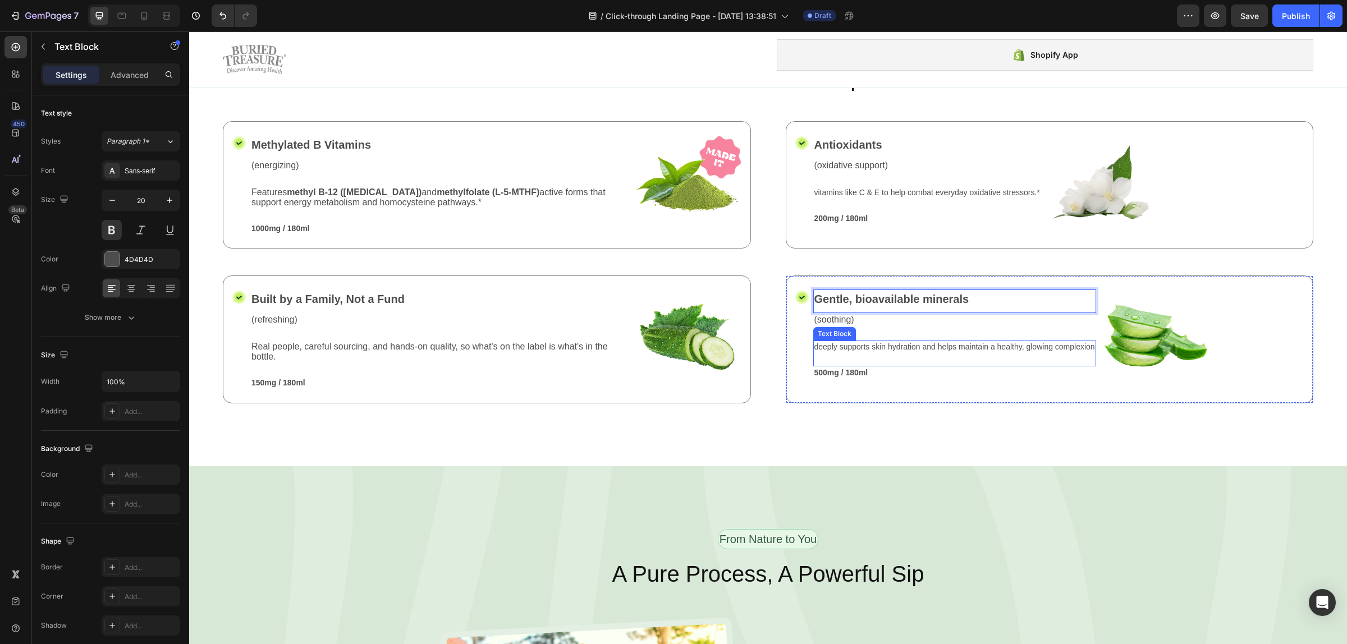
click at [881, 342] on p "deeply supports skin hydration and helps maintain a healthy, glowing complexion" at bounding box center [954, 347] width 281 height 10
click at [915, 342] on p "deeply supports skin hydration and helps maintain a healthy, glowing complexion" at bounding box center [954, 347] width 281 height 10
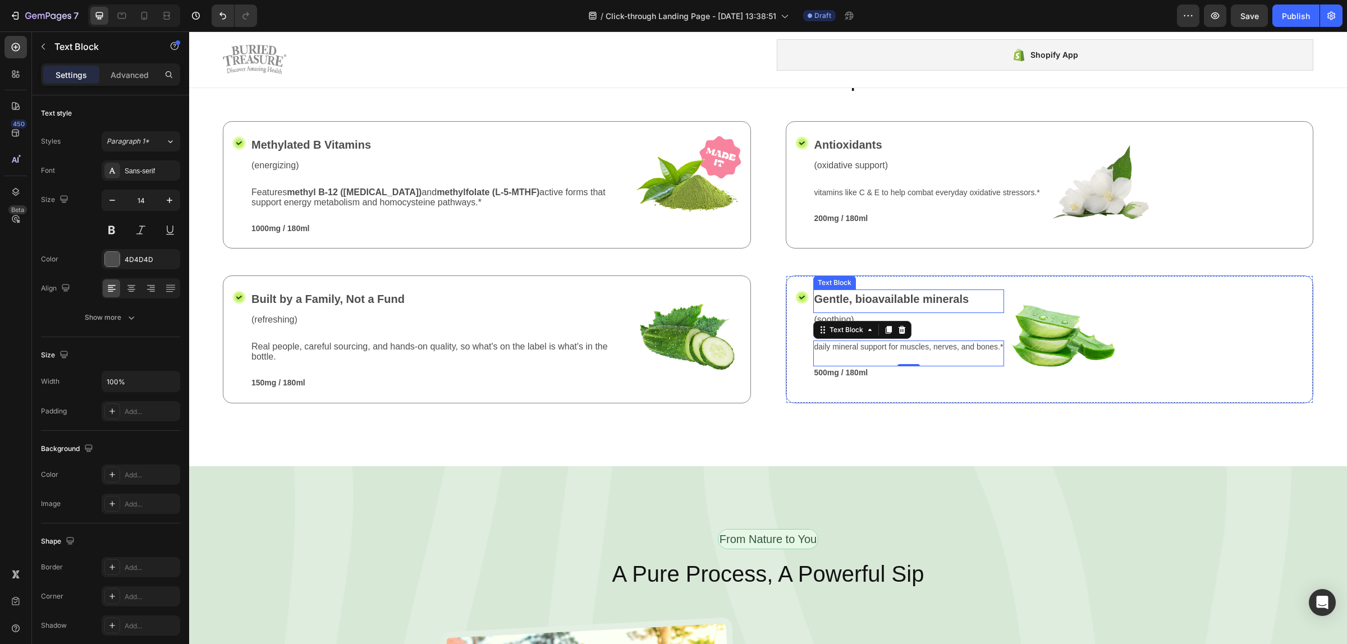
click at [917, 291] on p "Gentle, bioavailable minerals" at bounding box center [908, 299] width 189 height 17
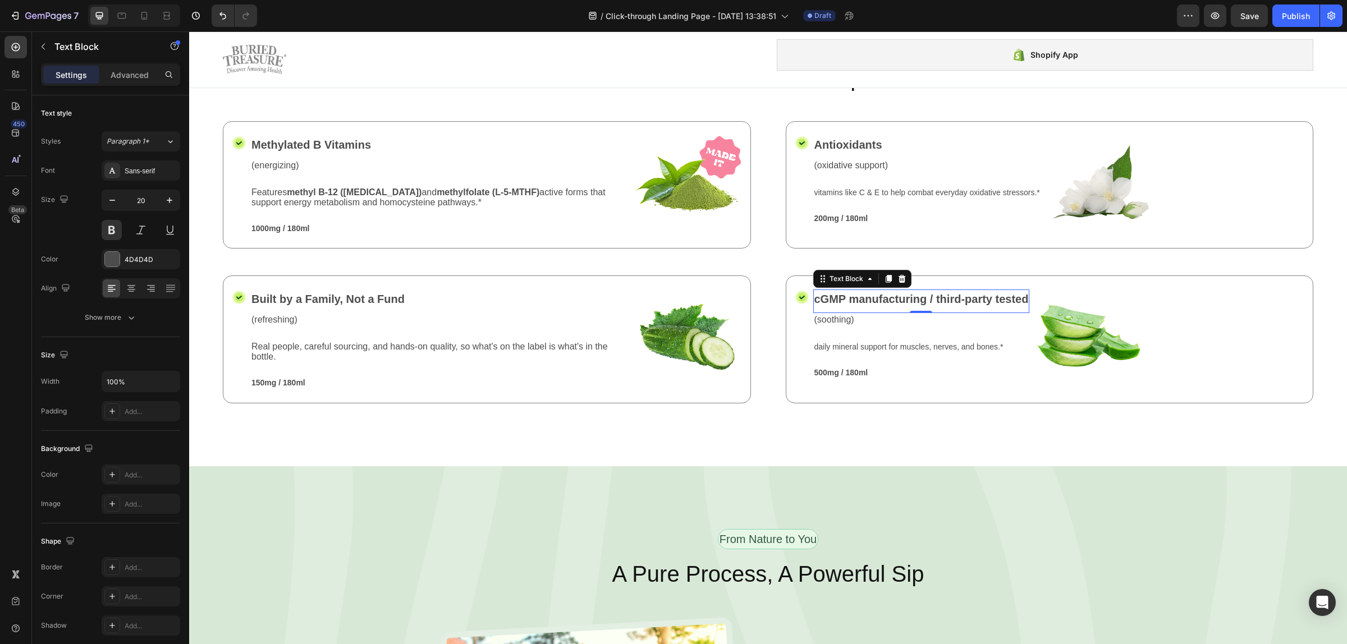
click at [1017, 303] on p "cGMP manufacturing / third-party tested" at bounding box center [921, 299] width 214 height 17
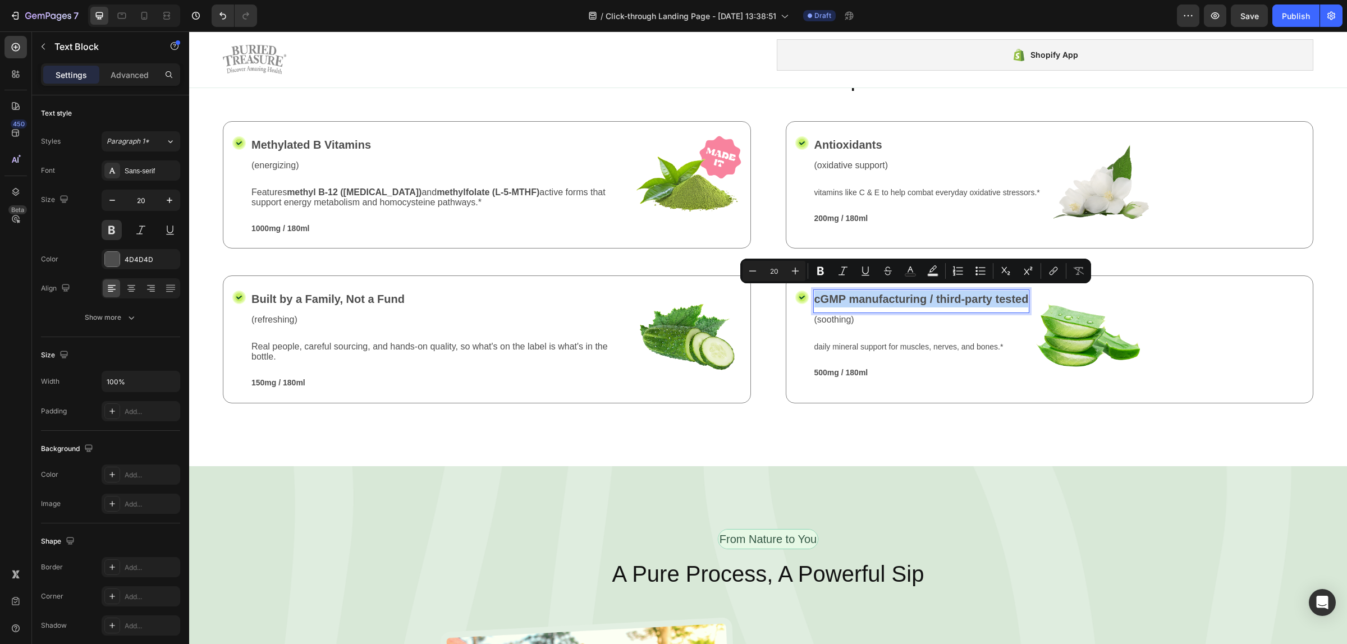
drag, startPoint x: 1028, startPoint y: 291, endPoint x: 806, endPoint y: 286, distance: 222.3
click at [806, 286] on div "Icon cGMP manufacturing / third-party tested Text Block 0 (soothing) Text Block…" at bounding box center [1050, 339] width 528 height 127
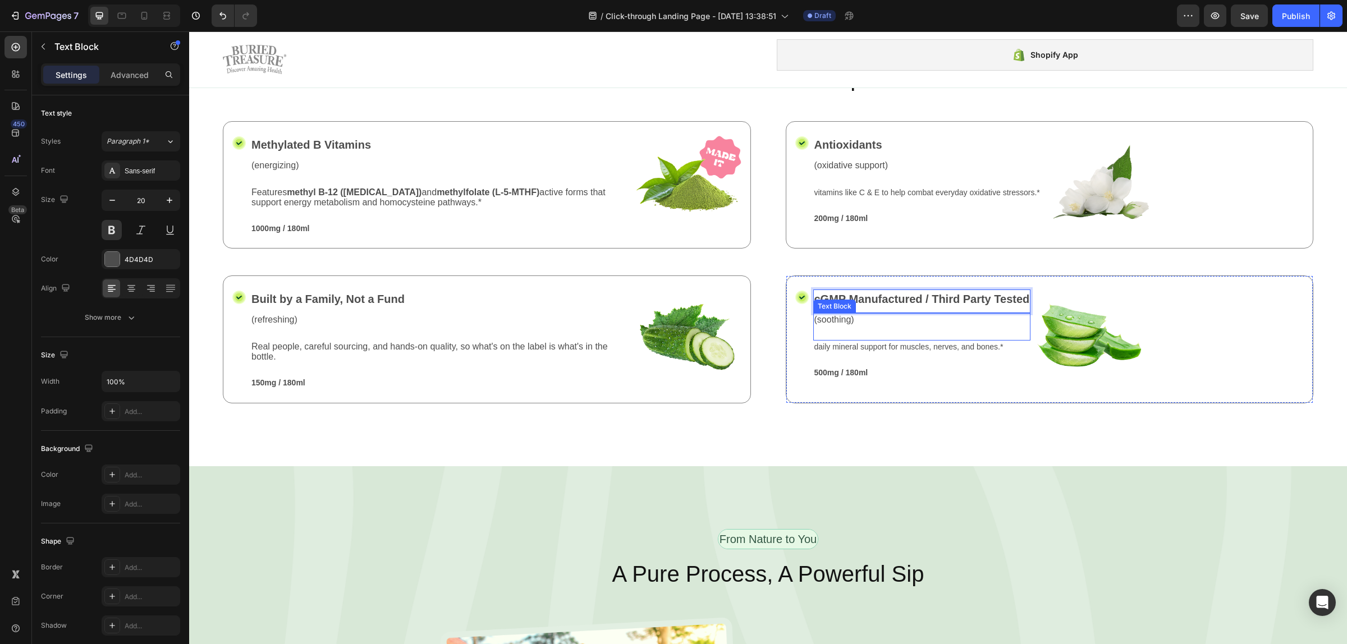
click at [929, 327] on div "(soothing) Text Block" at bounding box center [922, 326] width 218 height 27
click at [855, 318] on p "(soothing)" at bounding box center [921, 320] width 215 height 12
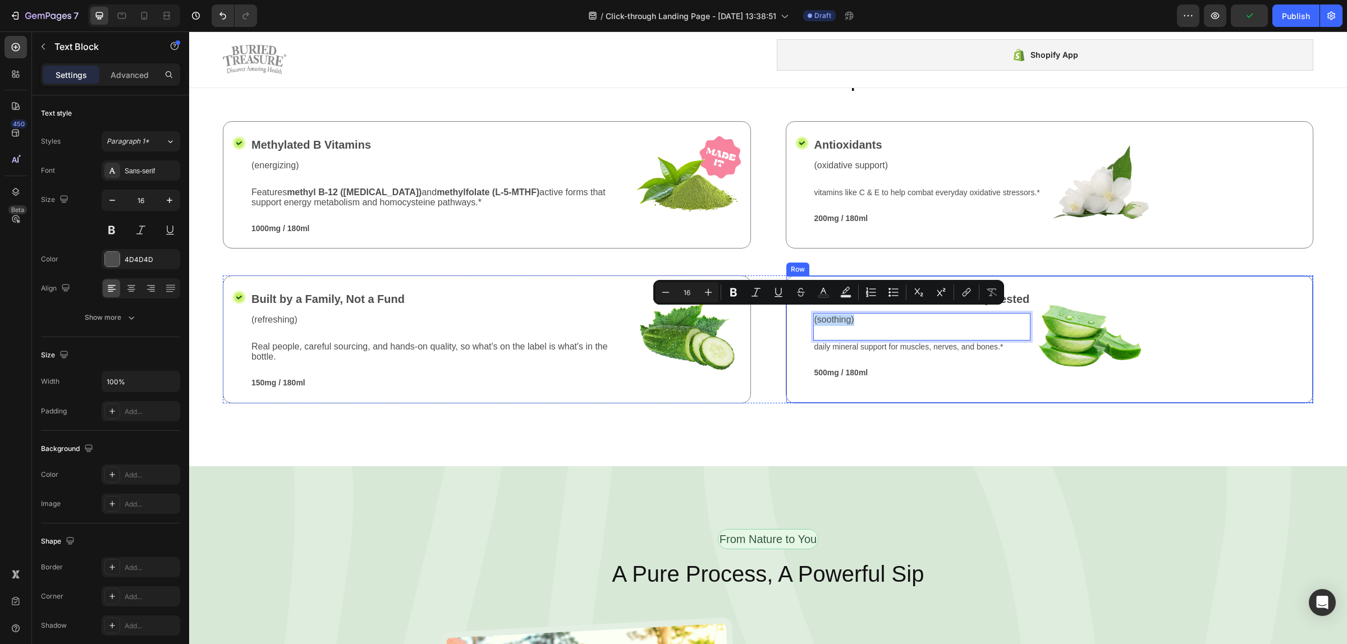
drag, startPoint x: 852, startPoint y: 315, endPoint x: 801, endPoint y: 321, distance: 50.9
click at [801, 321] on div "Icon cGMP Manufactured / Third Party Tested Text Block (soothing) Text Block 0 …" at bounding box center [1050, 339] width 528 height 127
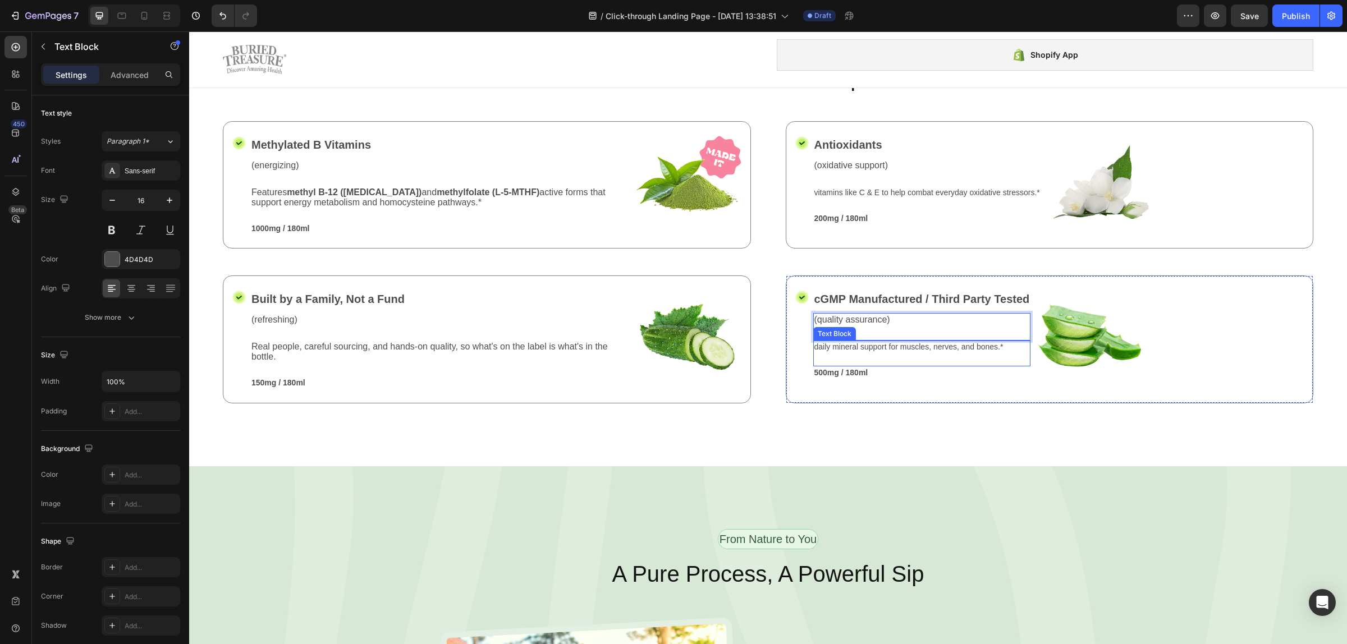
click at [908, 345] on p "daily mineral support for muscles, nerves, and bones.*" at bounding box center [921, 347] width 215 height 10
drag, startPoint x: 1000, startPoint y: 340, endPoint x: 874, endPoint y: 337, distance: 125.7
drag, startPoint x: 895, startPoint y: 338, endPoint x: 913, endPoint y: 340, distance: 18.0
click at [896, 342] on p "daily mineral support for muscles, nerves, and bones.*" at bounding box center [921, 347] width 215 height 10
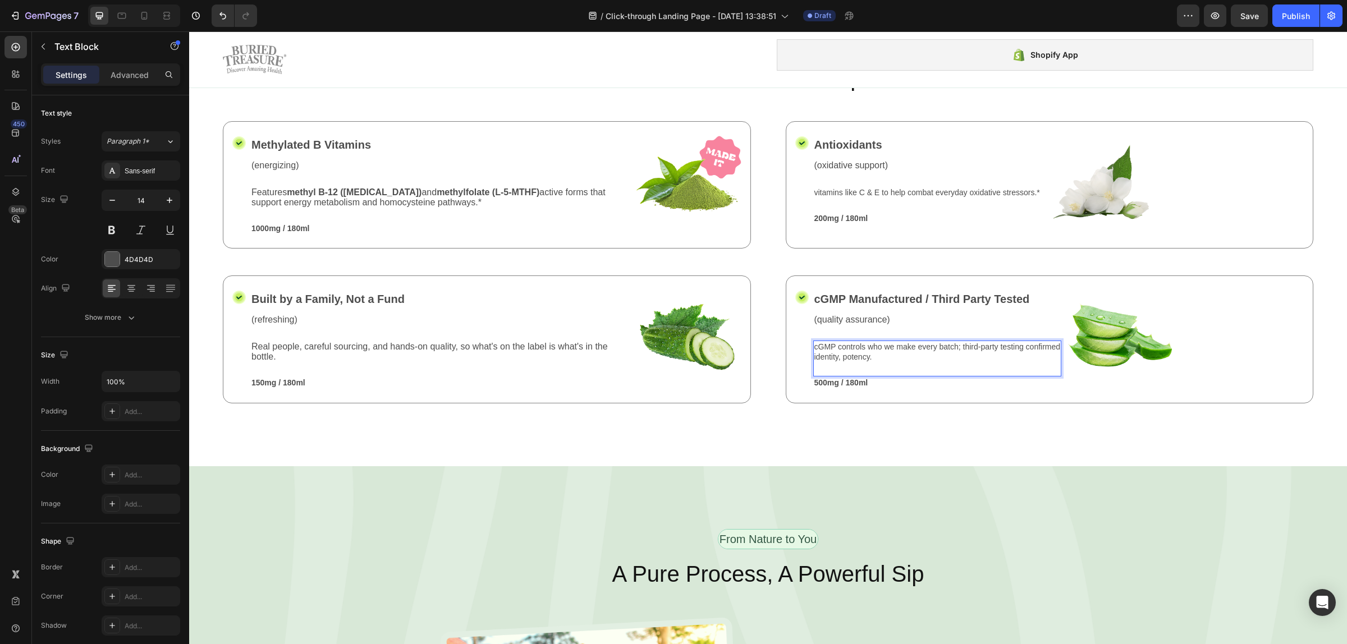
click at [1054, 342] on p "cGMP controls who we make every batch; third-party testing confirmed identity, …" at bounding box center [937, 352] width 246 height 20
click at [896, 358] on div "cGMP controls who we make every batch; third-party testing confirmed identity, …" at bounding box center [937, 352] width 249 height 22
click at [814, 354] on p "cGMP controls who we make every batch; third-party testing confirmed identity, …" at bounding box center [937, 352] width 246 height 20
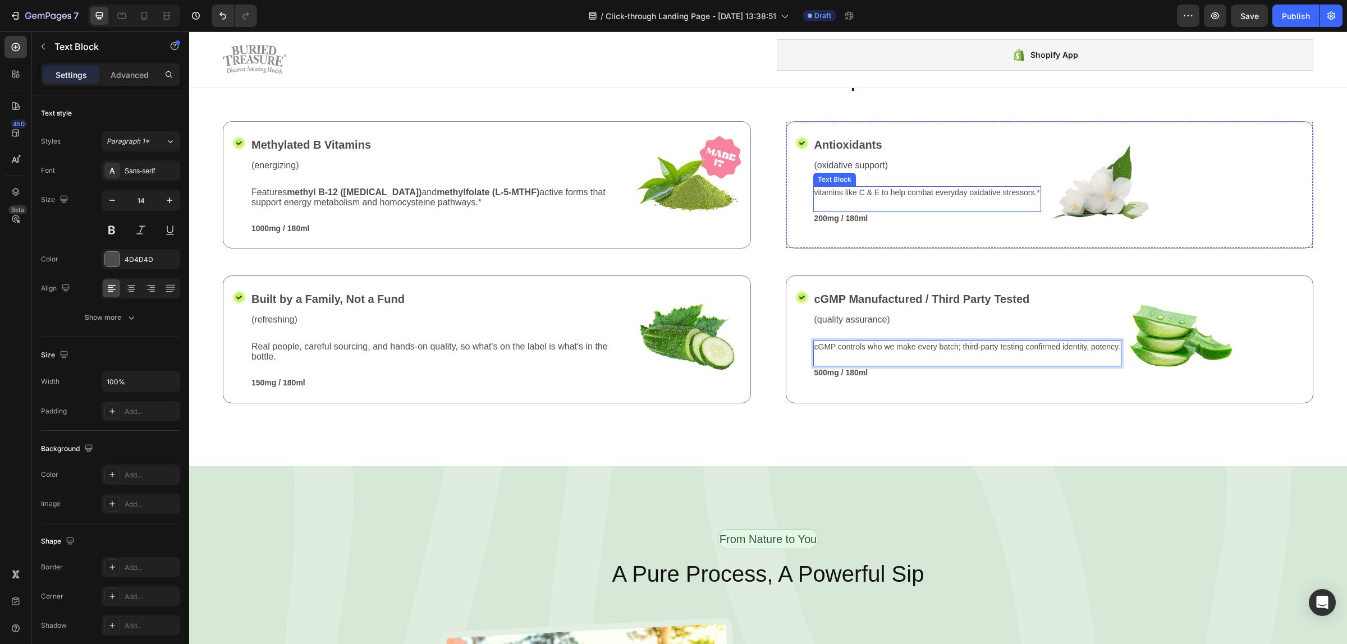
click at [1033, 189] on p "vitamins like C & E to help combat everyday oxidative stressors.*" at bounding box center [927, 192] width 226 height 10
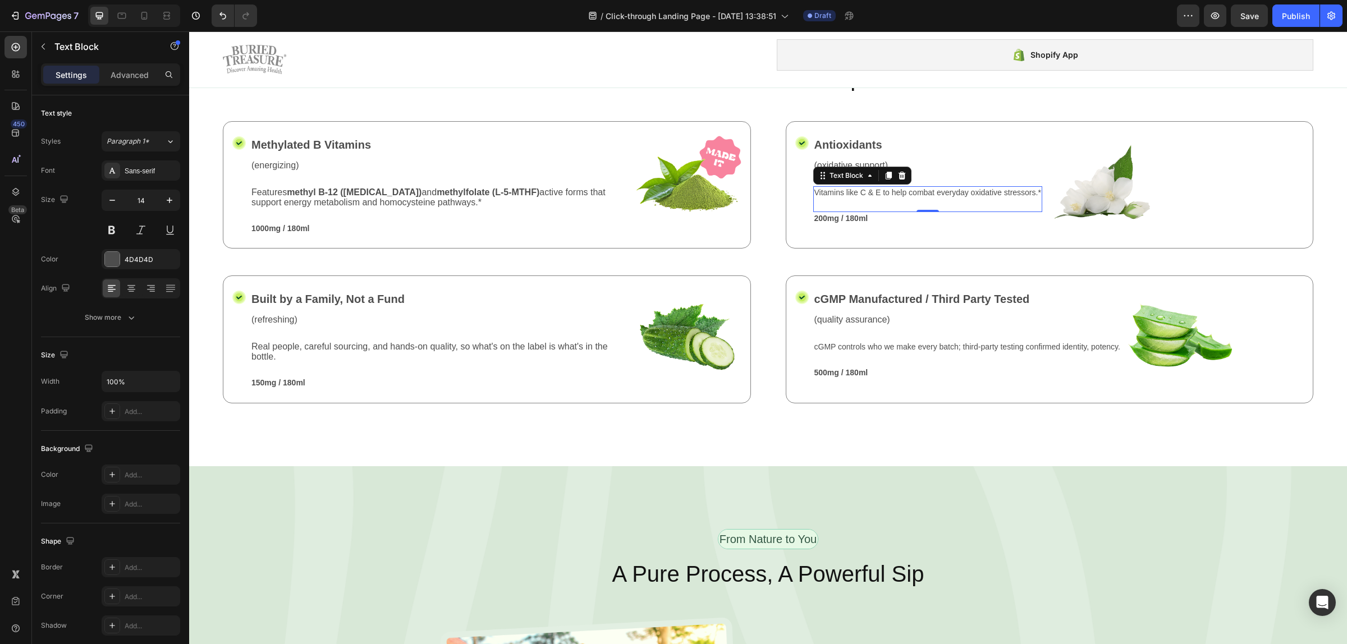
click at [1033, 189] on p "Vitamins like C & E to help combat everyday oxidative stressors.*" at bounding box center [927, 192] width 227 height 10
click at [828, 373] on p "500mg / 180ml" at bounding box center [967, 373] width 306 height 10
click at [898, 354] on icon at bounding box center [901, 356] width 7 height 8
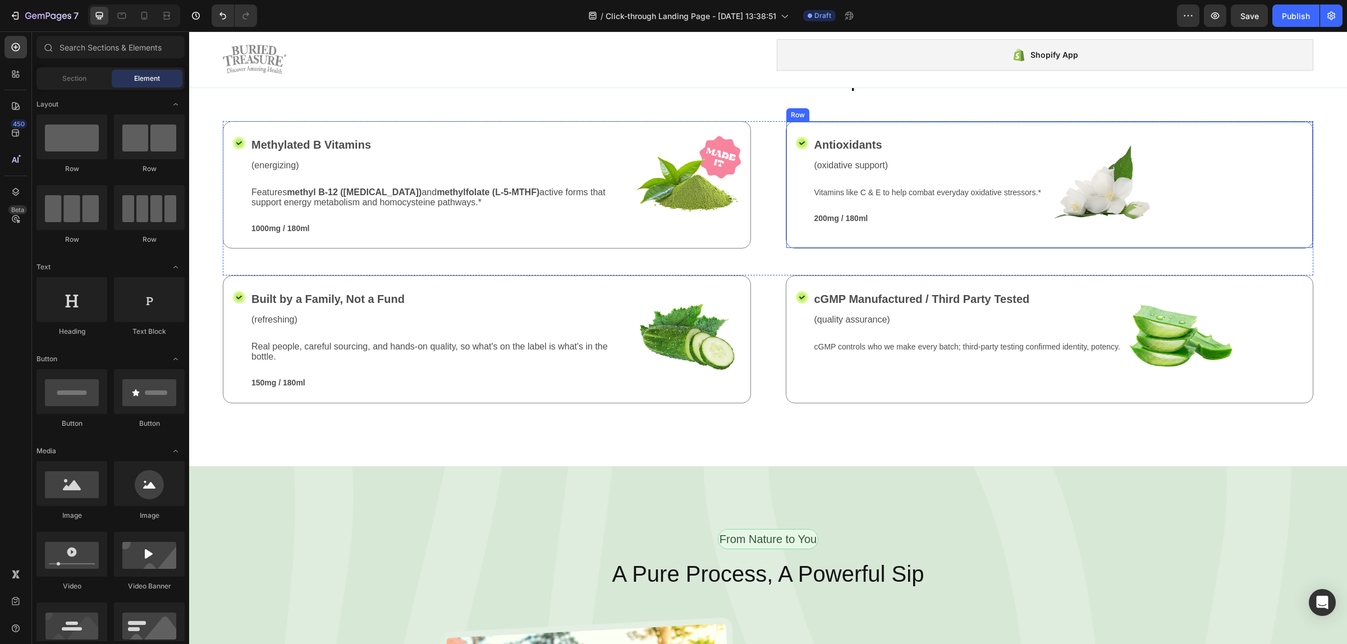
click at [871, 222] on div "Antioxidants Text Block (oxidative support) Text Block Vitamins like C & E to h…" at bounding box center [927, 184] width 229 height 99
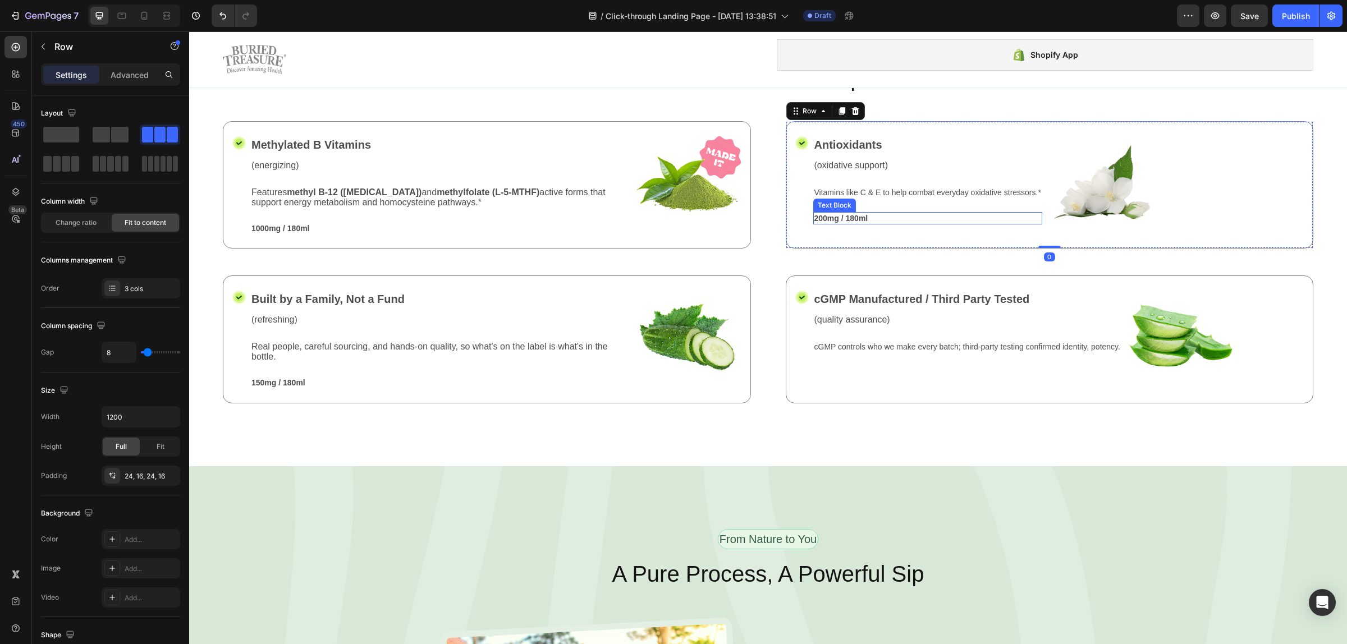
click at [861, 213] on p "200mg / 180ml" at bounding box center [927, 218] width 227 height 10
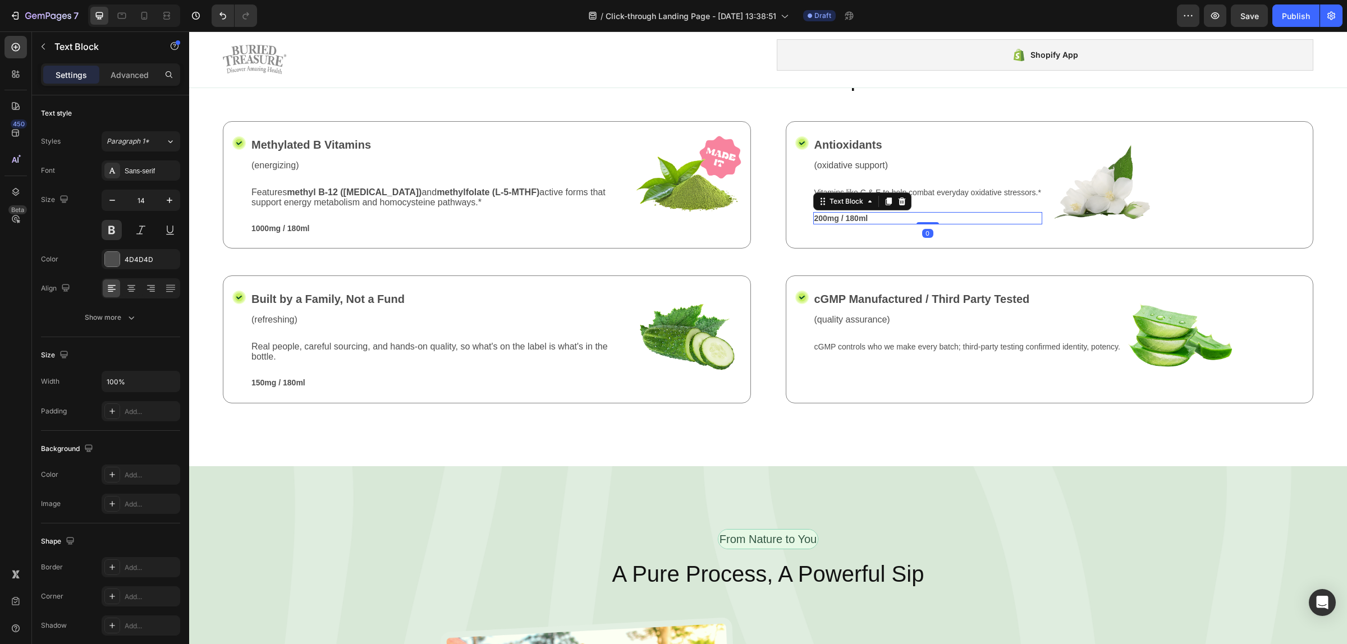
click at [907, 195] on div "Vitamins like C & E to help combat everyday oxidative stressors.* Text Block" at bounding box center [927, 199] width 229 height 26
click at [880, 222] on div "Antioxidants Text Block (oxidative support) Text Block Vitamins like C & E to h…" at bounding box center [927, 184] width 229 height 99
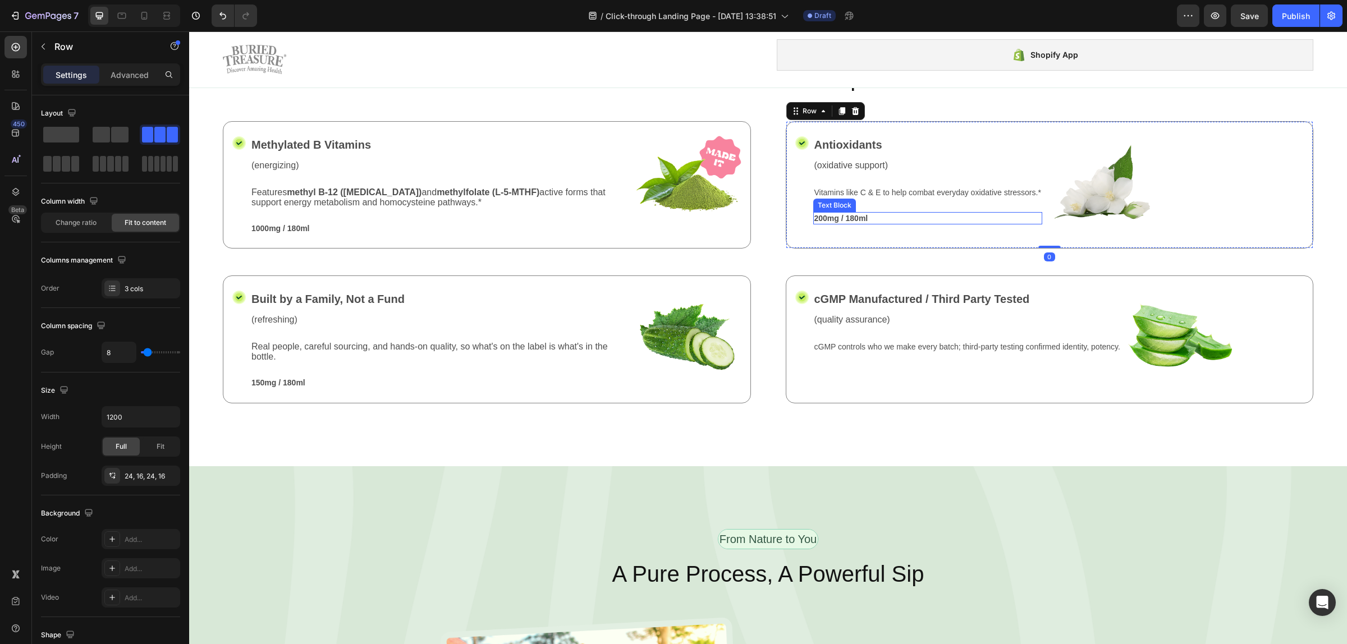
click at [859, 215] on p "200mg / 180ml" at bounding box center [927, 218] width 227 height 10
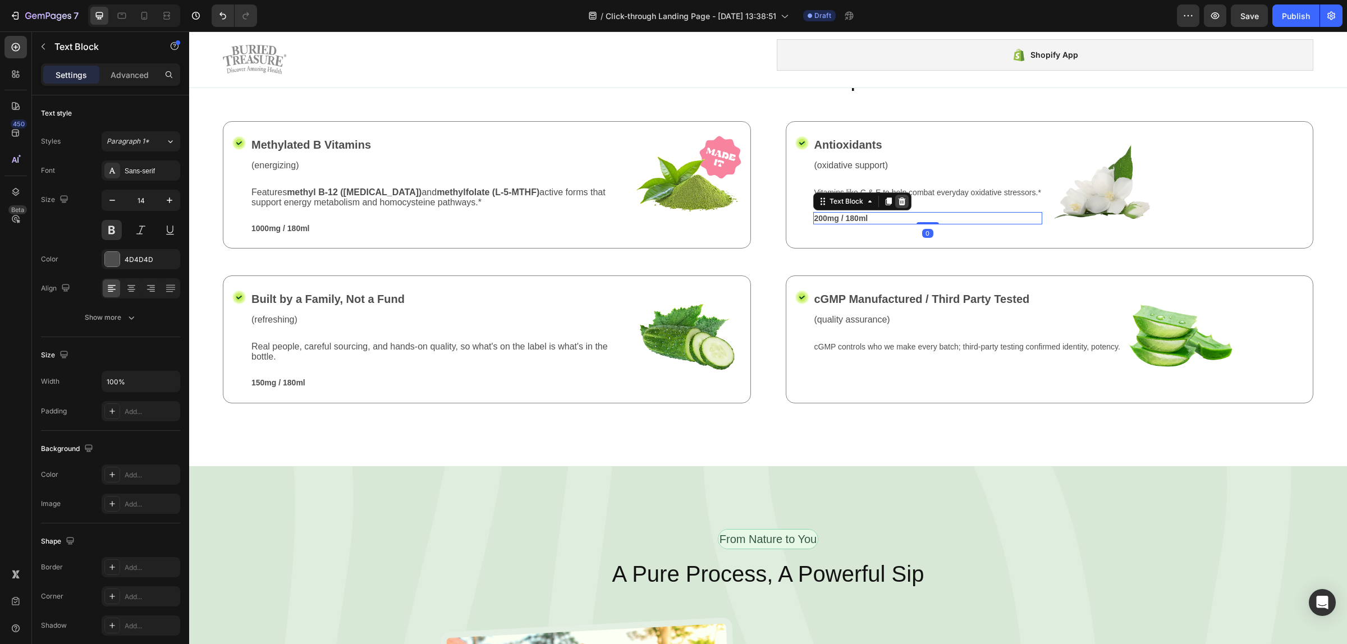
click at [899, 197] on icon at bounding box center [901, 201] width 9 height 9
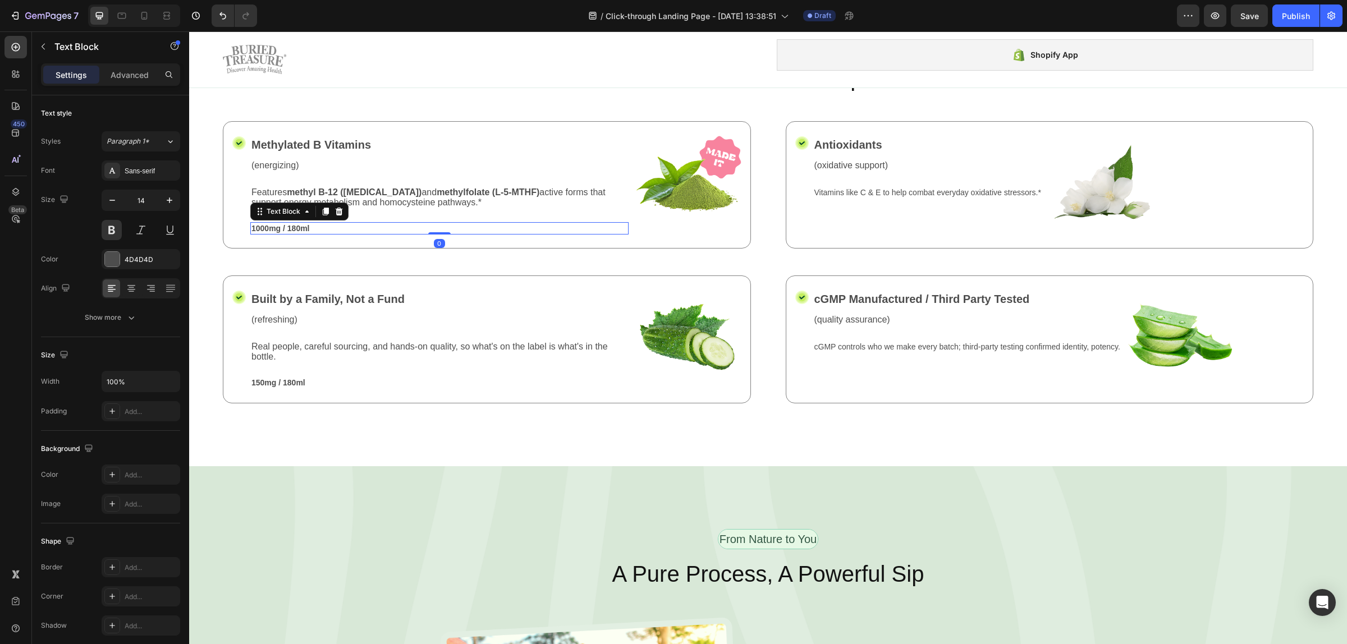
click at [329, 223] on p "1000mg / 180ml" at bounding box center [439, 228] width 376 height 10
click at [335, 208] on icon at bounding box center [338, 211] width 9 height 9
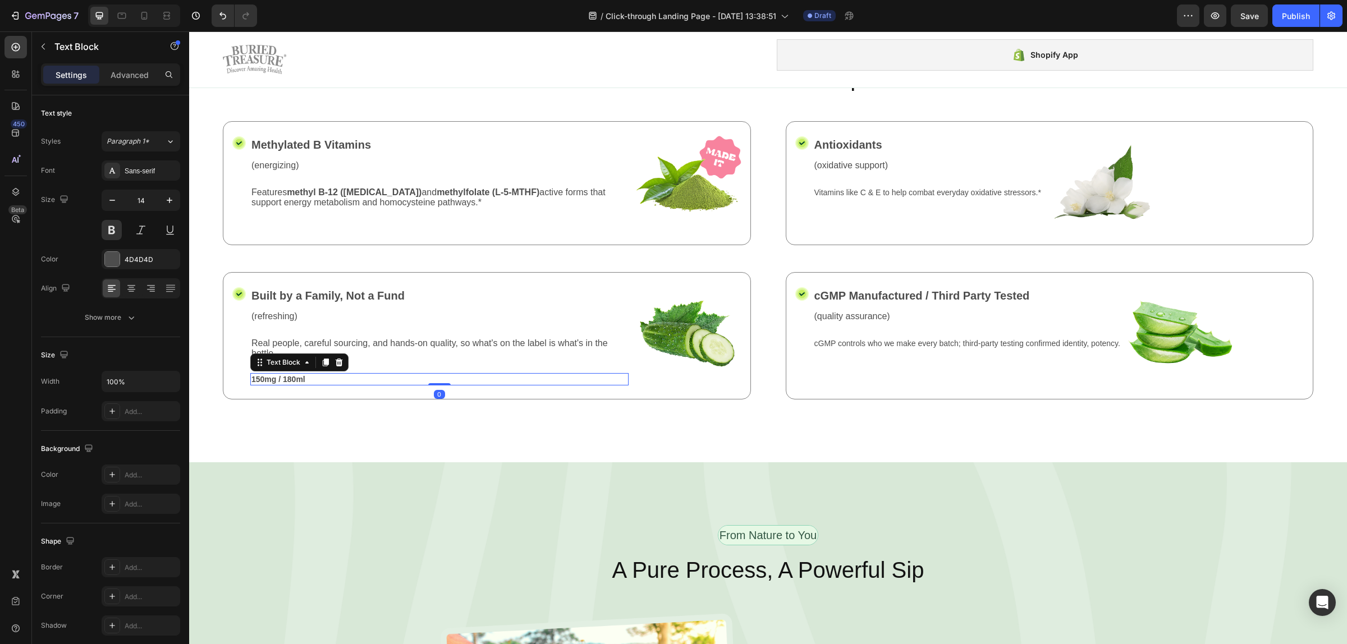
click at [295, 375] on p "150mg / 180ml" at bounding box center [439, 379] width 376 height 10
click at [341, 361] on icon at bounding box center [339, 363] width 7 height 8
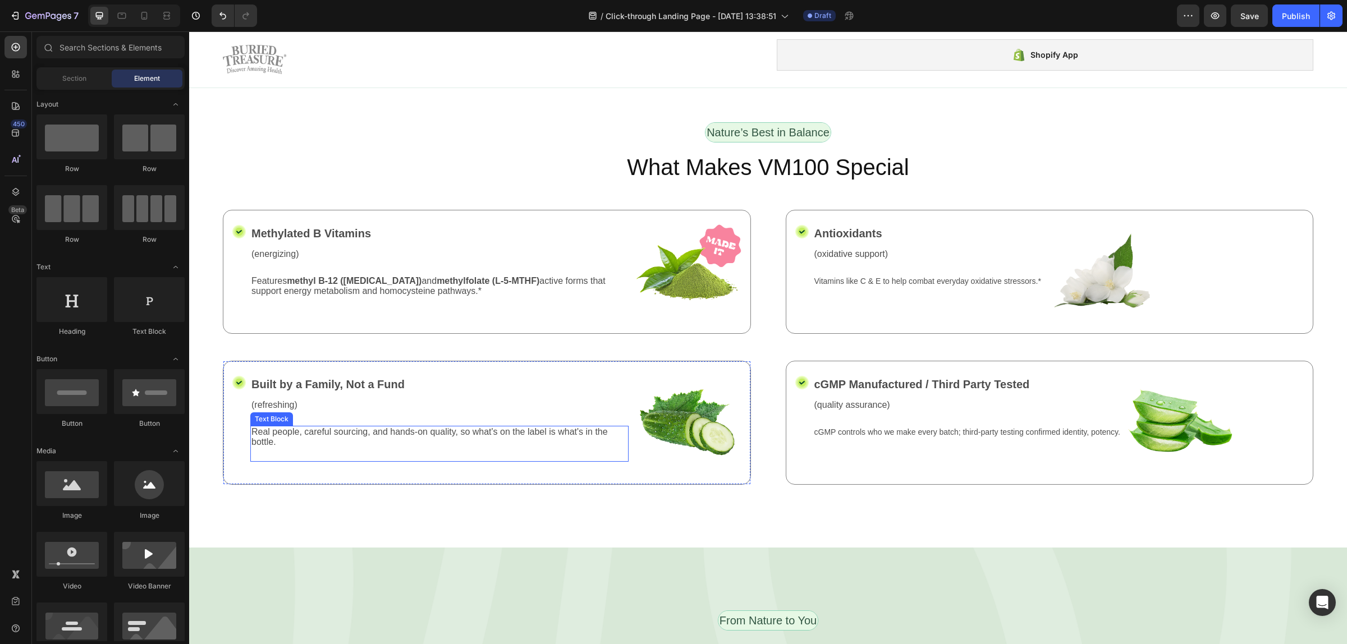
scroll to position [1263, 0]
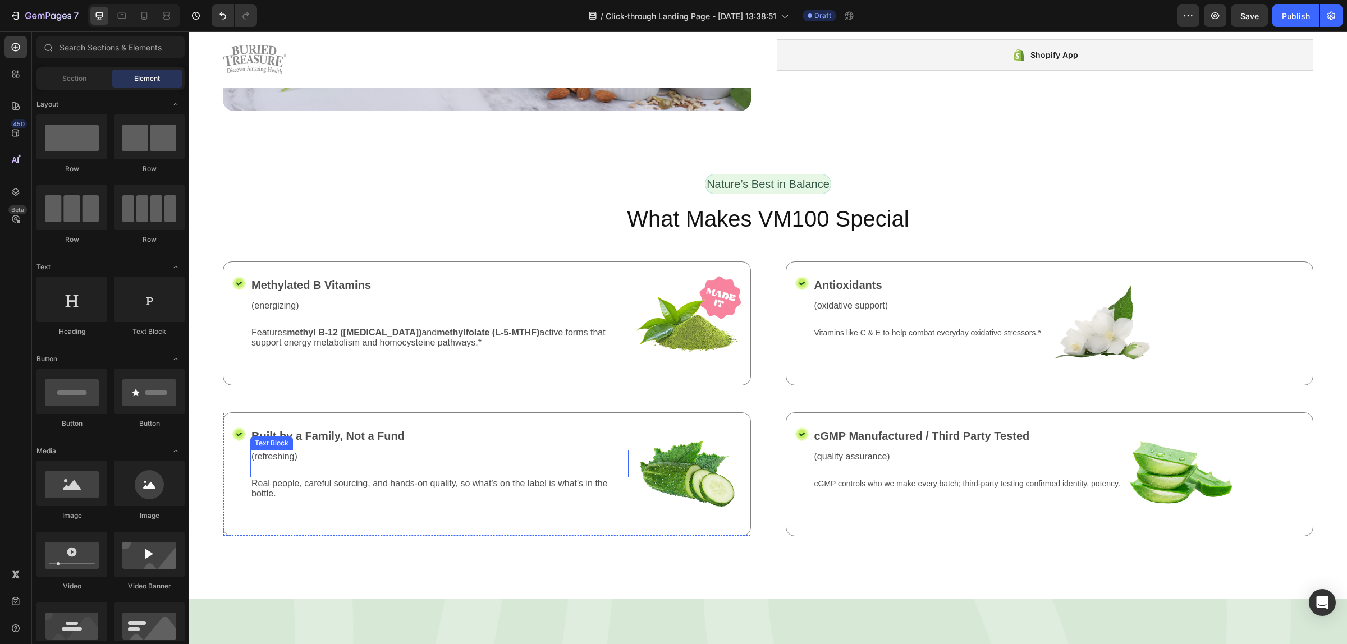
click at [269, 458] on div "(refreshing)" at bounding box center [439, 457] width 378 height 14
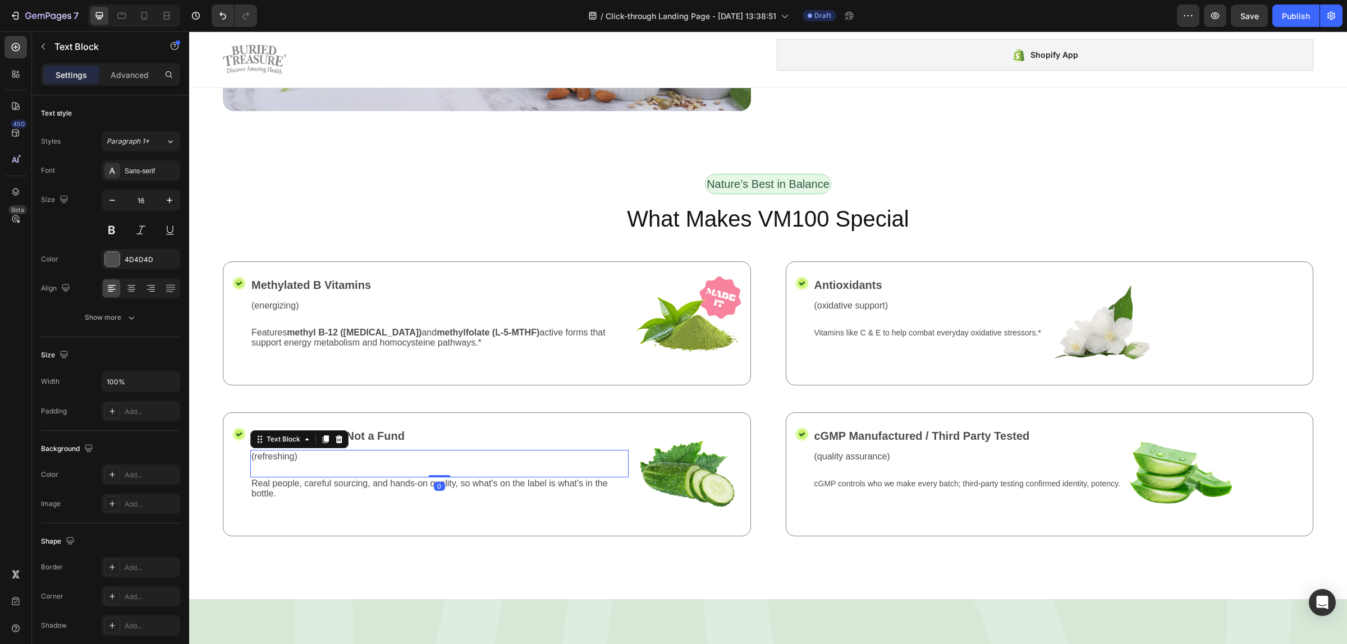
click at [273, 458] on div "(refreshing)" at bounding box center [439, 457] width 378 height 14
click at [276, 456] on p "(refreshing)" at bounding box center [439, 457] width 376 height 12
click at [295, 451] on p "(refreshing)" at bounding box center [439, 457] width 376 height 12
drag, startPoint x: 296, startPoint y: 455, endPoint x: 254, endPoint y: 461, distance: 43.1
click at [254, 461] on div "(refreshing) Text Block 0" at bounding box center [439, 463] width 378 height 27
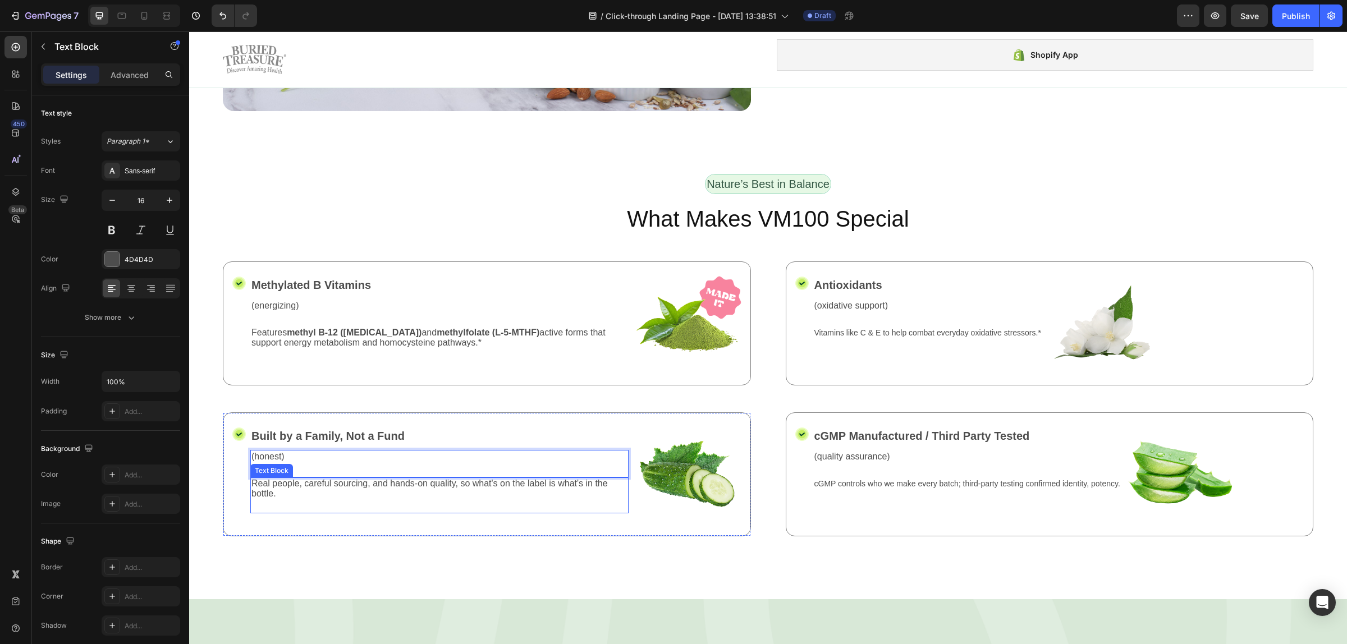
click at [379, 495] on div "Real people, careful sourcing, and hands-on quality, so what's on the label is …" at bounding box center [439, 489] width 378 height 22
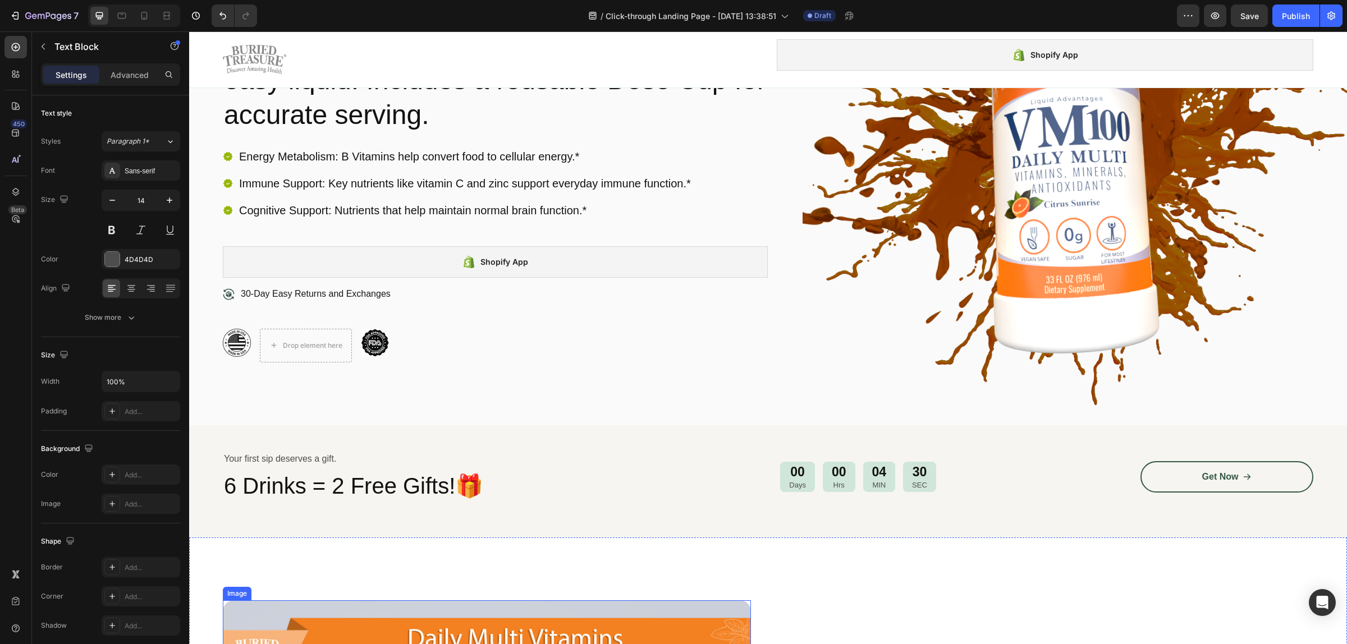
scroll to position [4, 0]
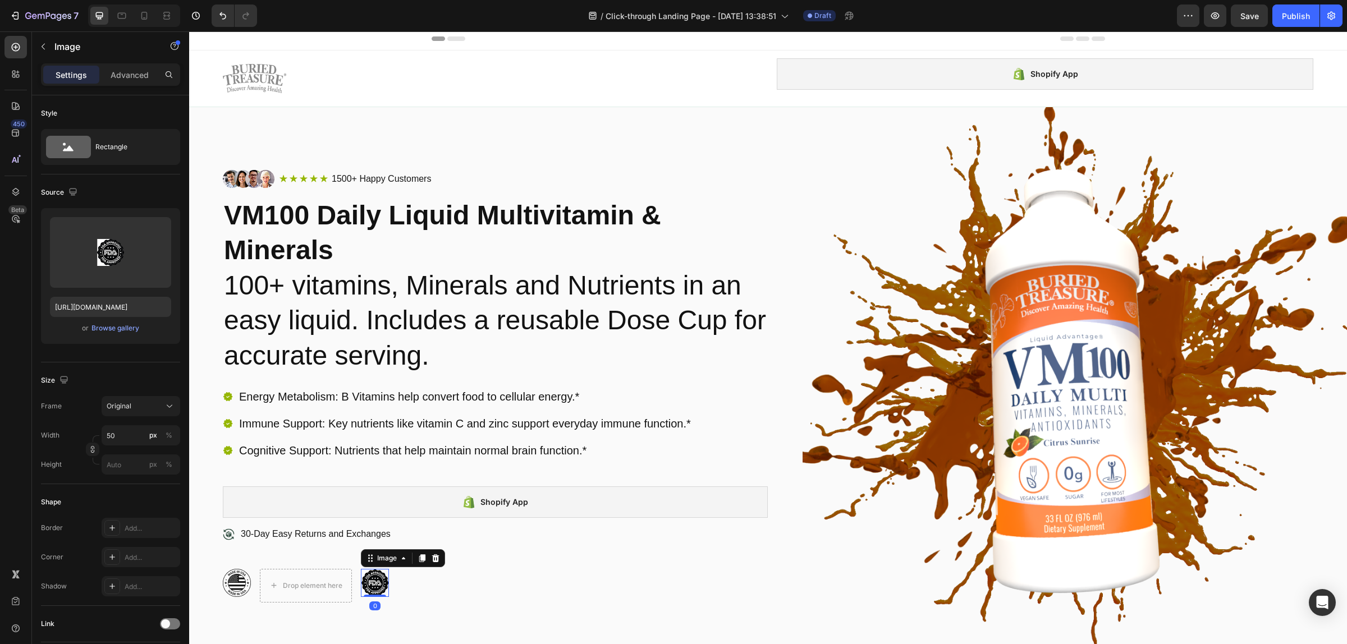
click at [374, 580] on img at bounding box center [375, 583] width 28 height 28
click at [435, 562] on icon at bounding box center [435, 558] width 7 height 8
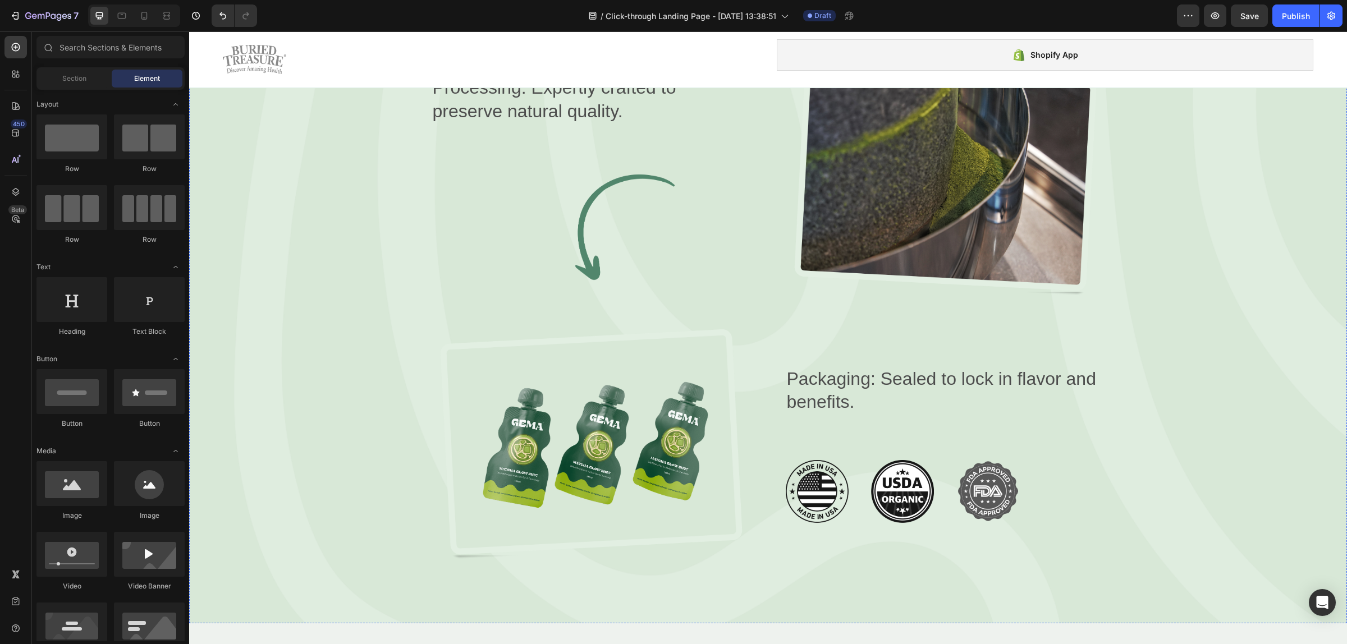
scroll to position [2248, 0]
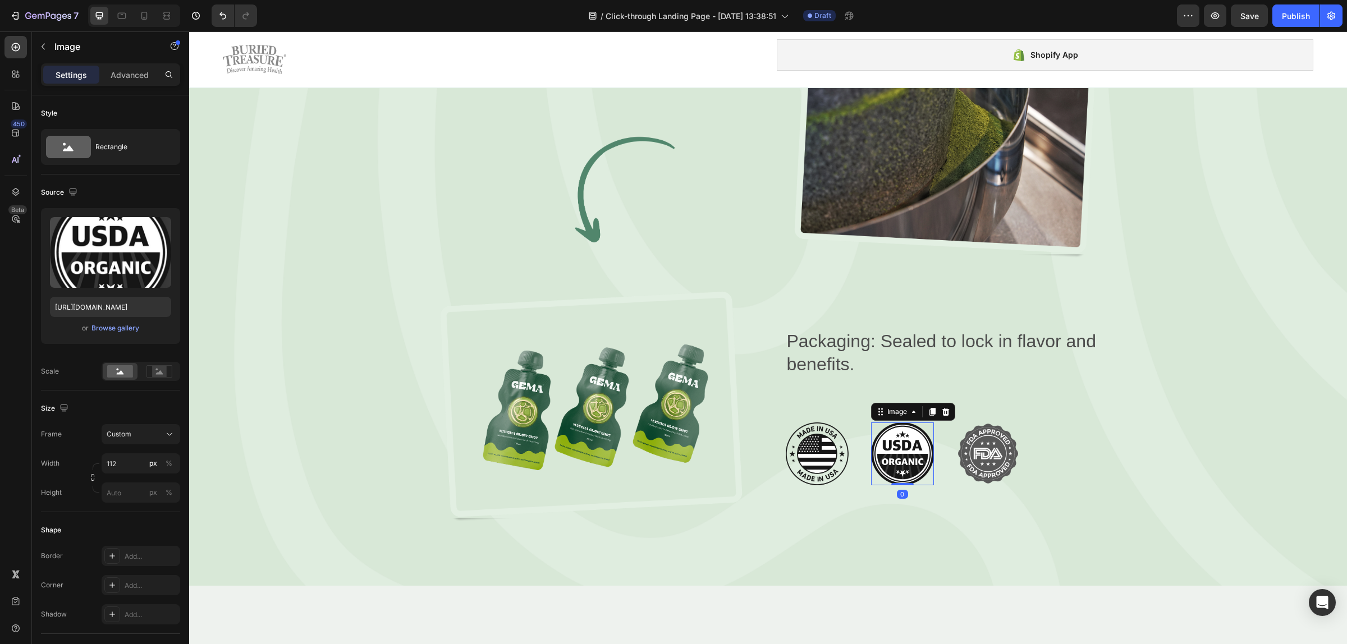
click at [902, 452] on img at bounding box center [902, 454] width 63 height 63
click at [942, 408] on icon at bounding box center [945, 412] width 7 height 8
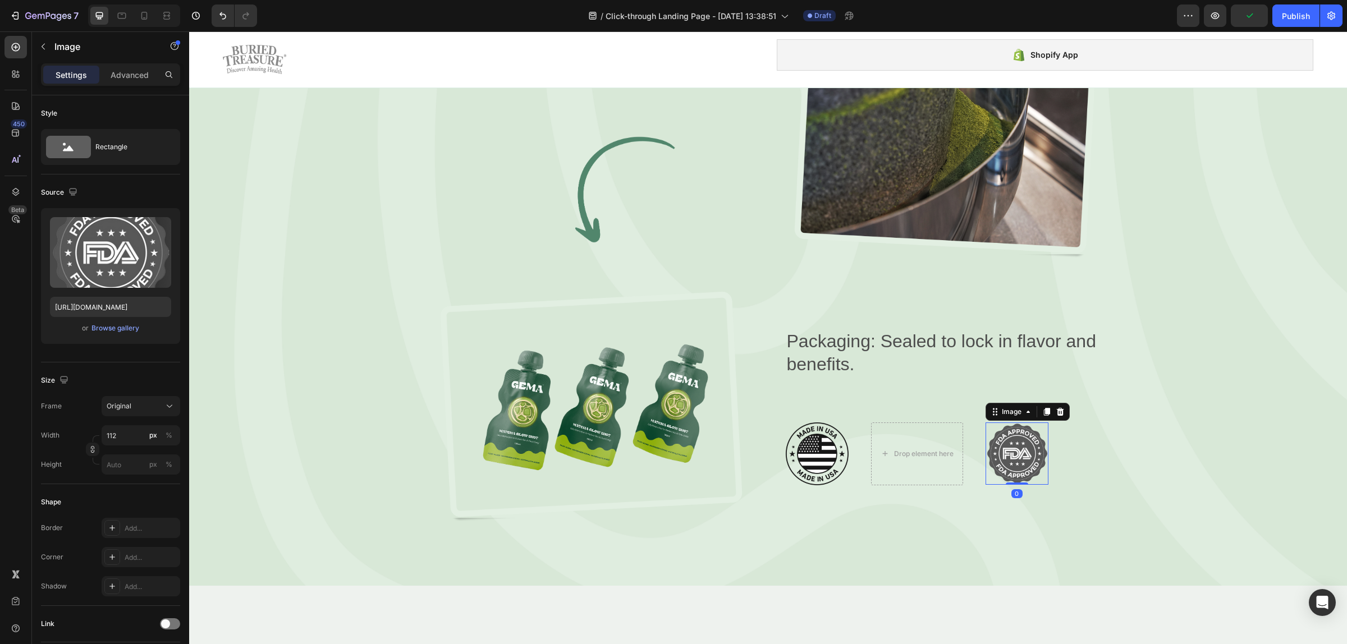
click at [1003, 444] on img at bounding box center [1016, 454] width 63 height 63
click at [1056, 407] on icon at bounding box center [1060, 411] width 9 height 9
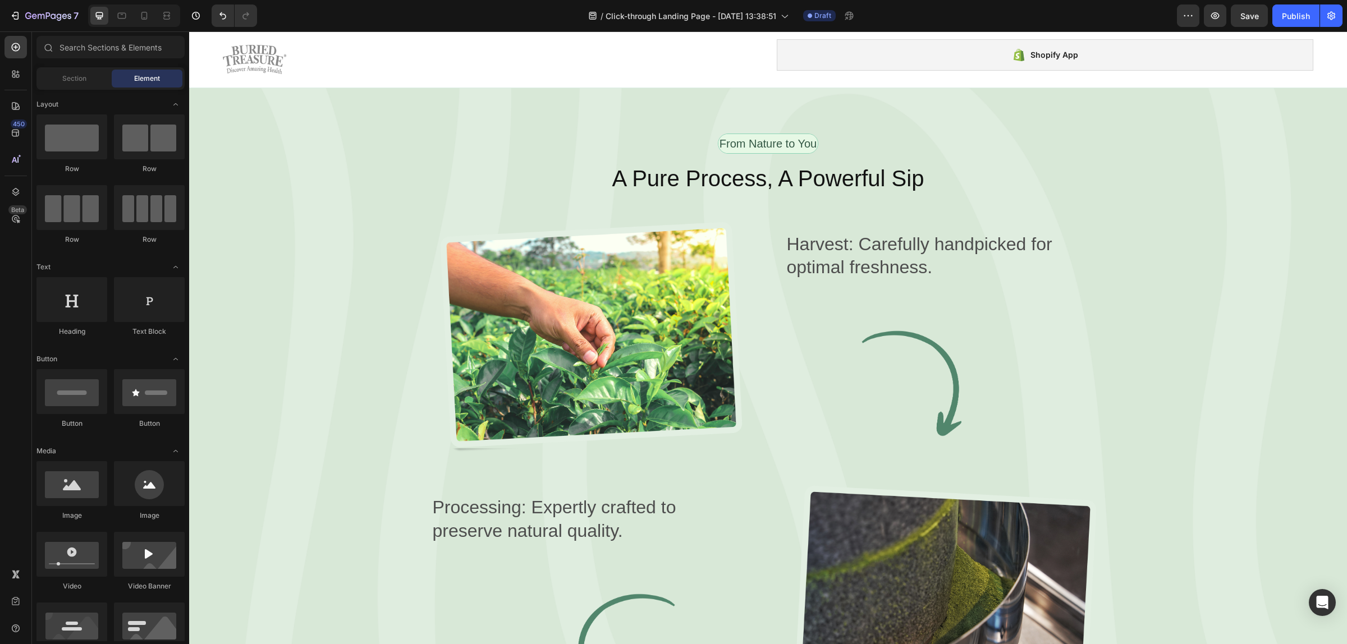
scroll to position [1824, 0]
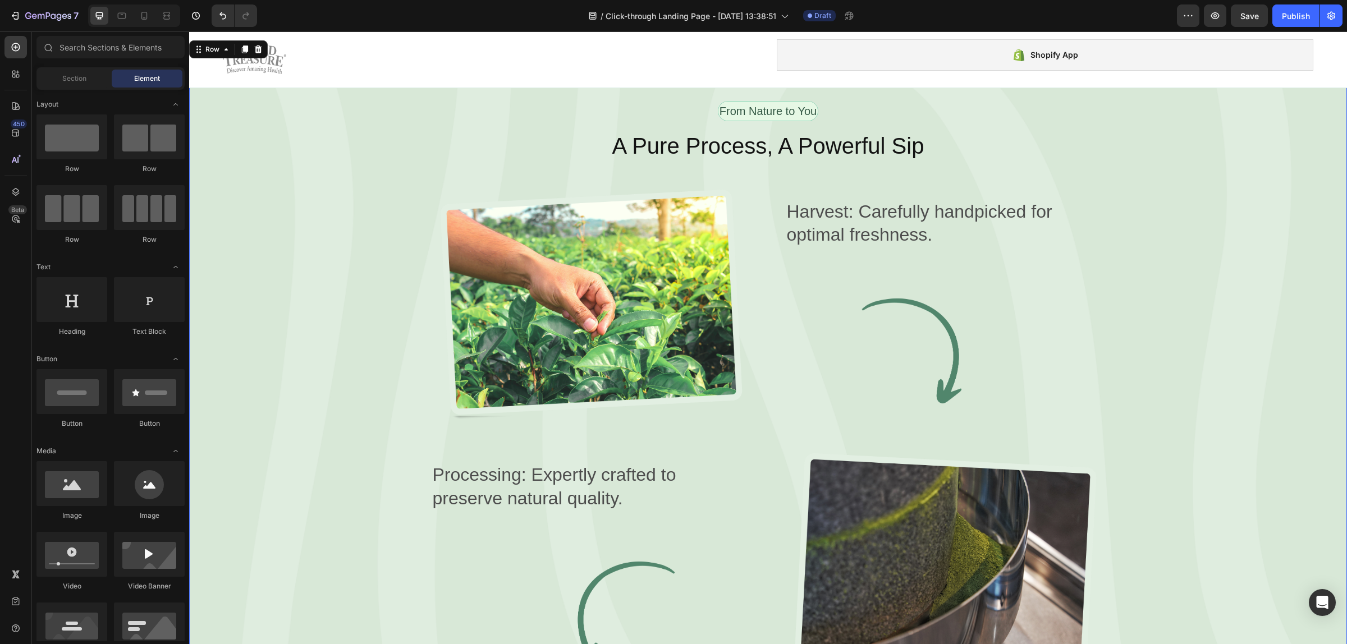
click at [224, 288] on div "From Nature to You Text Block Row A Pure Process, A Powerful Sip Heading Image …" at bounding box center [768, 524] width 1090 height 847
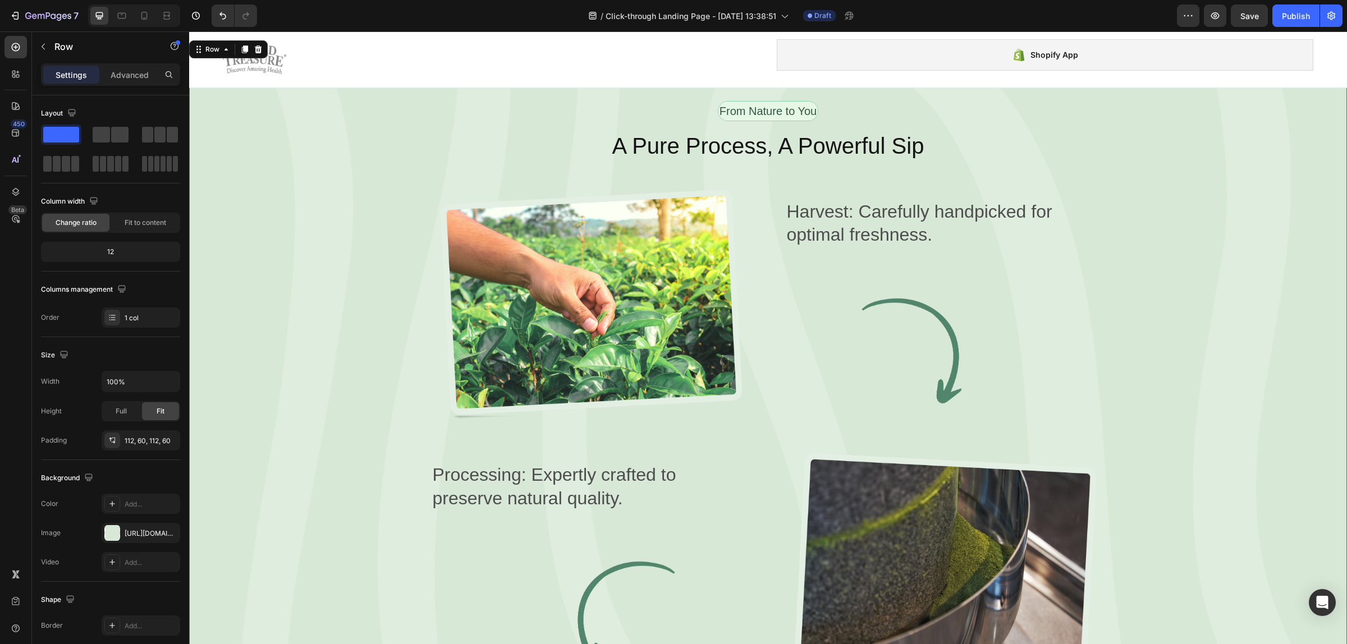
click at [289, 260] on div "From Nature to You Text Block Row A Pure Process, A Powerful Sip Heading Image …" at bounding box center [768, 524] width 1090 height 847
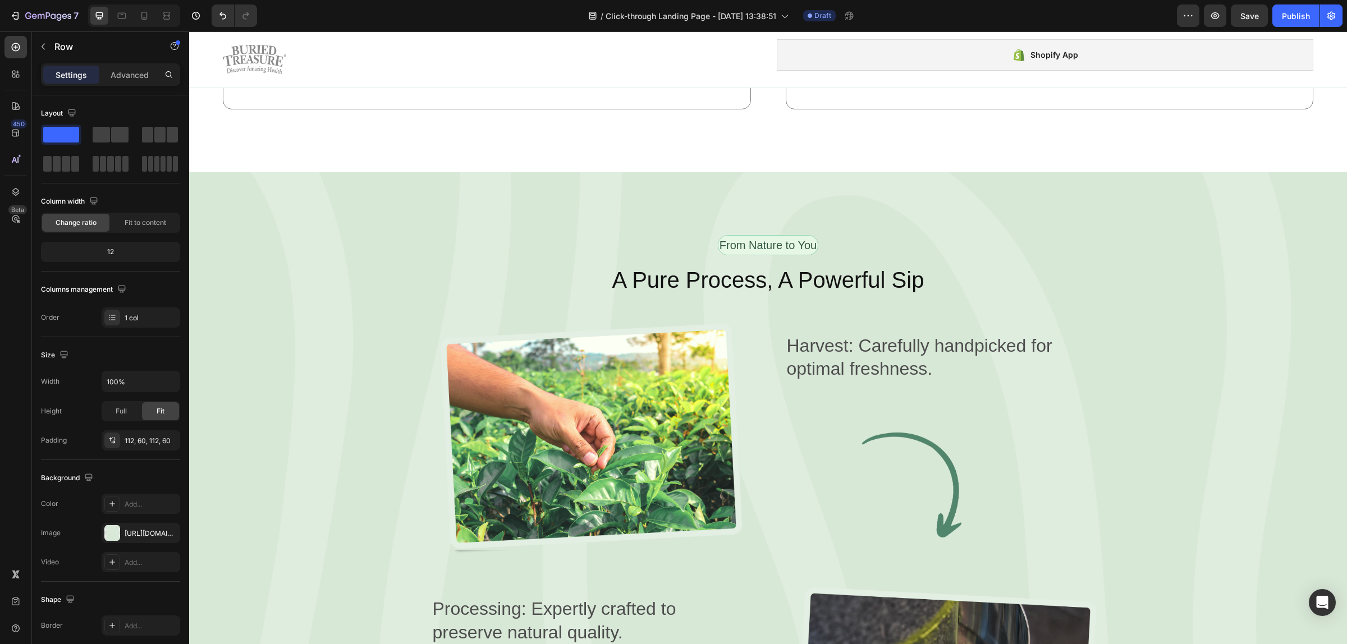
scroll to position [1754, 0]
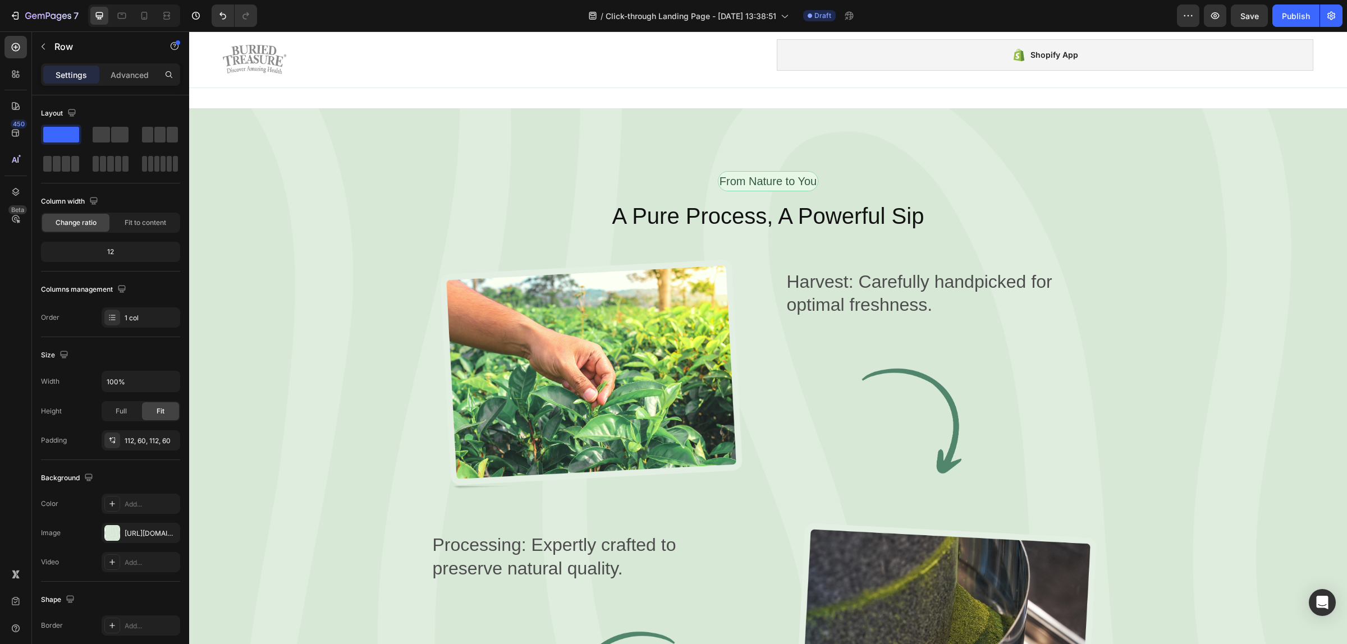
click at [403, 292] on div "From Nature to You Text Block Row A Pure Process, A Powerful Sip Heading Image …" at bounding box center [768, 594] width 1090 height 847
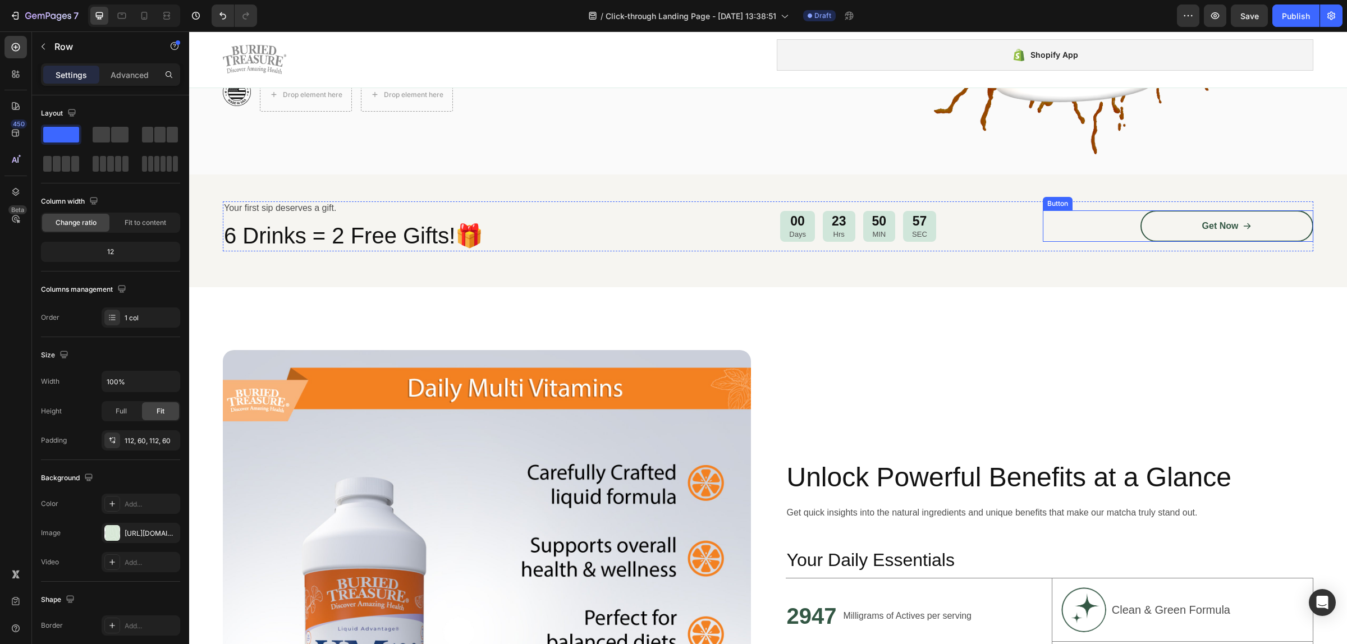
scroll to position [705, 0]
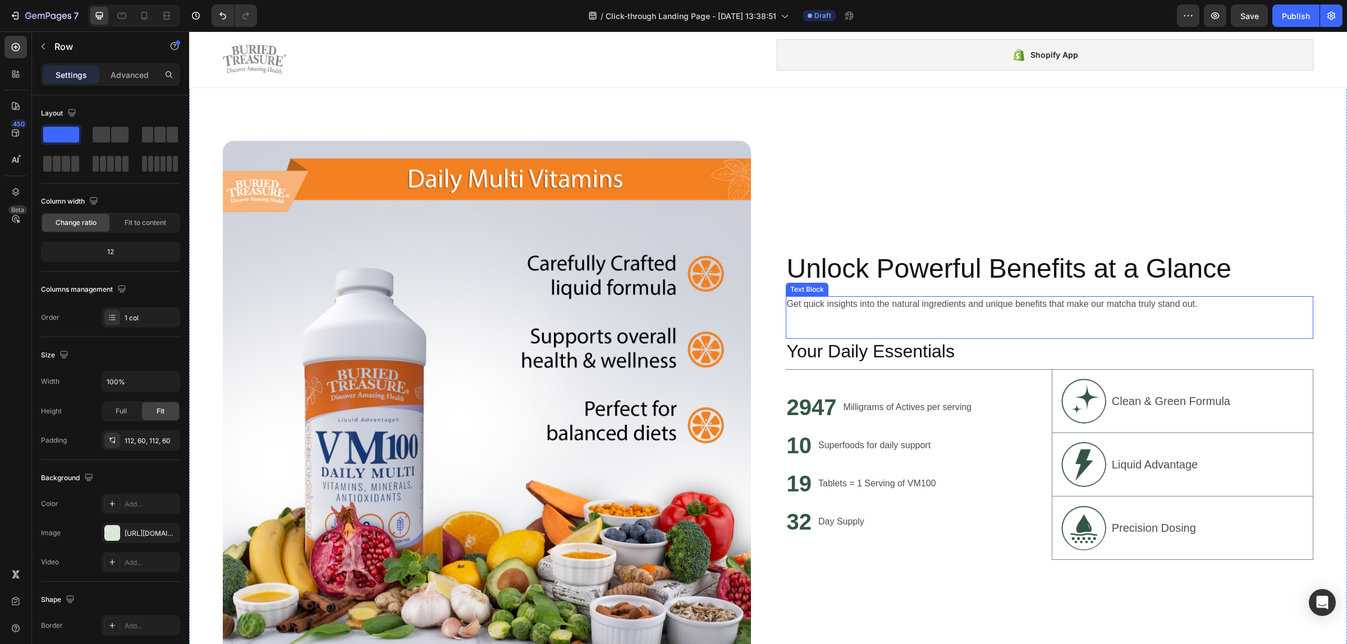
click at [1080, 304] on p "Get quick insights into the natural ingredients and unique benefits that make o…" at bounding box center [1050, 303] width 526 height 13
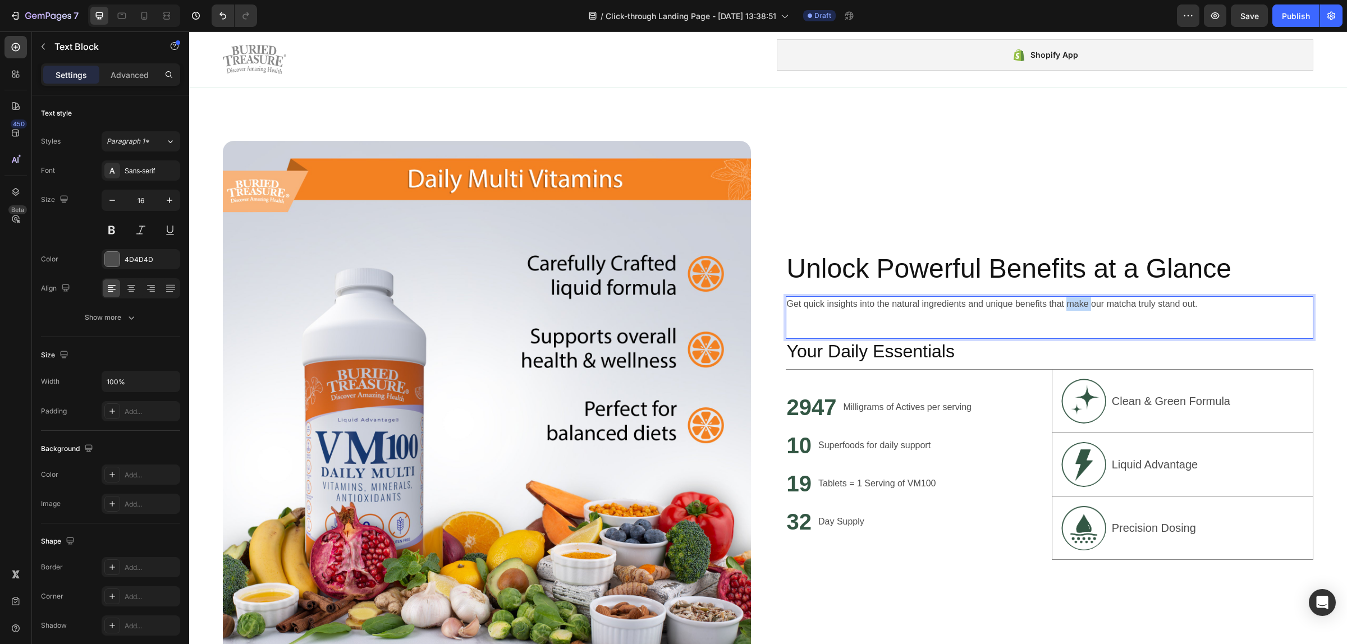
click at [1080, 304] on p "Get quick insights into the natural ingredients and unique benefits that make o…" at bounding box center [1050, 303] width 526 height 13
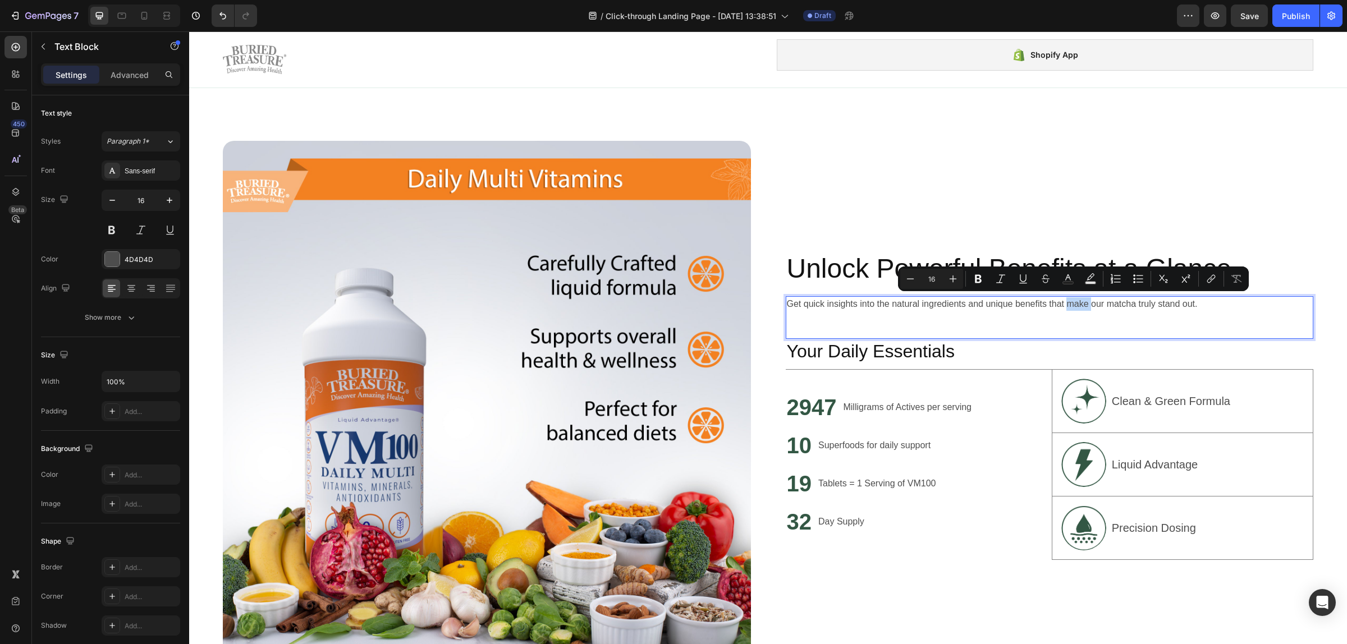
click at [1165, 310] on div "Get quick insights into the natural ingredients and unique benefits that make o…" at bounding box center [1050, 317] width 528 height 43
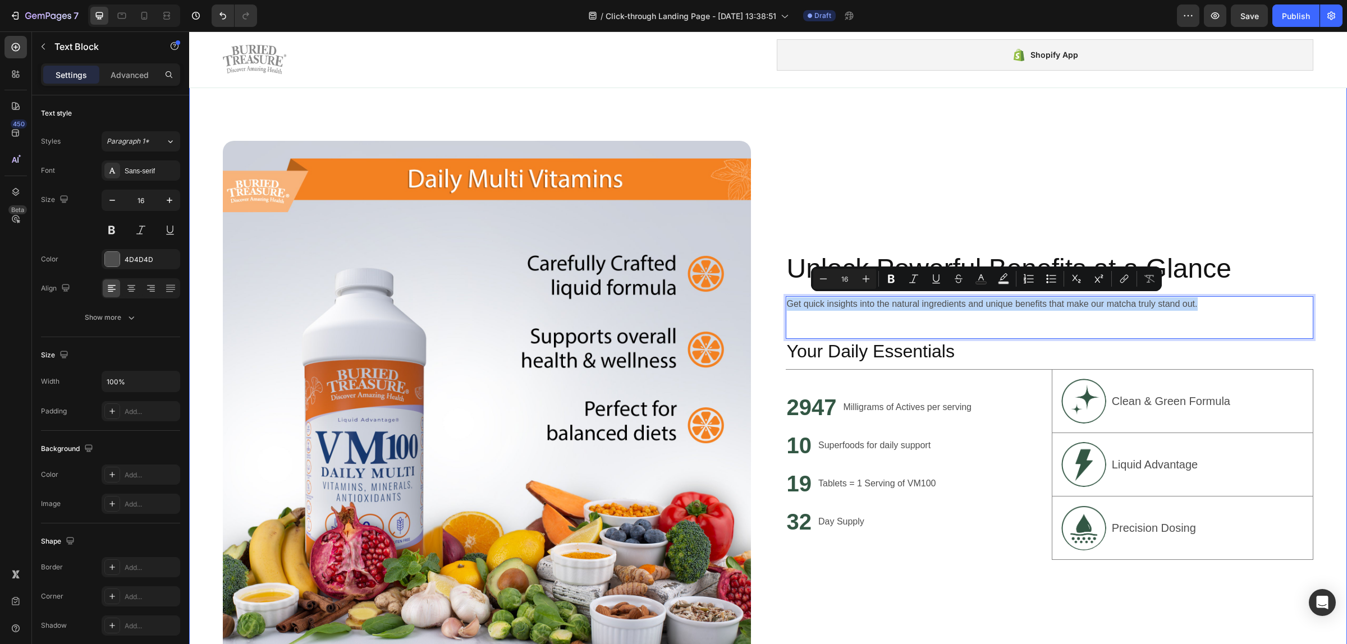
drag, startPoint x: 1201, startPoint y: 306, endPoint x: 770, endPoint y: 318, distance: 431.1
click at [770, 318] on div "Image Unlock Powerful Benefits at a Glance Heading Get quick insights into the …" at bounding box center [768, 405] width 1158 height 654
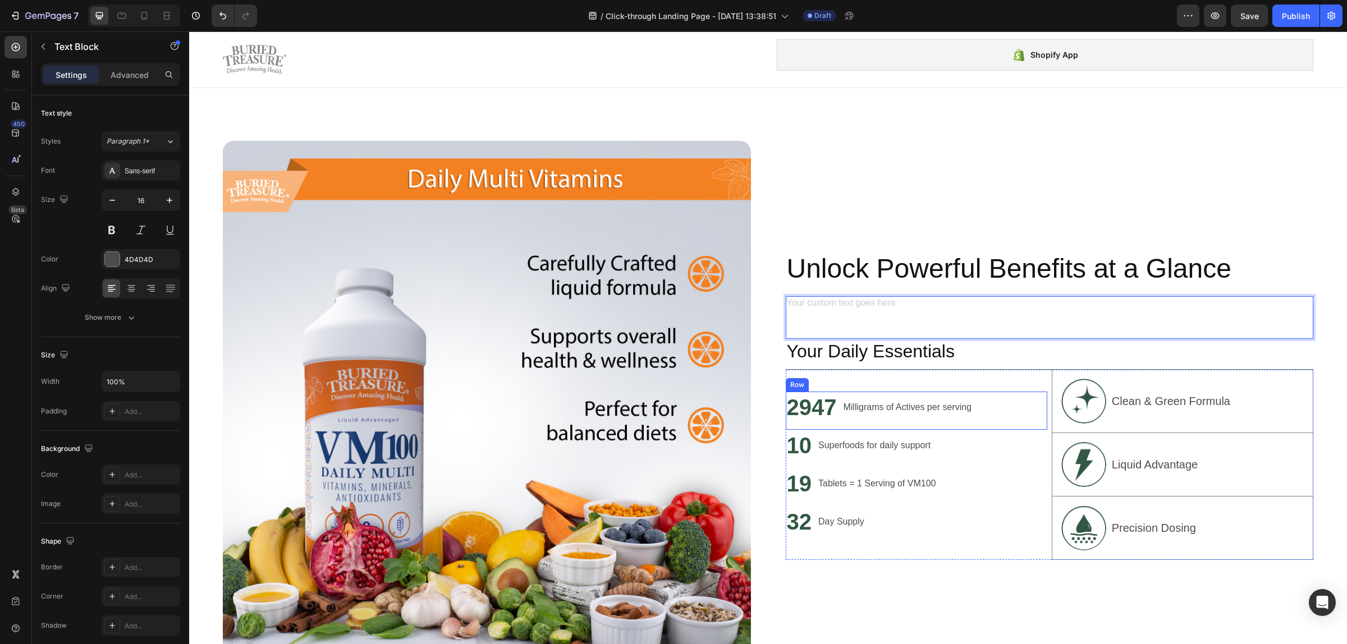
click at [969, 392] on div "2947 Heading Milligrams of Actives per serving Text Block Row" at bounding box center [916, 411] width 261 height 38
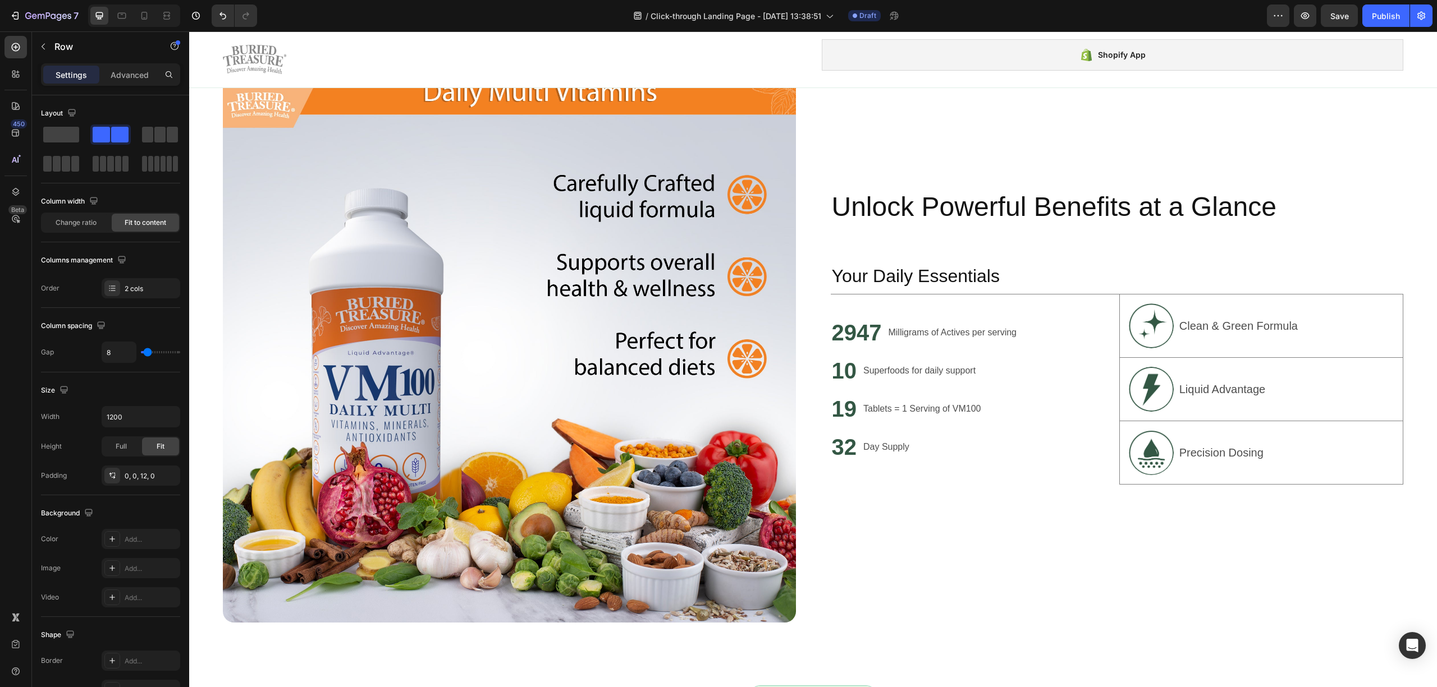
scroll to position [748, 0]
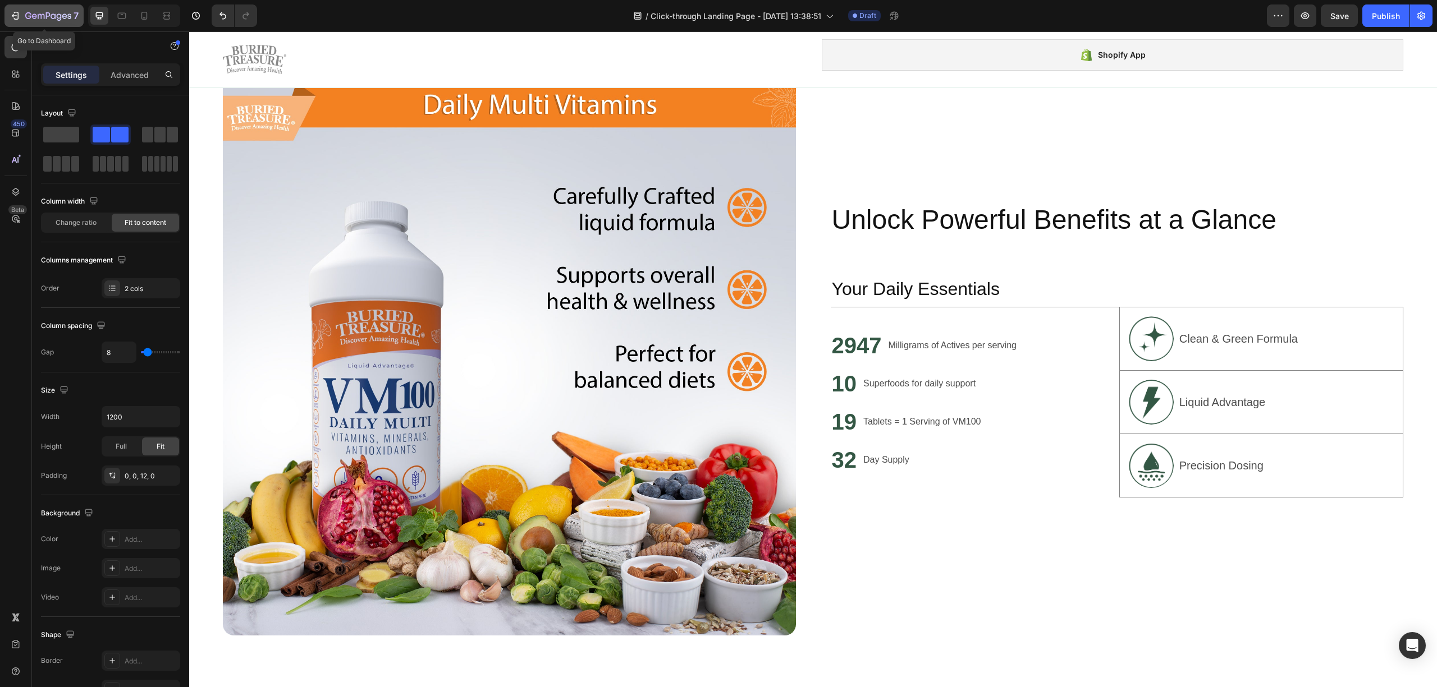
click at [14, 22] on button "7" at bounding box center [43, 15] width 79 height 22
